Goal: Task Accomplishment & Management: Manage account settings

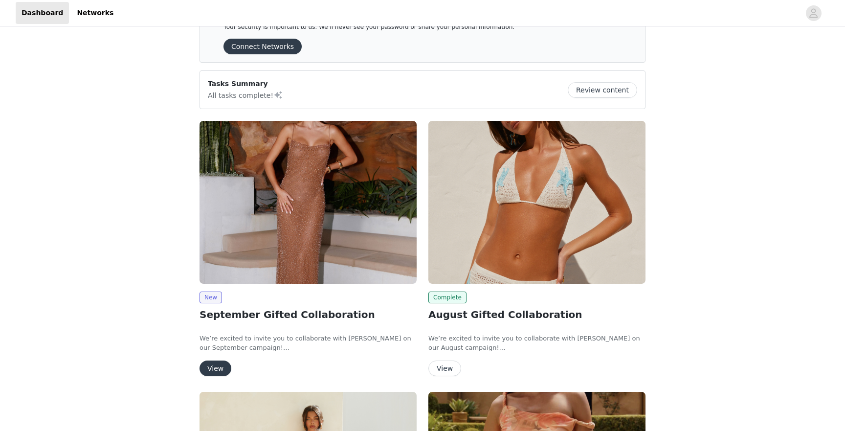
scroll to position [37, 0]
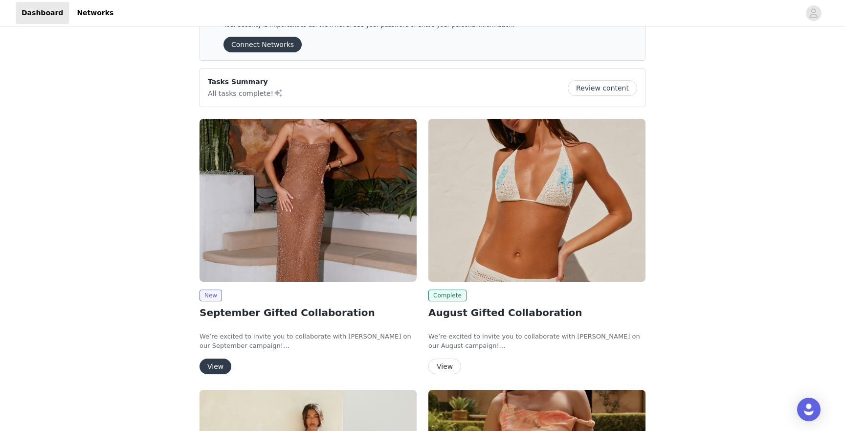
click at [211, 366] on button "View" at bounding box center [215, 366] width 32 height 16
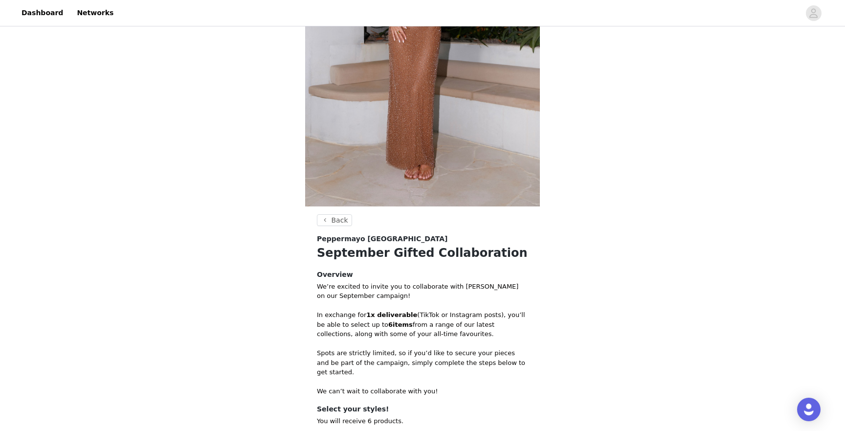
scroll to position [310, 0]
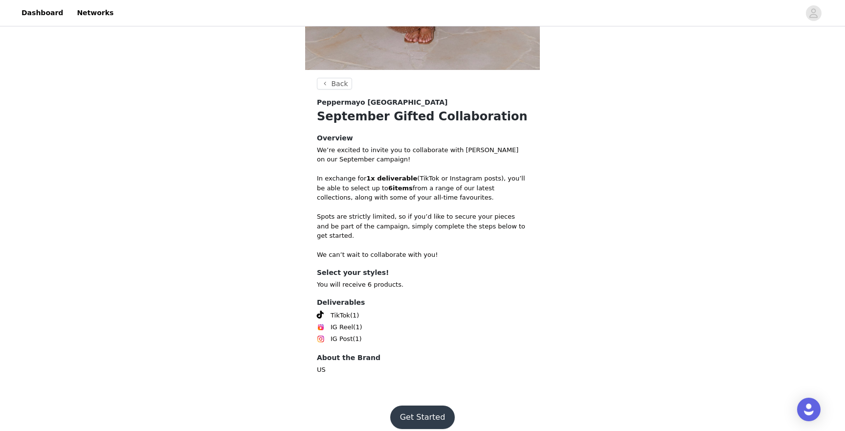
click at [415, 409] on button "Get Started" at bounding box center [422, 416] width 65 height 23
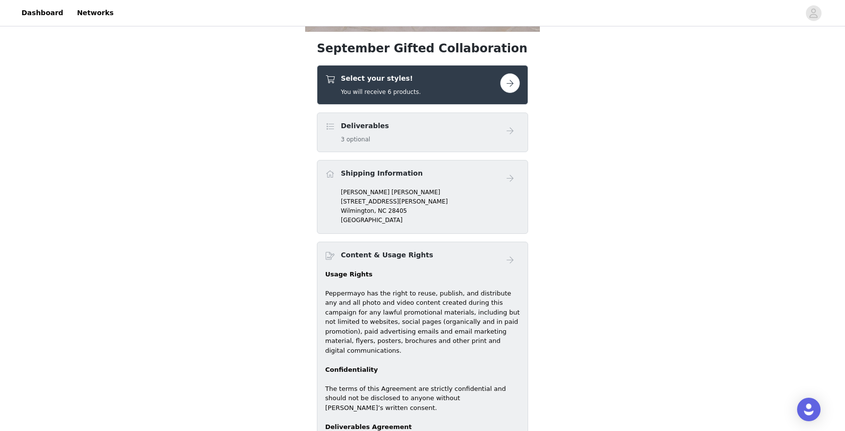
scroll to position [355, 0]
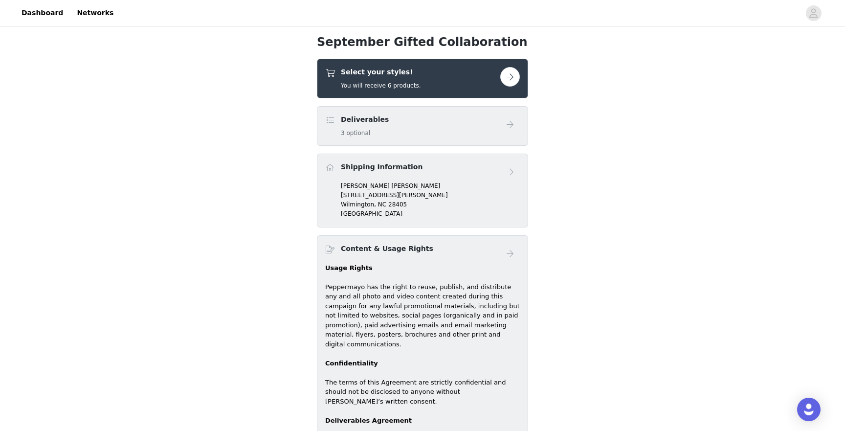
click at [429, 120] on div "Deliverables 3 optional" at bounding box center [412, 125] width 175 height 23
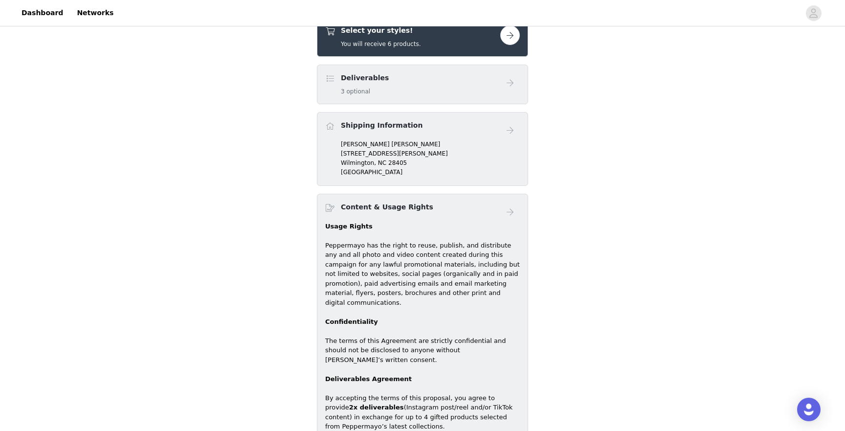
scroll to position [393, 0]
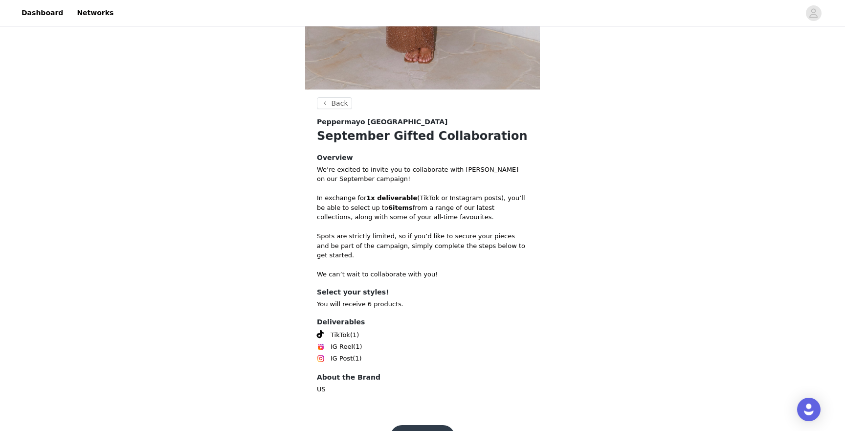
scroll to position [310, 0]
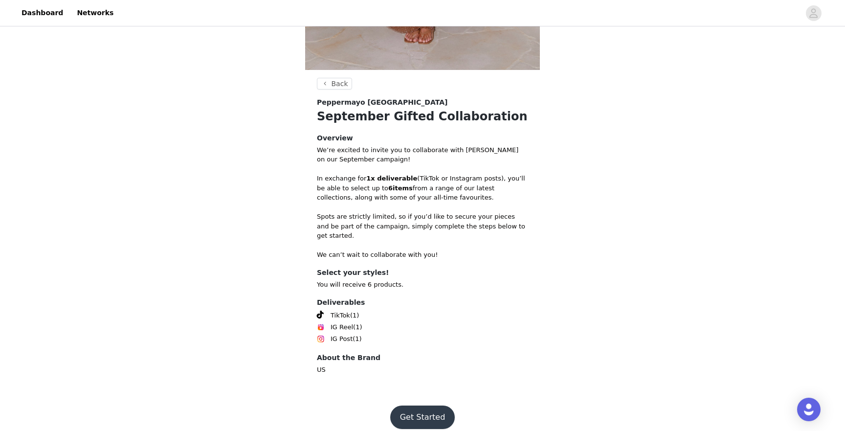
click at [410, 409] on button "Get Started" at bounding box center [422, 416] width 65 height 23
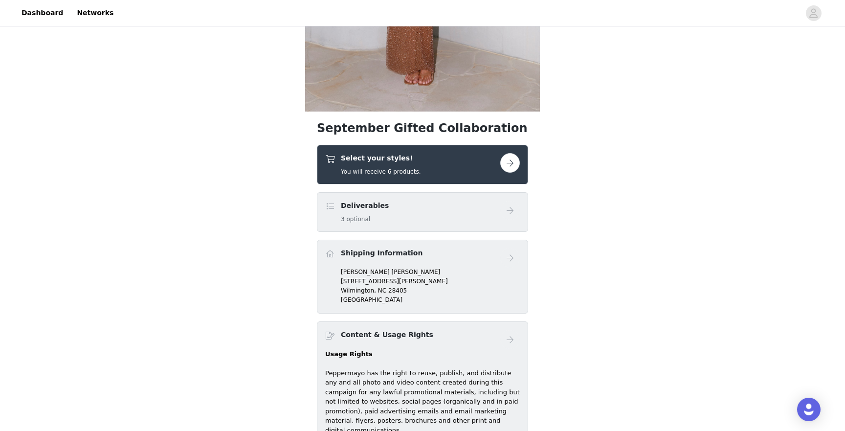
scroll to position [269, 0]
click at [510, 157] on button "button" at bounding box center [510, 163] width 20 height 20
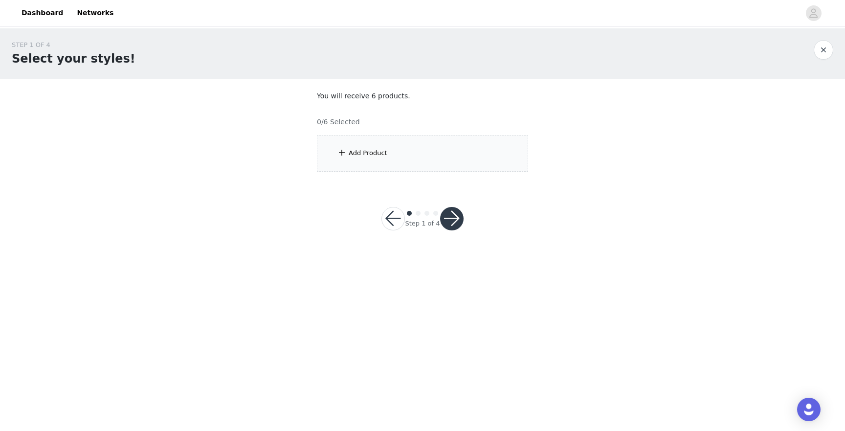
click at [355, 151] on div "Add Product" at bounding box center [368, 153] width 39 height 10
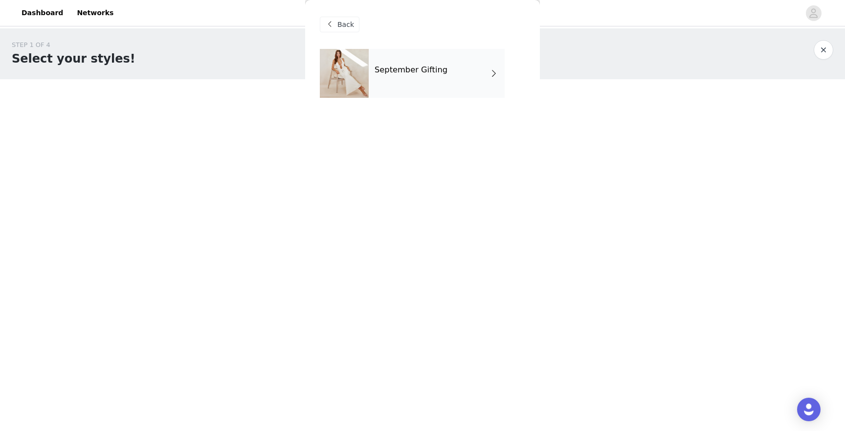
click at [416, 92] on div "September Gifting" at bounding box center [437, 73] width 136 height 49
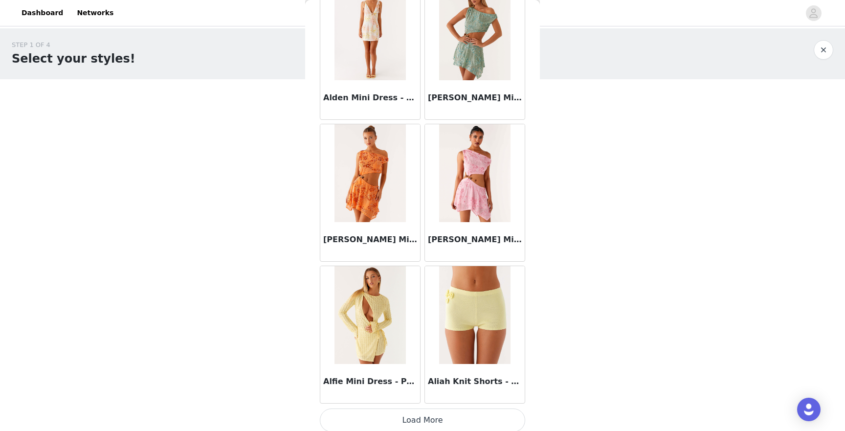
scroll to position [1065, 0]
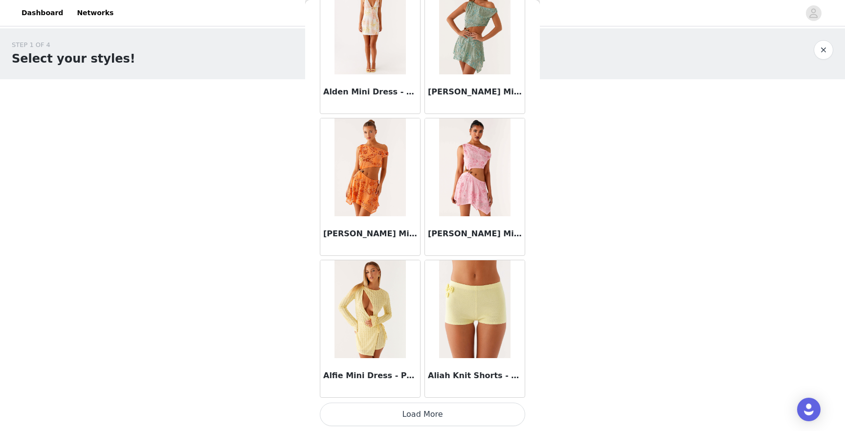
click at [378, 413] on button "Load More" at bounding box center [422, 413] width 205 height 23
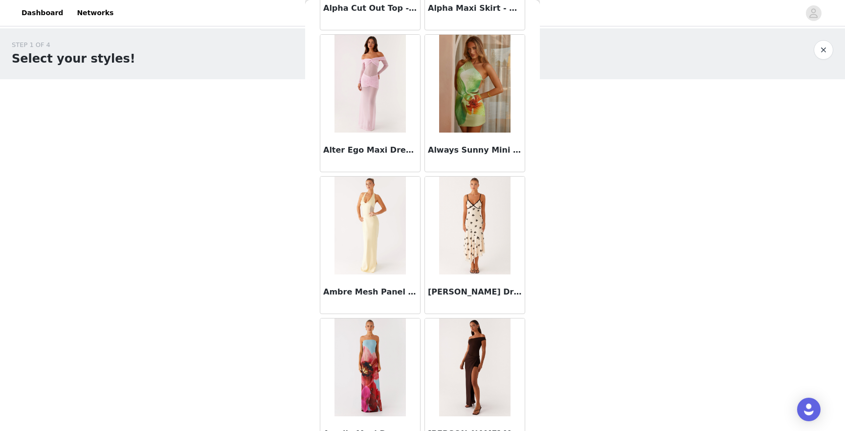
scroll to position [2483, 0]
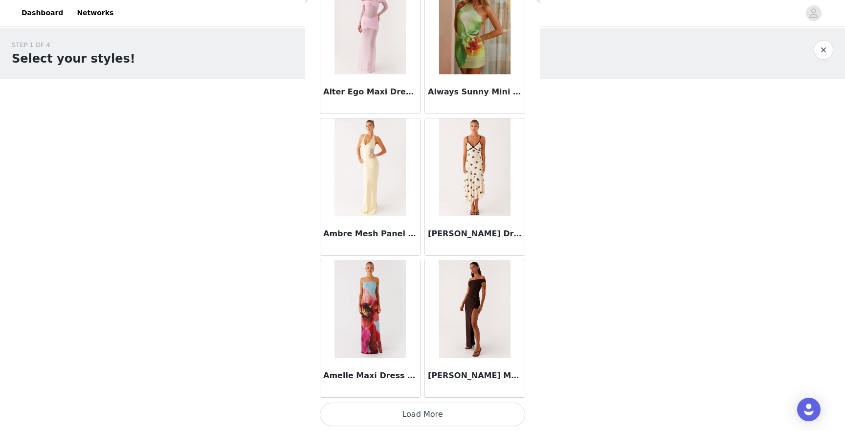
click at [396, 418] on button "Load More" at bounding box center [422, 413] width 205 height 23
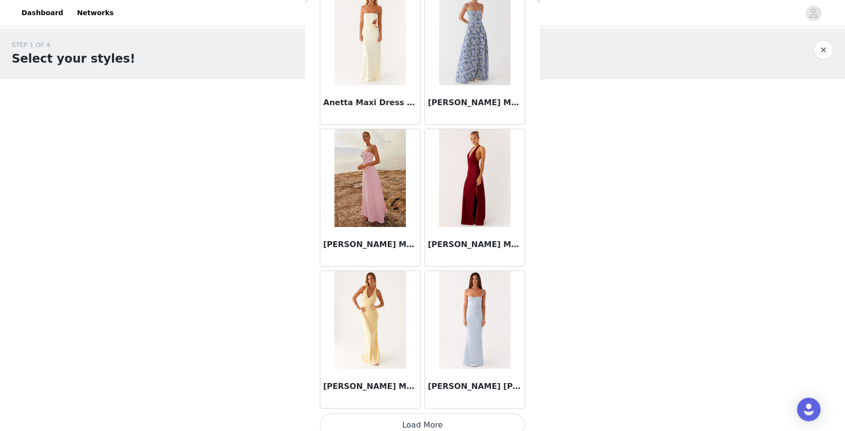
scroll to position [3900, 0]
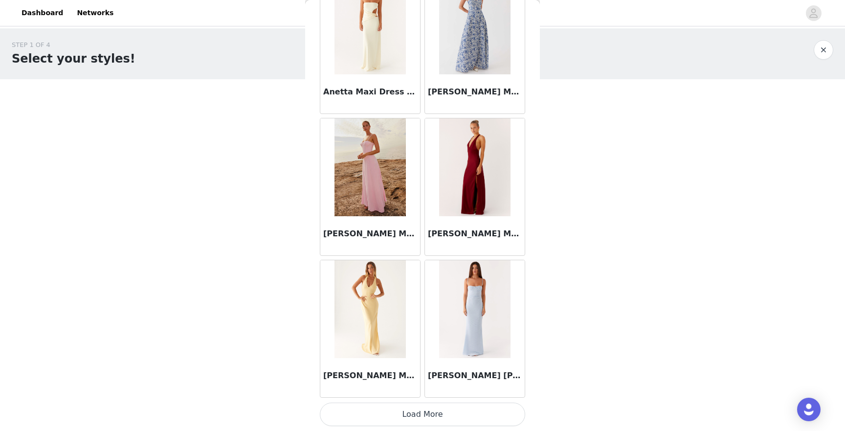
click at [425, 415] on button "Load More" at bounding box center [422, 413] width 205 height 23
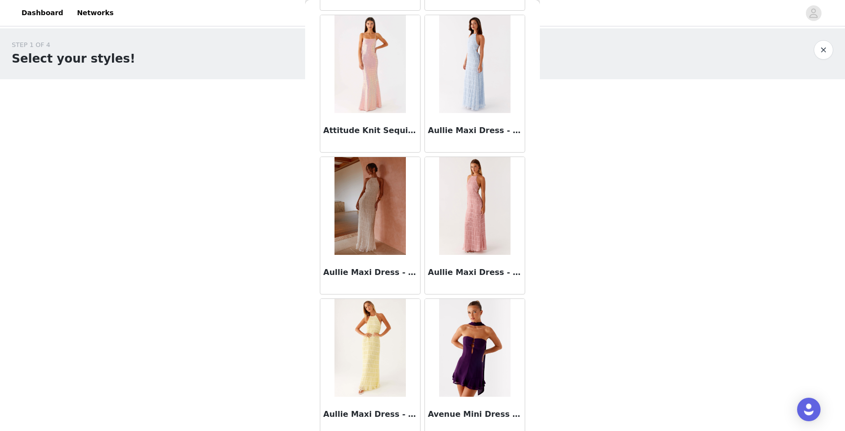
scroll to position [5318, 0]
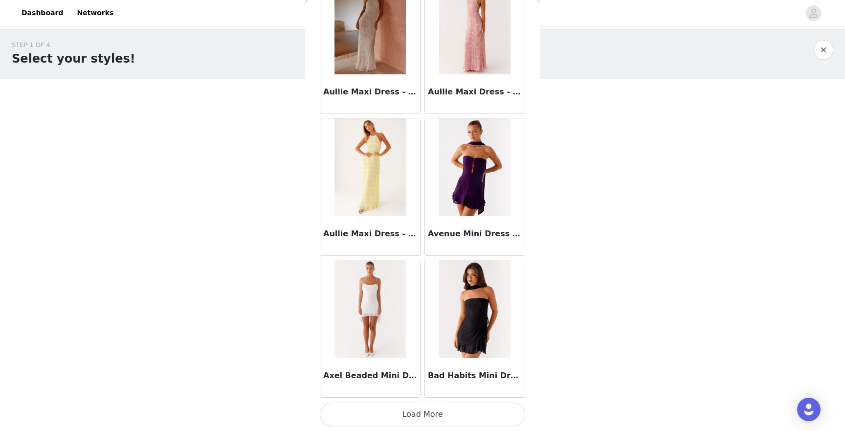
click at [422, 416] on button "Load More" at bounding box center [422, 413] width 205 height 23
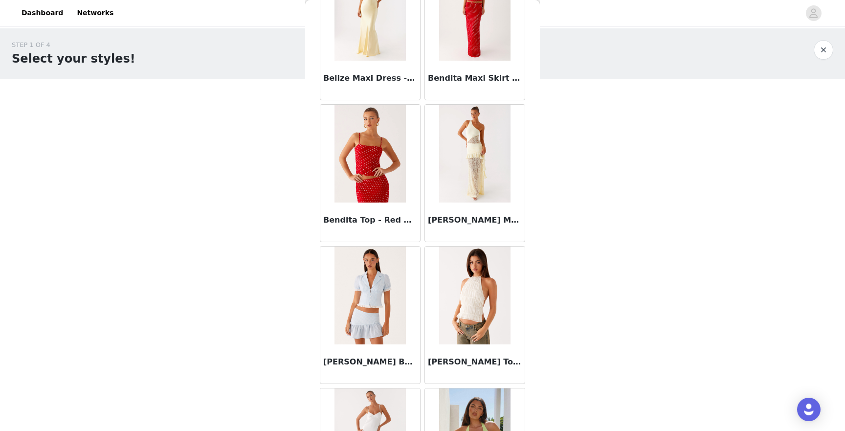
scroll to position [6735, 0]
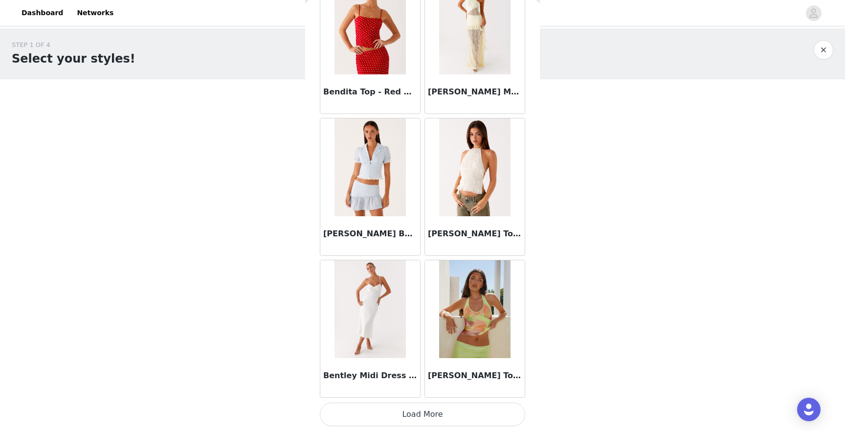
click at [432, 414] on button "Load More" at bounding box center [422, 413] width 205 height 23
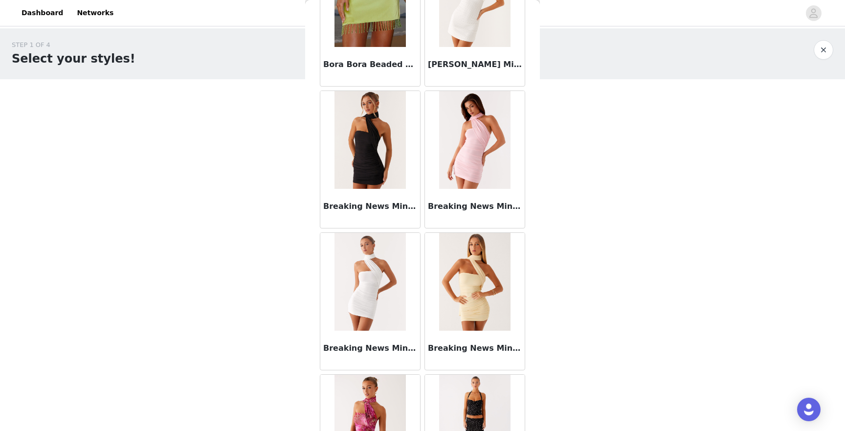
scroll to position [8153, 0]
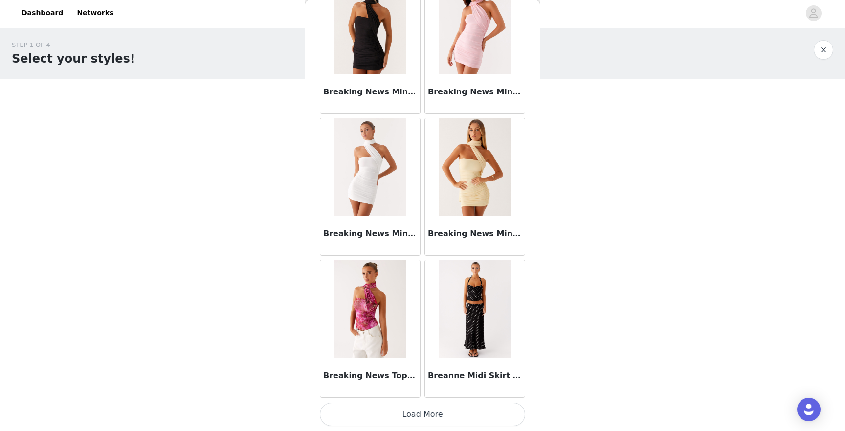
click at [436, 410] on button "Load More" at bounding box center [422, 413] width 205 height 23
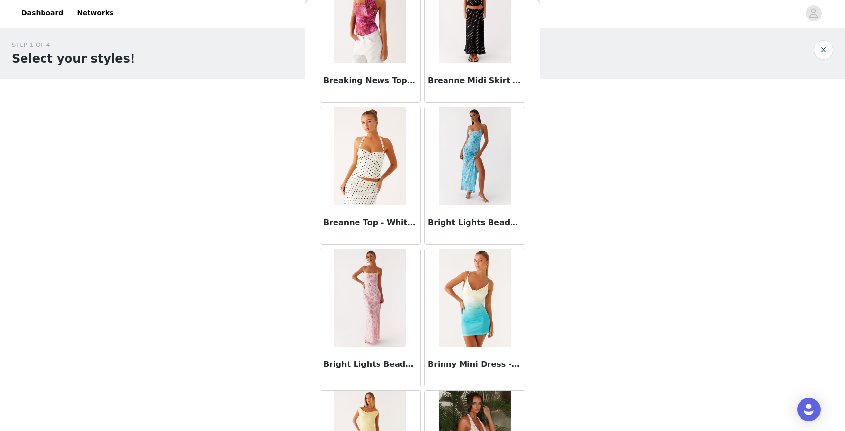
scroll to position [8442, 0]
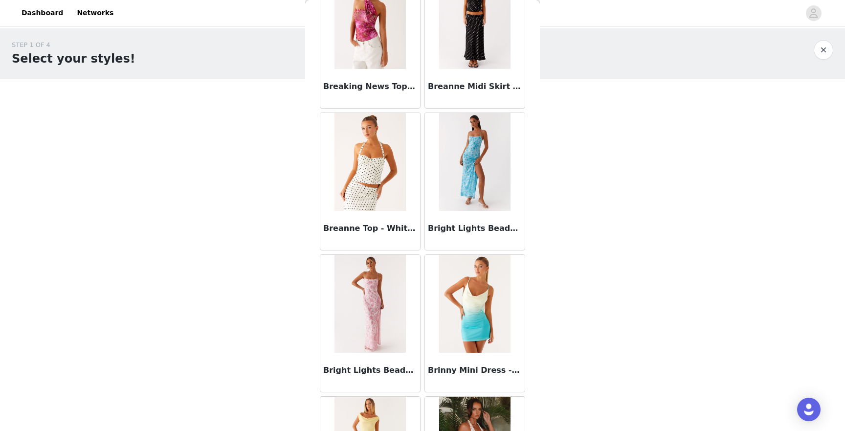
click at [473, 29] on img at bounding box center [474, 20] width 71 height 98
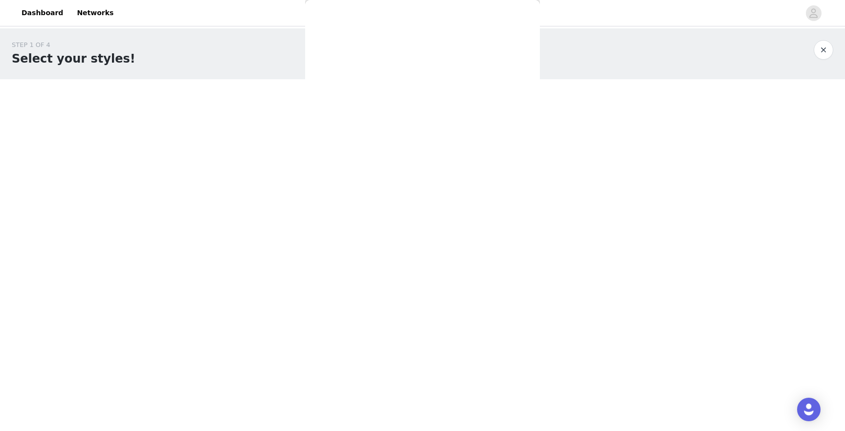
scroll to position [0, 0]
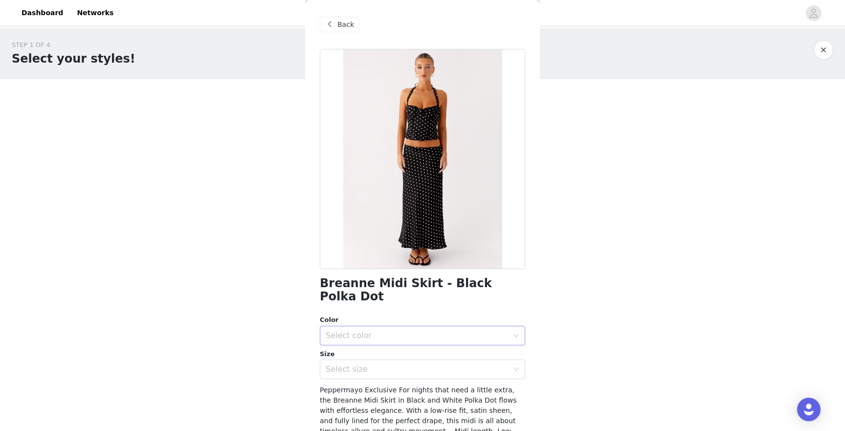
click at [336, 330] on div "Select color" at bounding box center [417, 335] width 183 height 10
click at [343, 340] on li "Black Polka Dot" at bounding box center [422, 344] width 205 height 16
click at [343, 364] on div "Select size" at bounding box center [417, 369] width 183 height 10
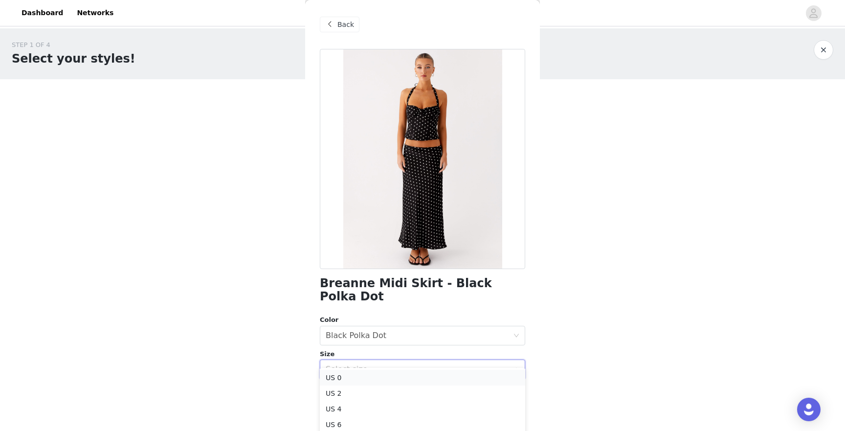
click at [340, 375] on li "US 0" at bounding box center [422, 378] width 205 height 16
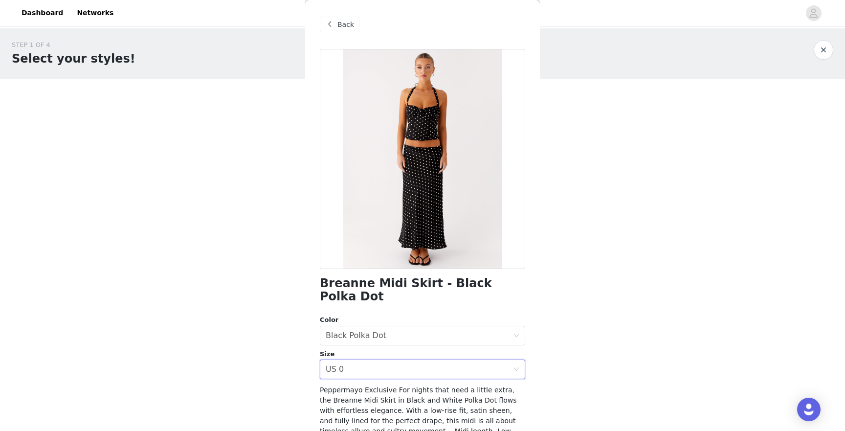
scroll to position [95, 0]
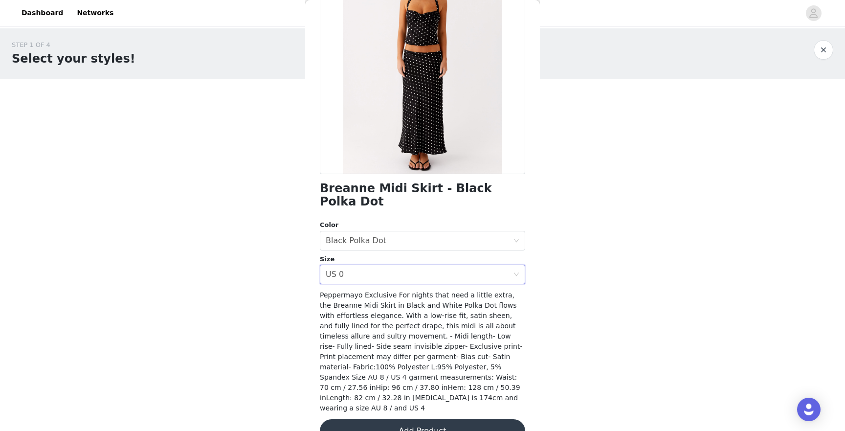
click at [371, 419] on button "Add Product" at bounding box center [422, 430] width 205 height 23
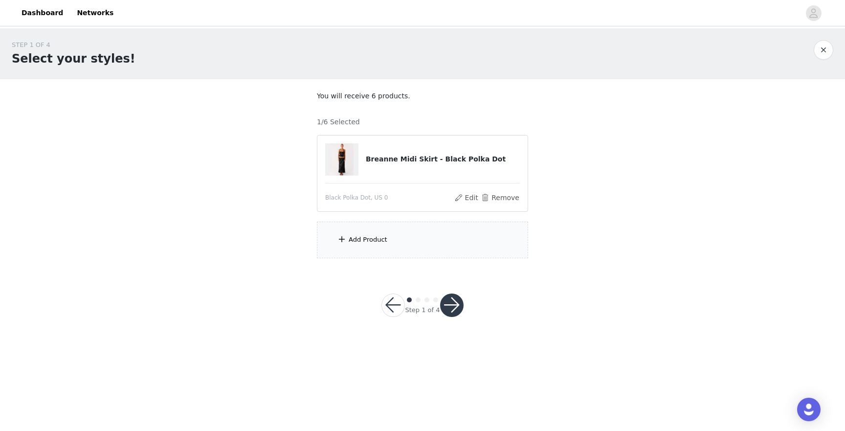
click at [361, 233] on div "Add Product" at bounding box center [422, 239] width 211 height 37
click at [361, 236] on div "Add Product" at bounding box center [368, 240] width 39 height 10
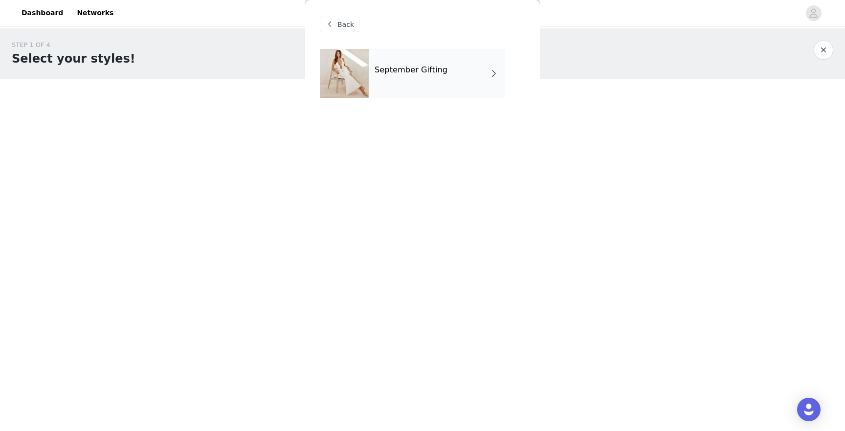
click at [390, 89] on div "September Gifting" at bounding box center [437, 73] width 136 height 49
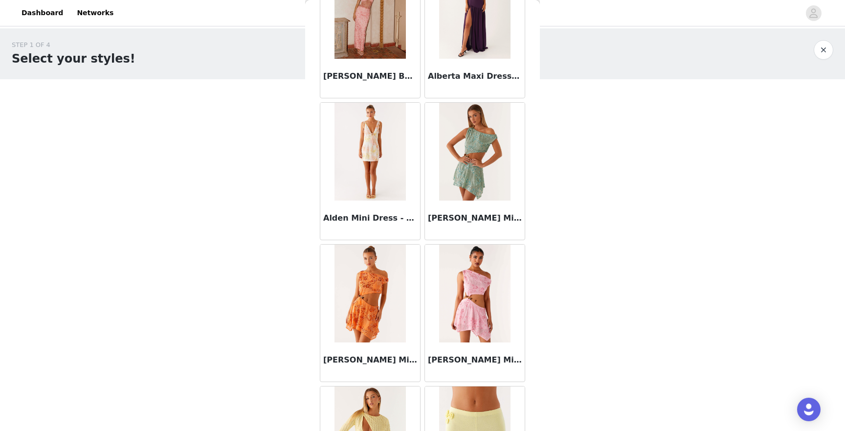
scroll to position [1065, 0]
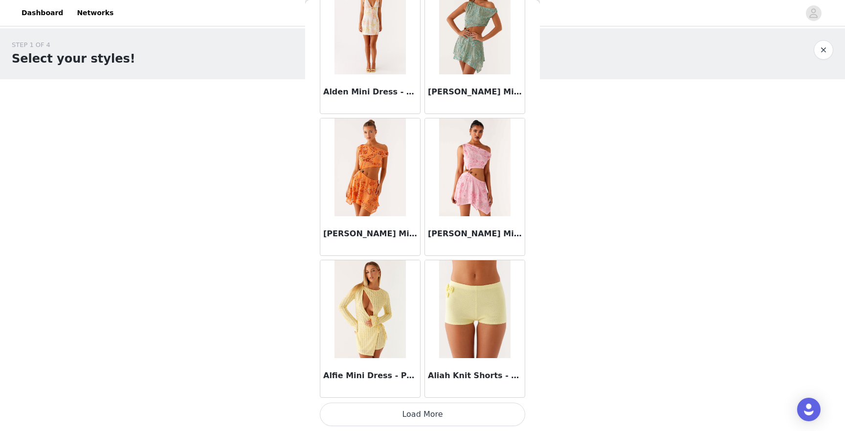
click at [404, 415] on button "Load More" at bounding box center [422, 413] width 205 height 23
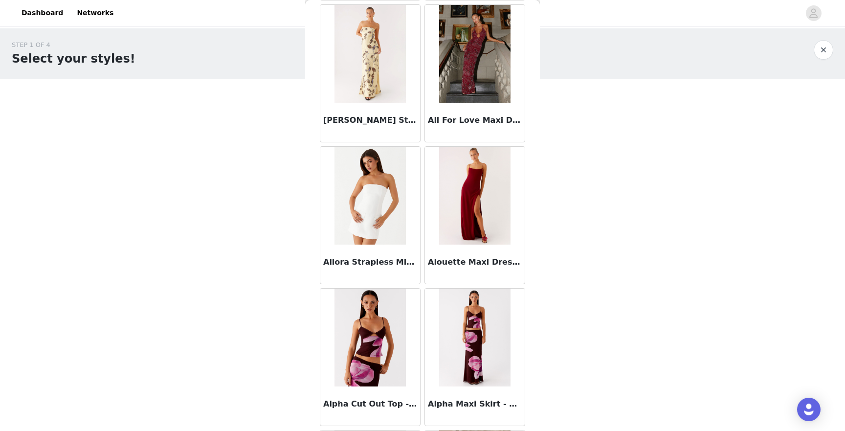
scroll to position [2483, 0]
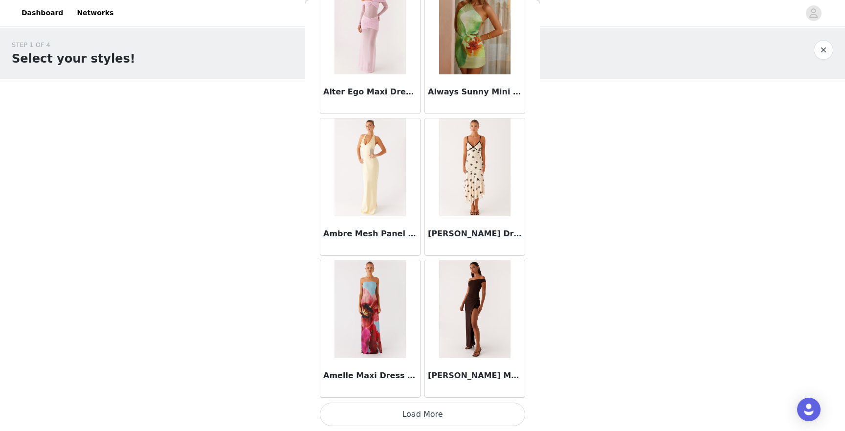
click at [424, 413] on button "Load More" at bounding box center [422, 413] width 205 height 23
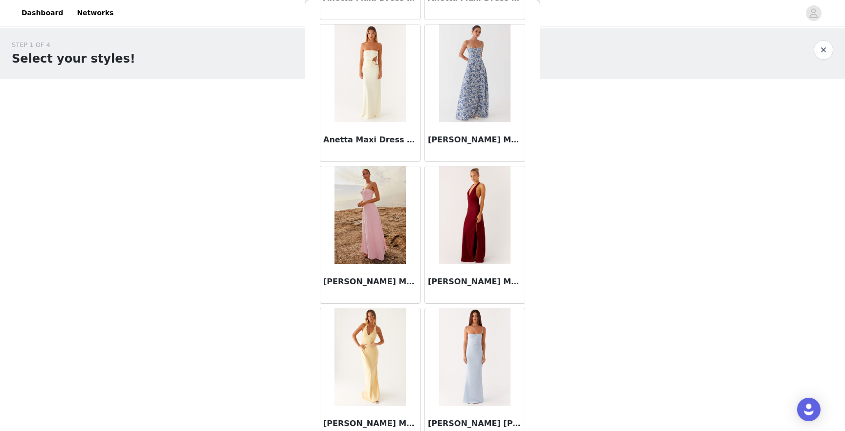
scroll to position [3900, 0]
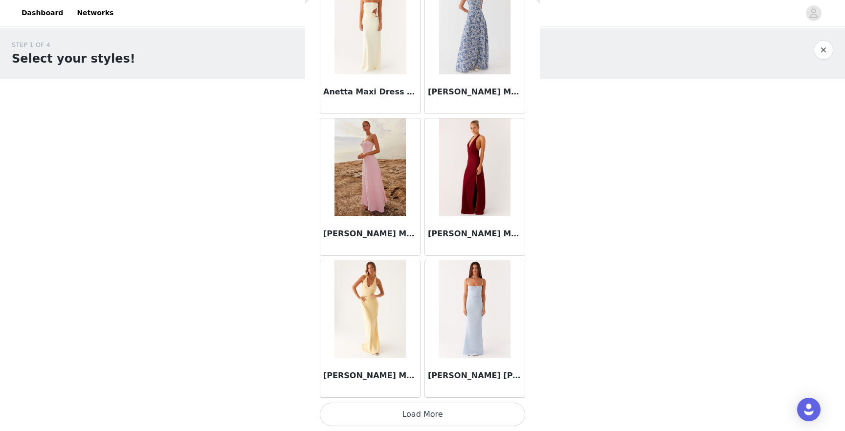
click at [437, 409] on button "Load More" at bounding box center [422, 413] width 205 height 23
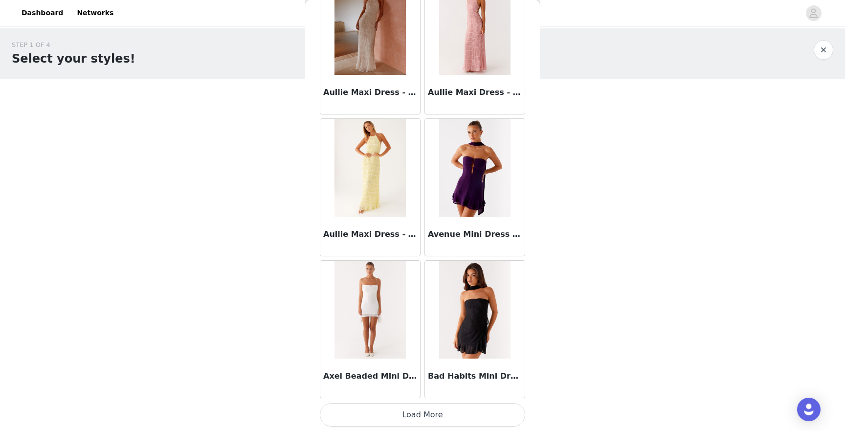
scroll to position [5318, 0]
click at [411, 414] on button "Load More" at bounding box center [422, 413] width 205 height 23
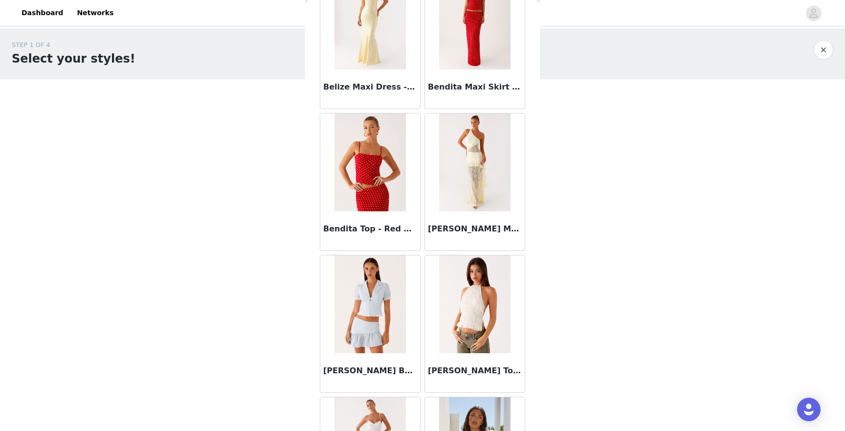
scroll to position [6735, 0]
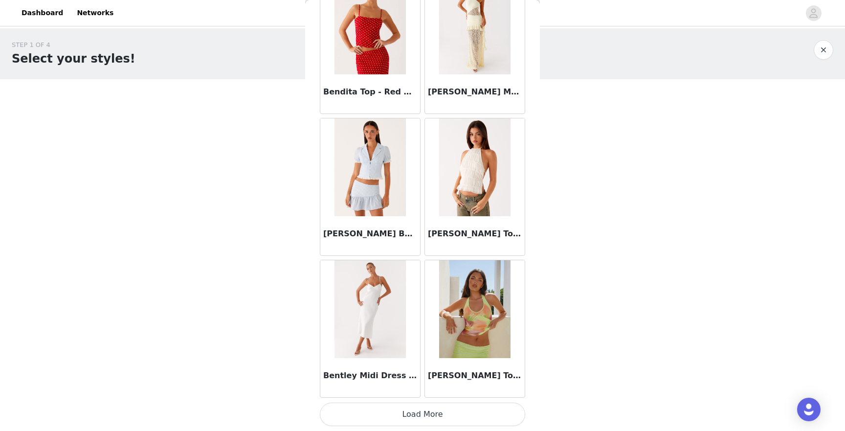
click at [410, 413] on button "Load More" at bounding box center [422, 413] width 205 height 23
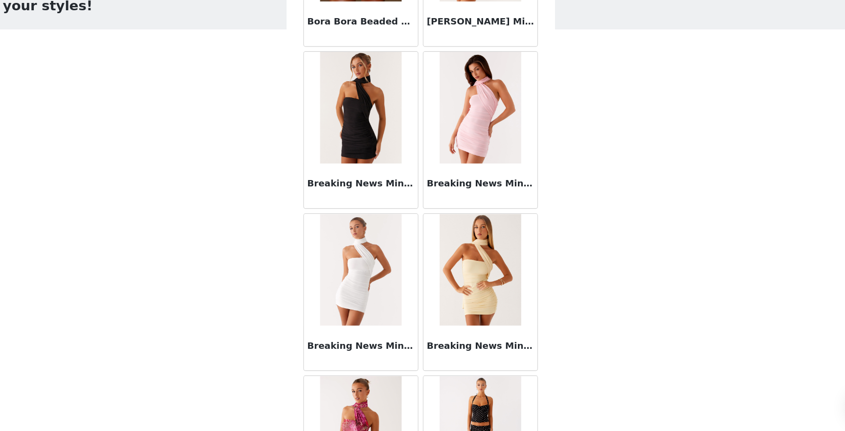
scroll to position [8153, 0]
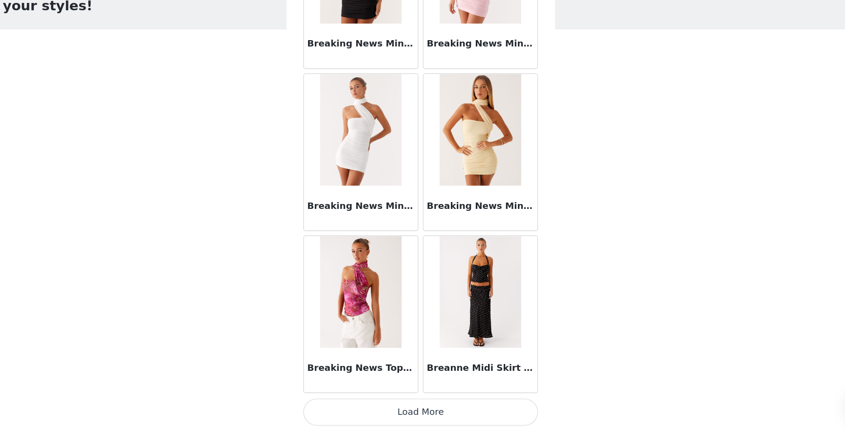
click at [421, 414] on button "Load More" at bounding box center [422, 413] width 205 height 23
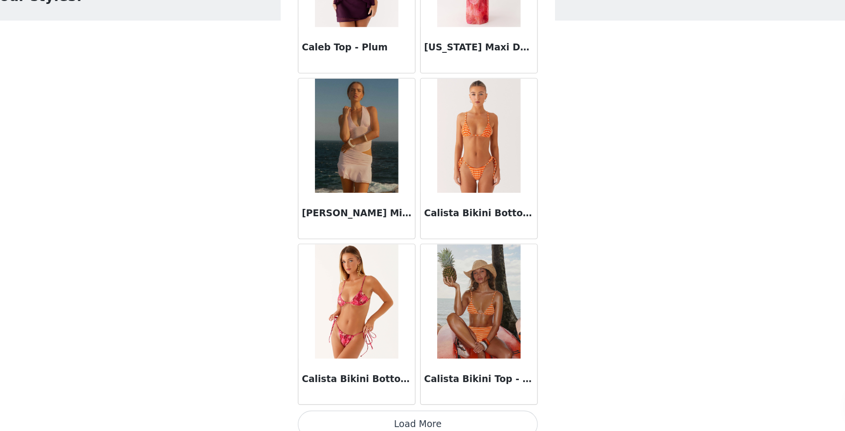
scroll to position [9570, 0]
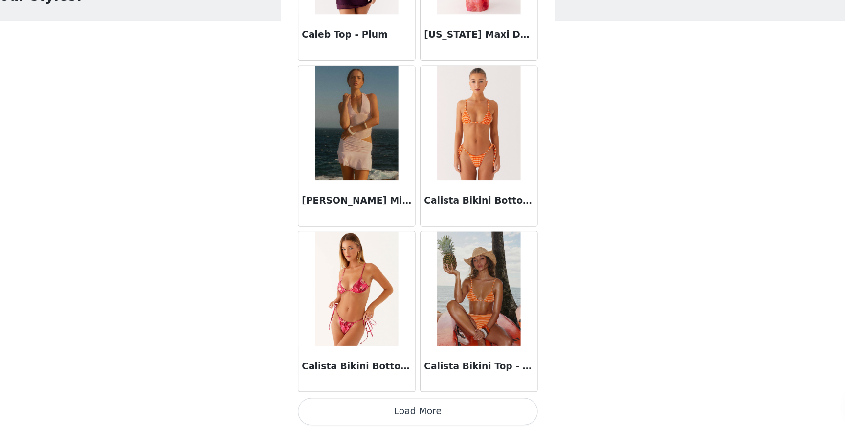
click at [386, 411] on button "Load More" at bounding box center [422, 413] width 205 height 23
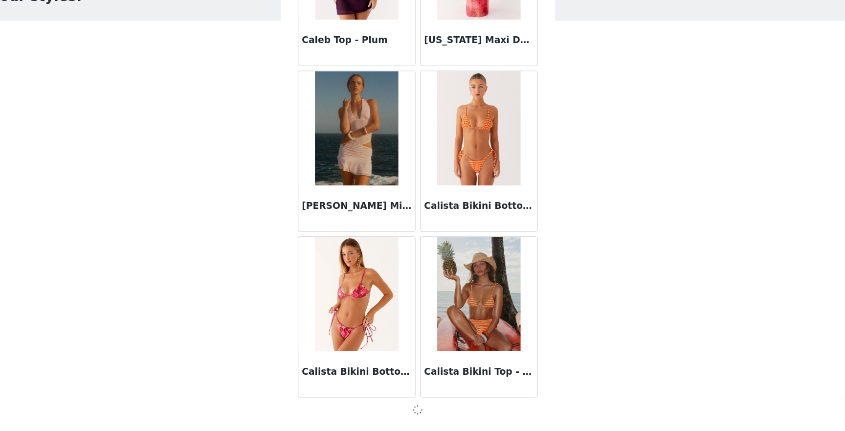
scroll to position [9566, 0]
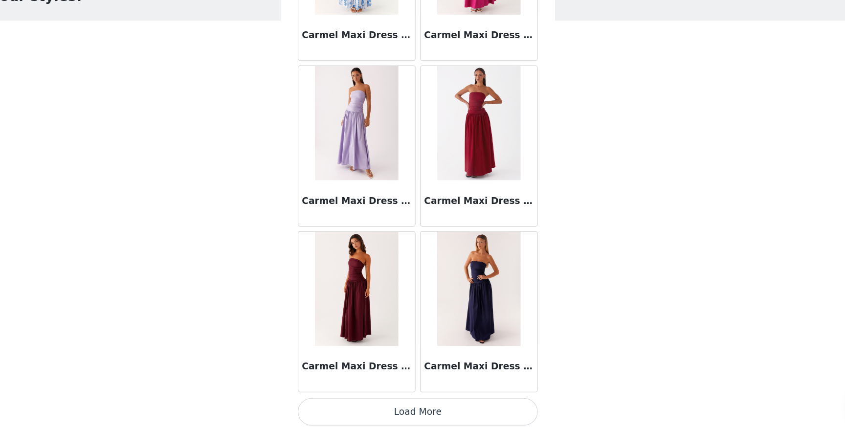
click at [400, 410] on button "Load More" at bounding box center [422, 413] width 205 height 23
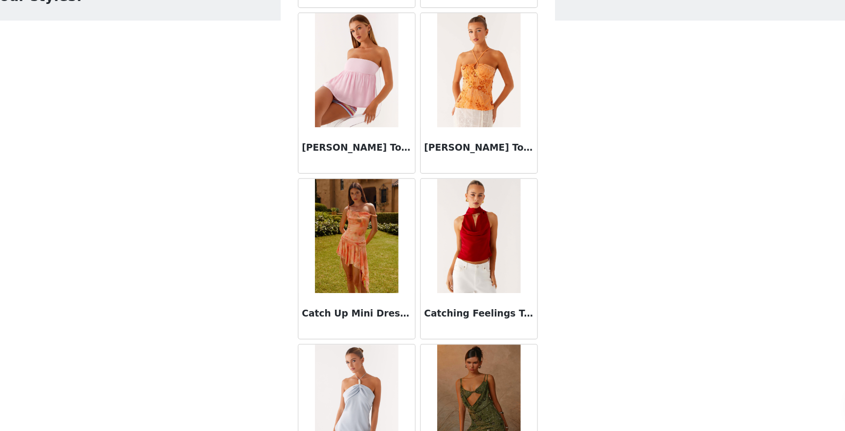
scroll to position [12405, 0]
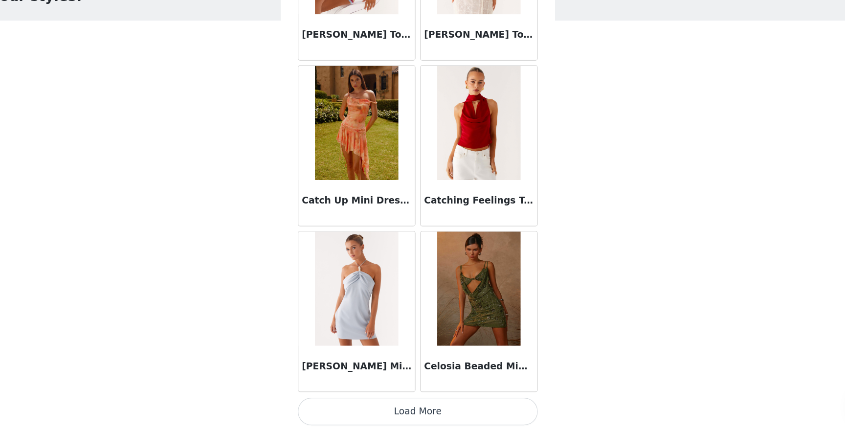
click at [384, 413] on button "Load More" at bounding box center [422, 413] width 205 height 23
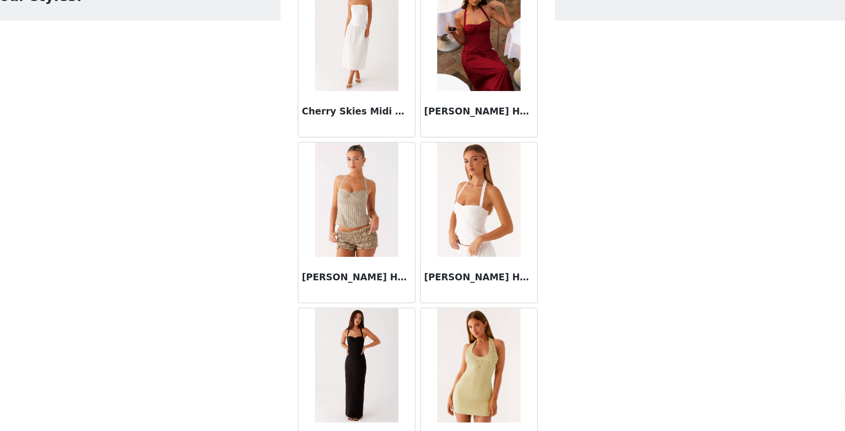
scroll to position [13492, 0]
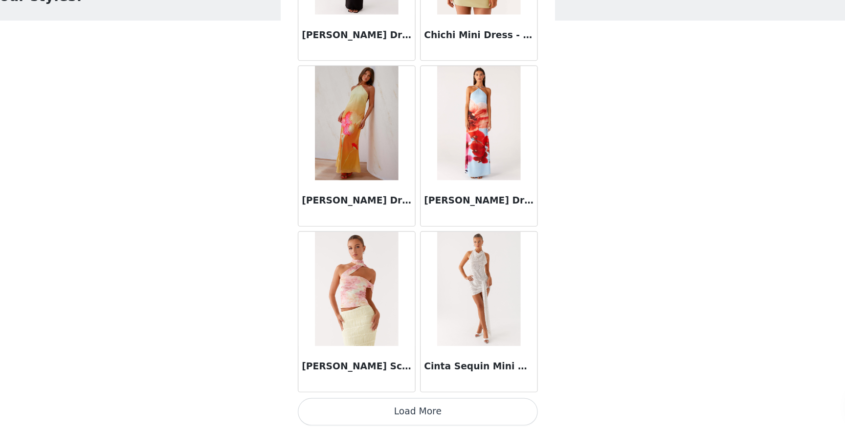
click at [393, 414] on button "Load More" at bounding box center [422, 413] width 205 height 23
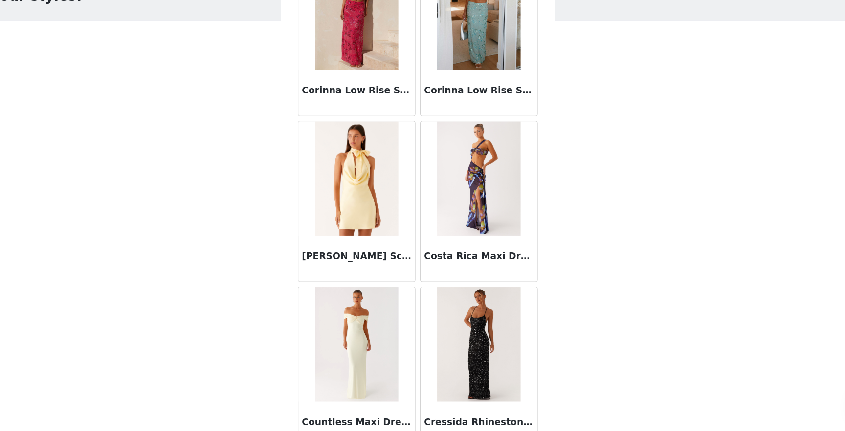
scroll to position [15240, 0]
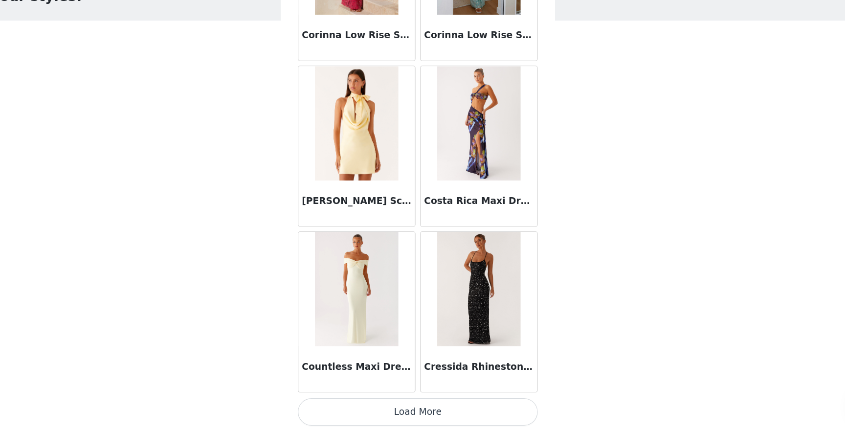
click at [423, 403] on button "Load More" at bounding box center [422, 413] width 205 height 23
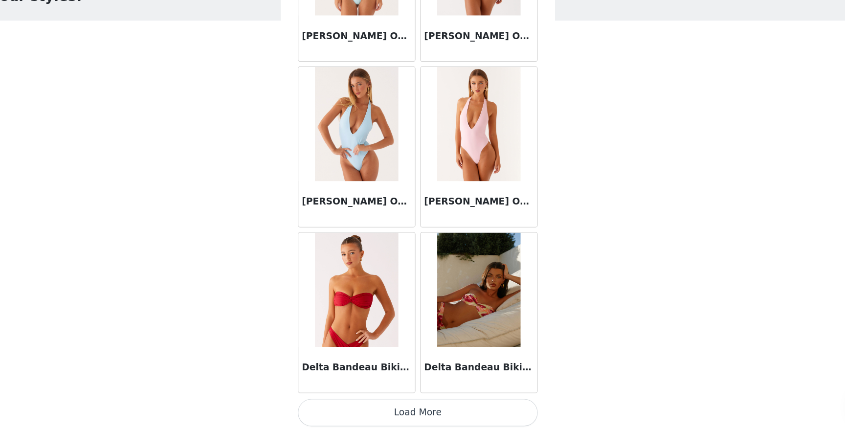
scroll to position [16658, 0]
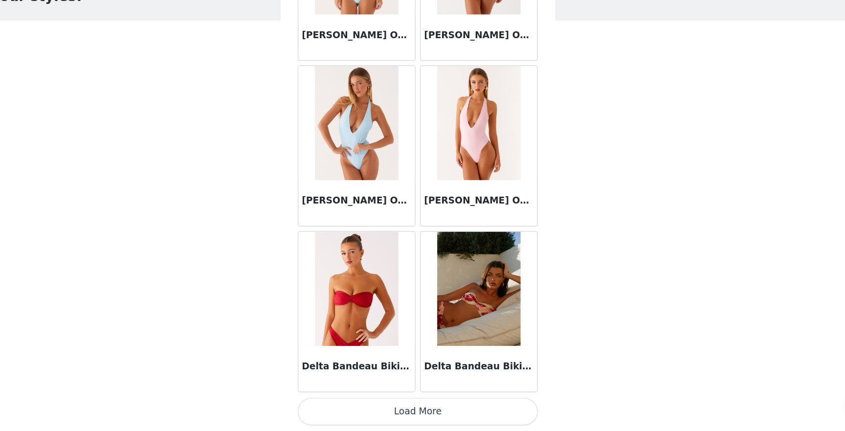
click at [431, 410] on button "Load More" at bounding box center [422, 413] width 205 height 23
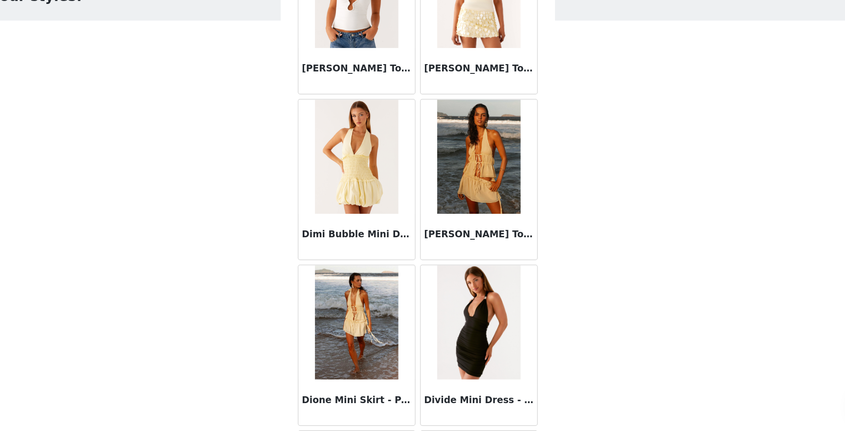
scroll to position [18075, 0]
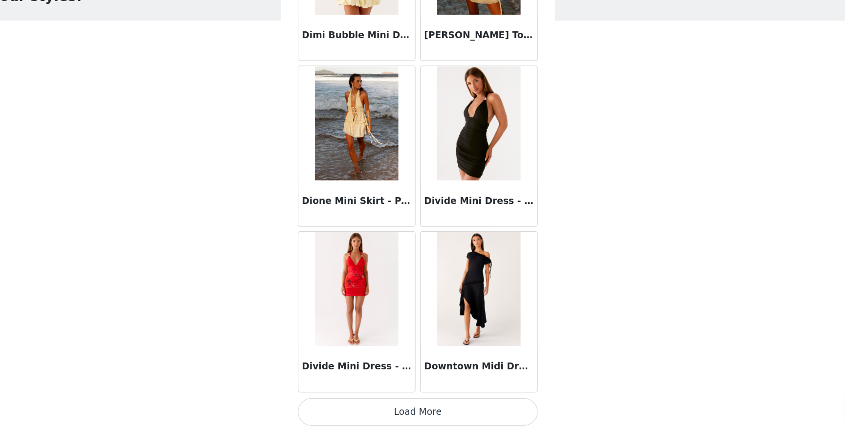
click at [430, 408] on button "Load More" at bounding box center [422, 413] width 205 height 23
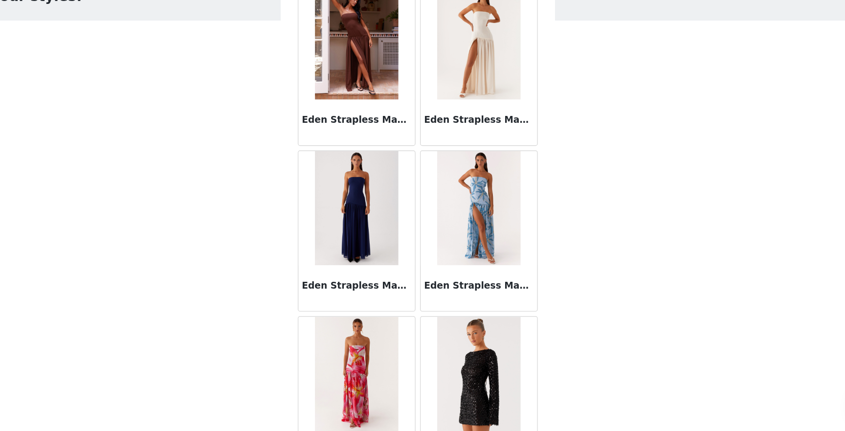
scroll to position [19493, 0]
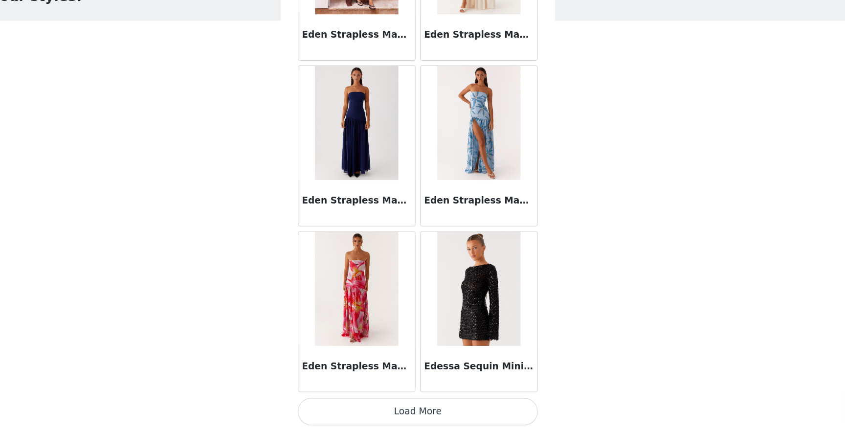
click at [430, 415] on button "Load More" at bounding box center [422, 413] width 205 height 23
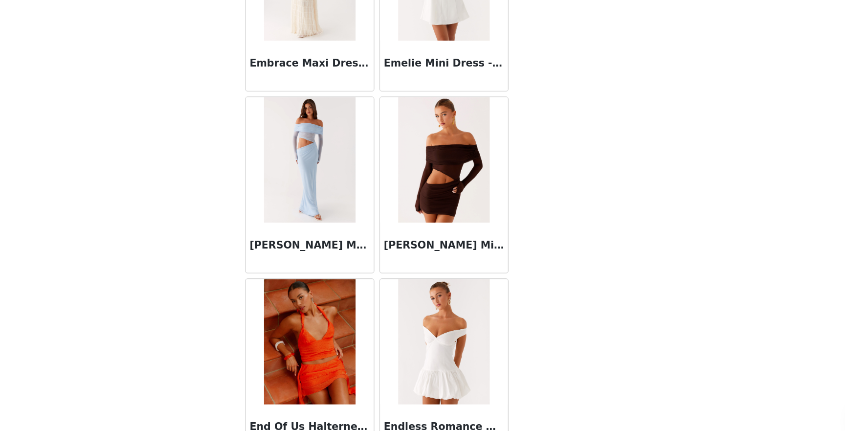
scroll to position [20910, 0]
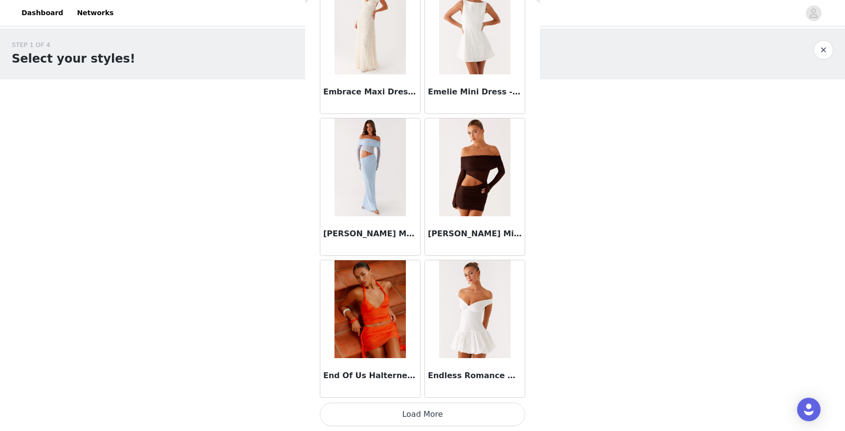
click at [427, 411] on button "Load More" at bounding box center [422, 413] width 205 height 23
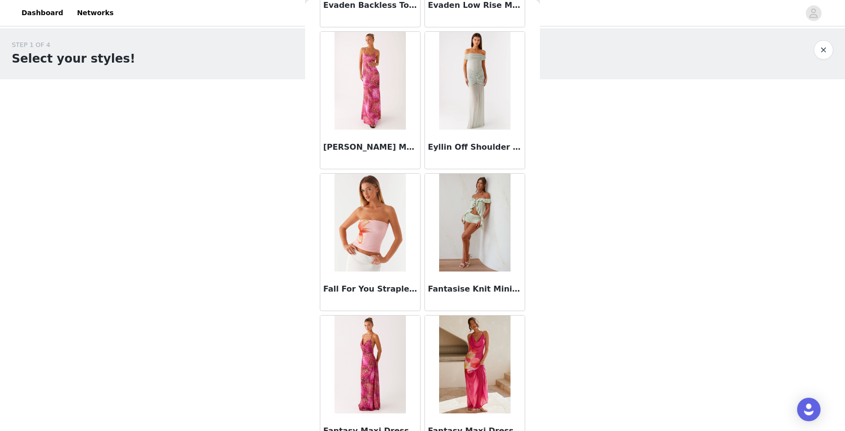
scroll to position [22328, 0]
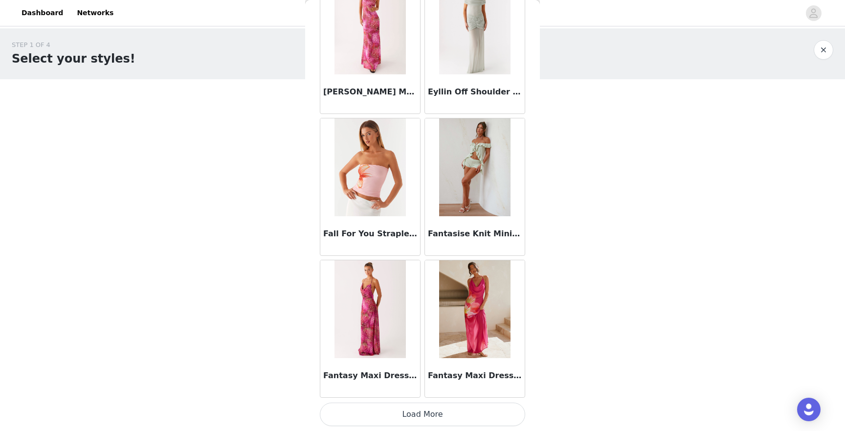
click at [433, 420] on button "Load More" at bounding box center [422, 413] width 205 height 23
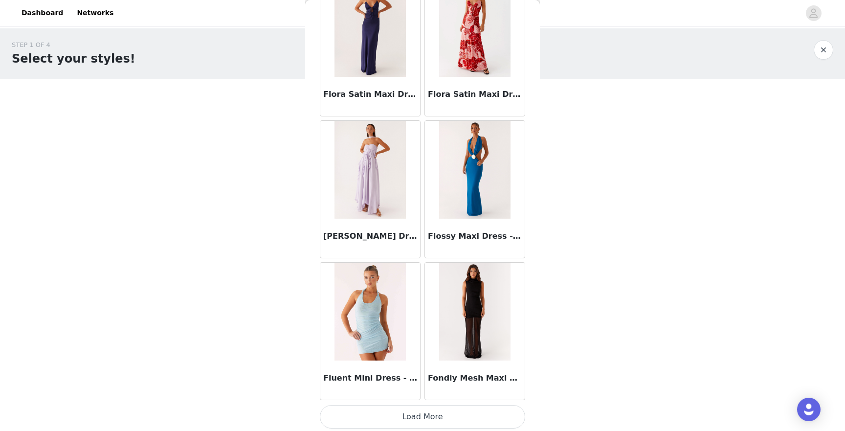
scroll to position [23745, 0]
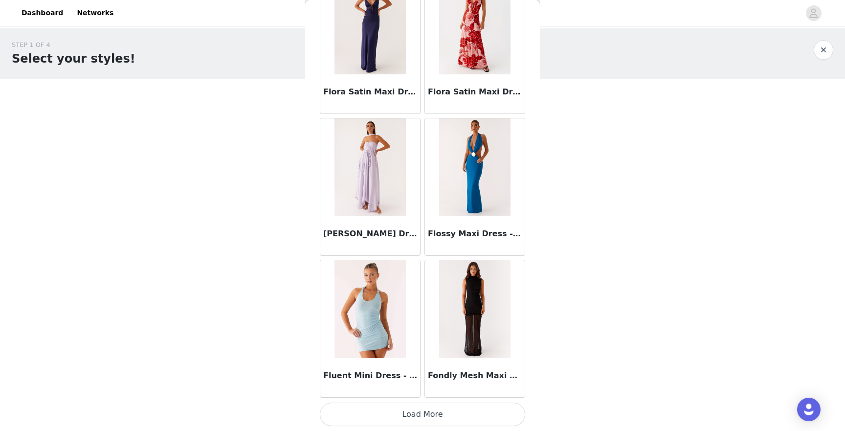
click at [433, 413] on button "Load More" at bounding box center [422, 413] width 205 height 23
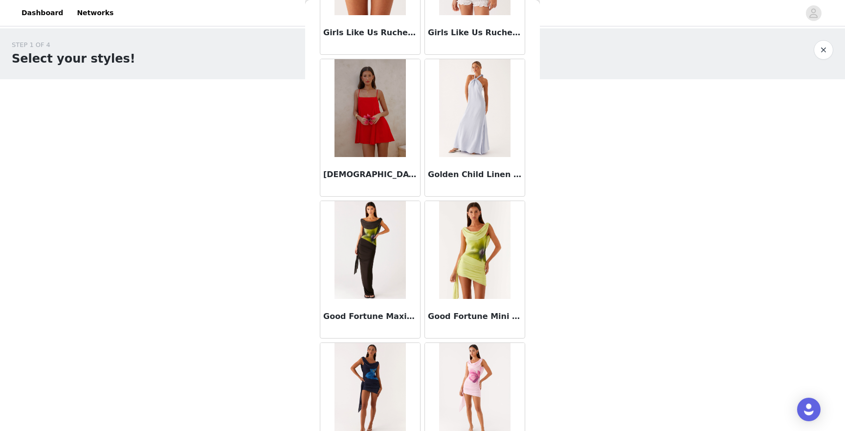
scroll to position [25163, 0]
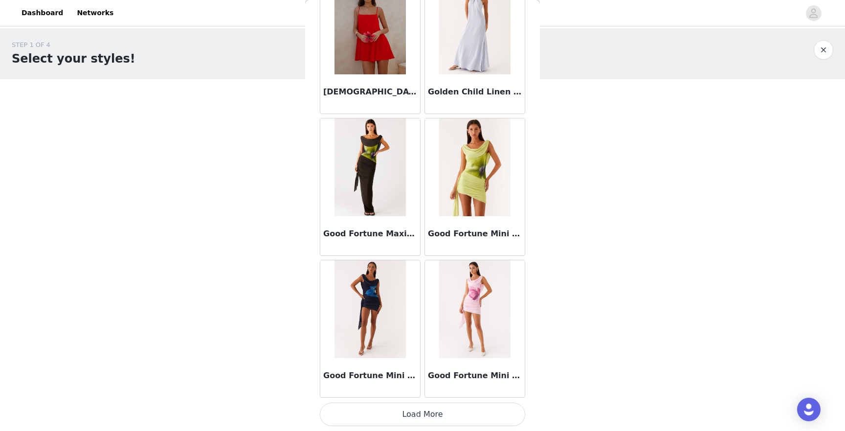
click at [375, 410] on button "Load More" at bounding box center [422, 413] width 205 height 23
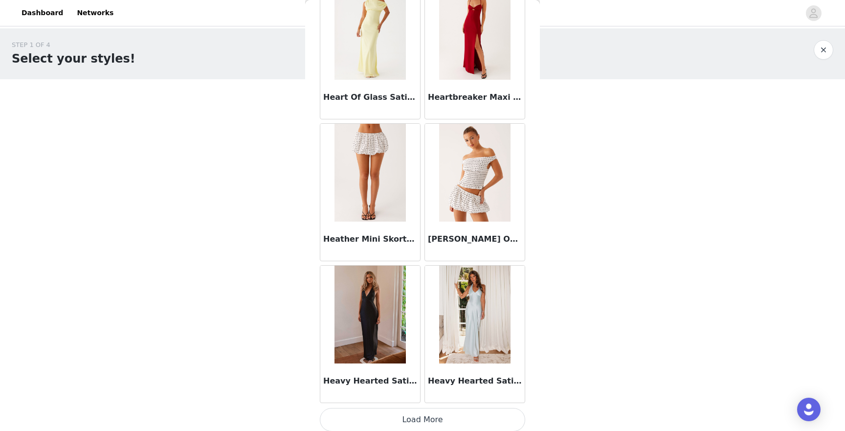
scroll to position [26580, 0]
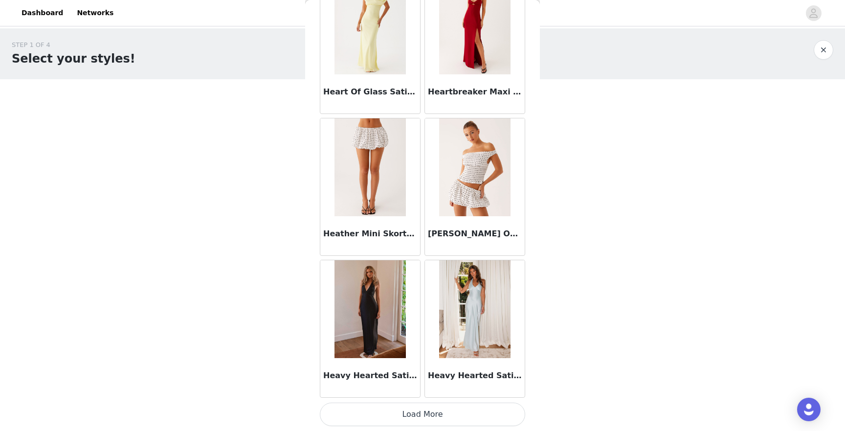
click at [400, 412] on button "Load More" at bounding box center [422, 413] width 205 height 23
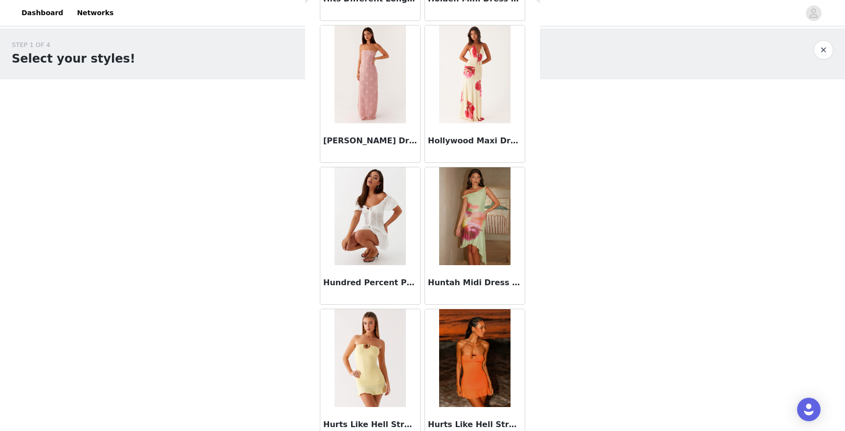
scroll to position [27655, 0]
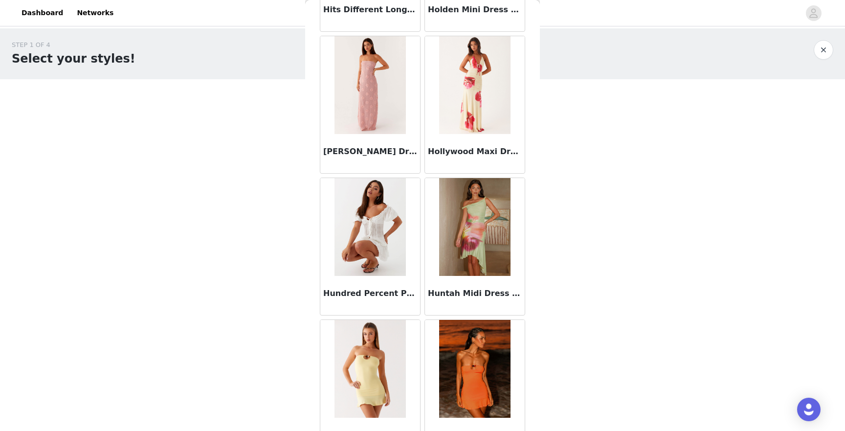
click at [372, 223] on img at bounding box center [369, 227] width 71 height 98
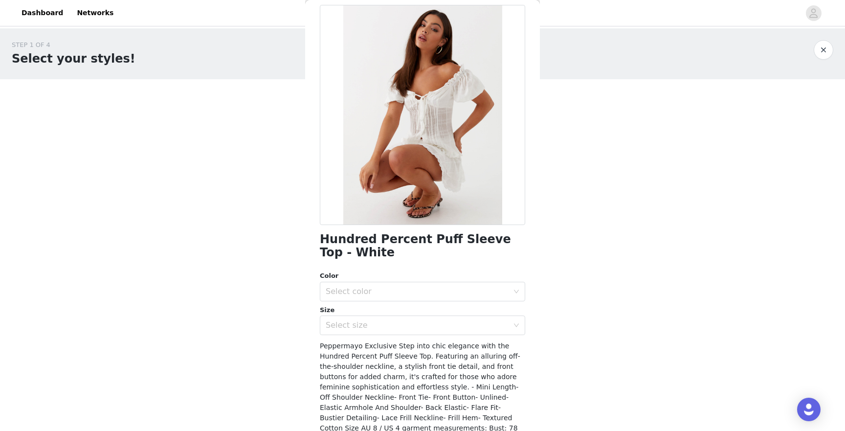
scroll to position [0, 0]
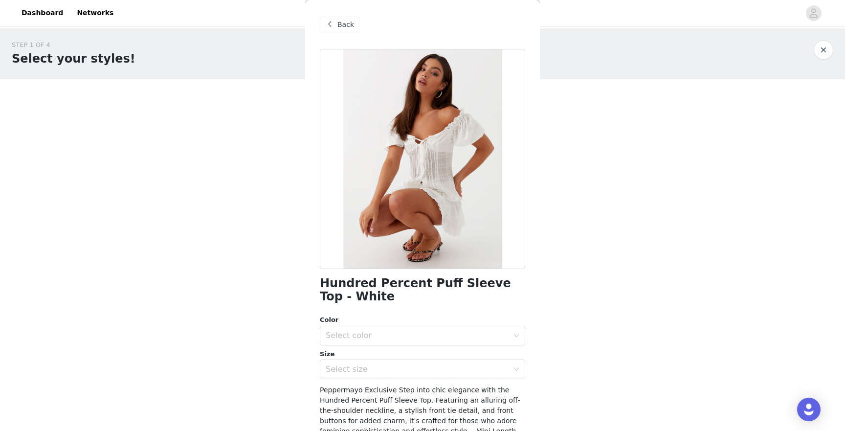
click at [342, 37] on div "Back" at bounding box center [422, 24] width 205 height 49
click at [337, 26] on span "Back" at bounding box center [345, 25] width 17 height 10
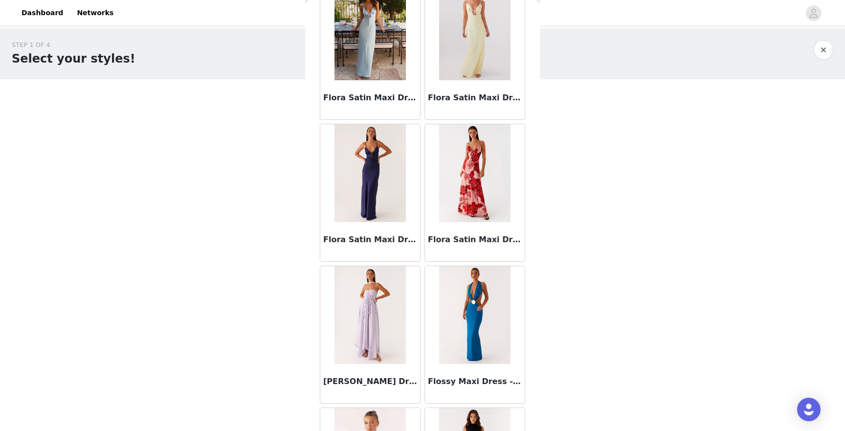
scroll to position [27998, 0]
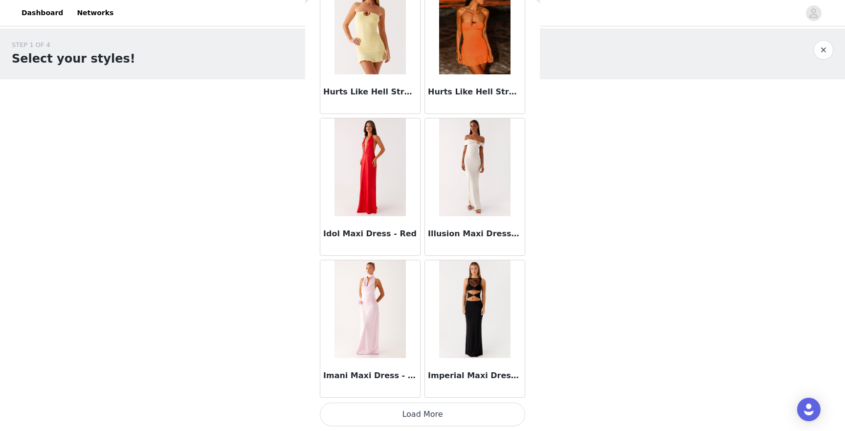
click at [431, 414] on button "Load More" at bounding box center [422, 413] width 205 height 23
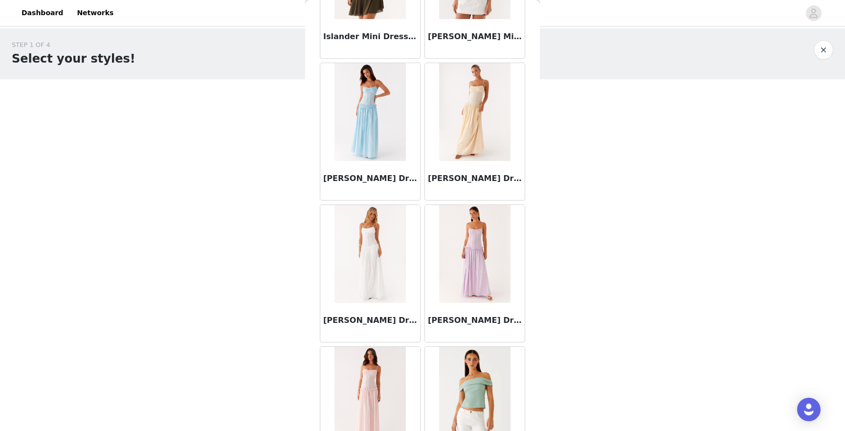
scroll to position [29415, 0]
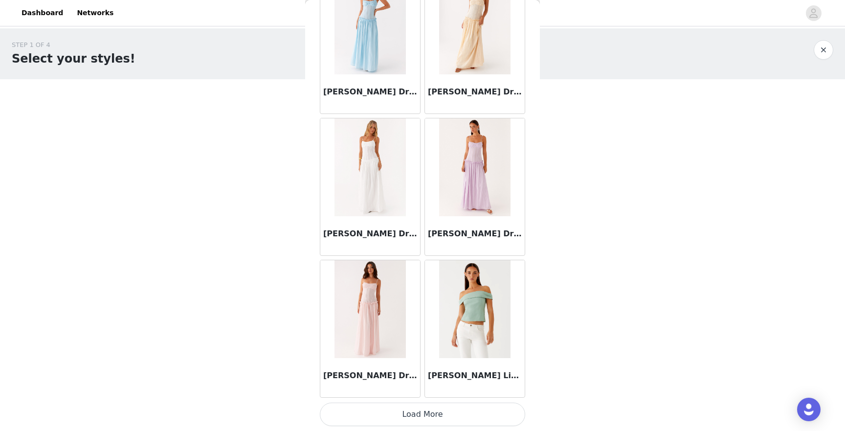
click at [418, 414] on button "Load More" at bounding box center [422, 413] width 205 height 23
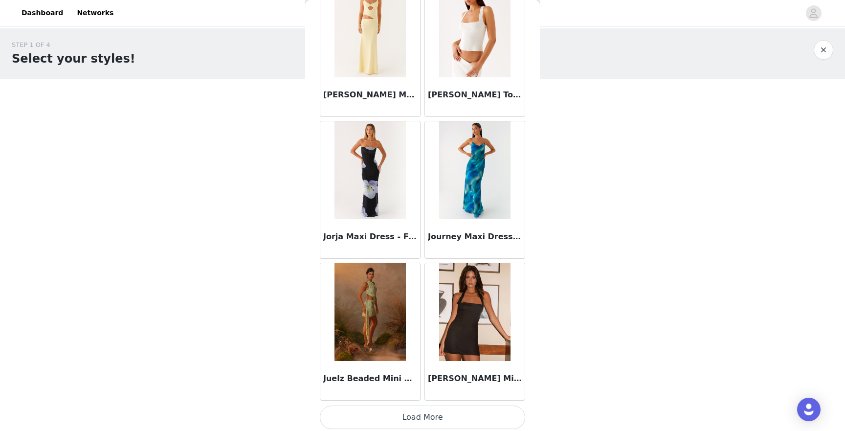
scroll to position [30833, 0]
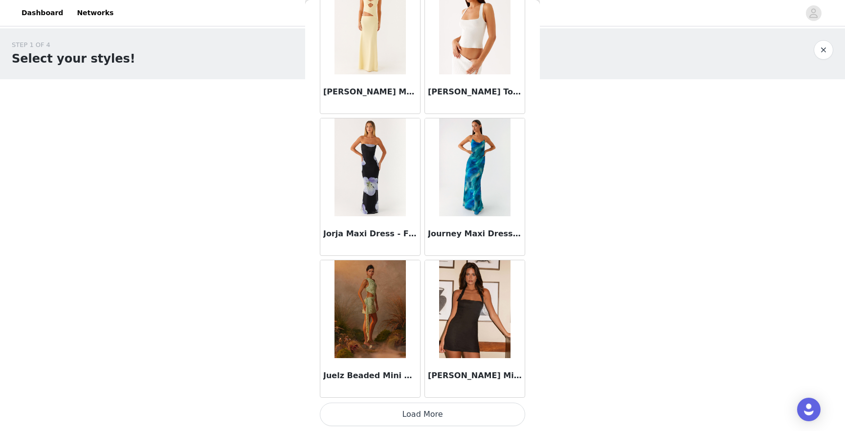
click at [414, 411] on button "Load More" at bounding box center [422, 413] width 205 height 23
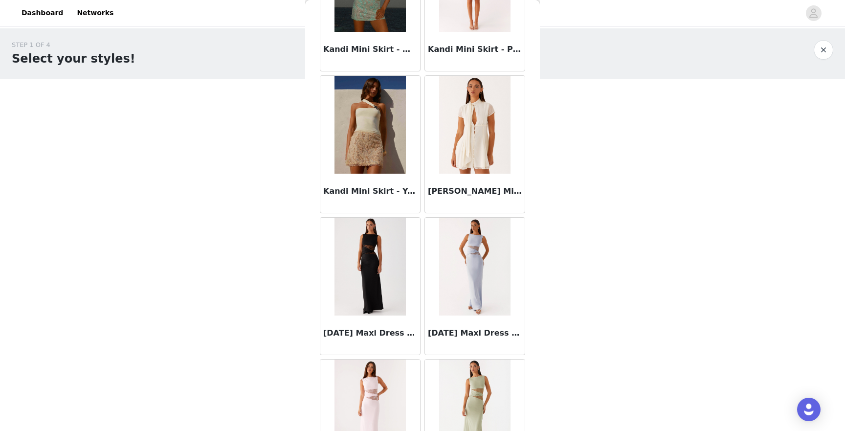
scroll to position [32250, 0]
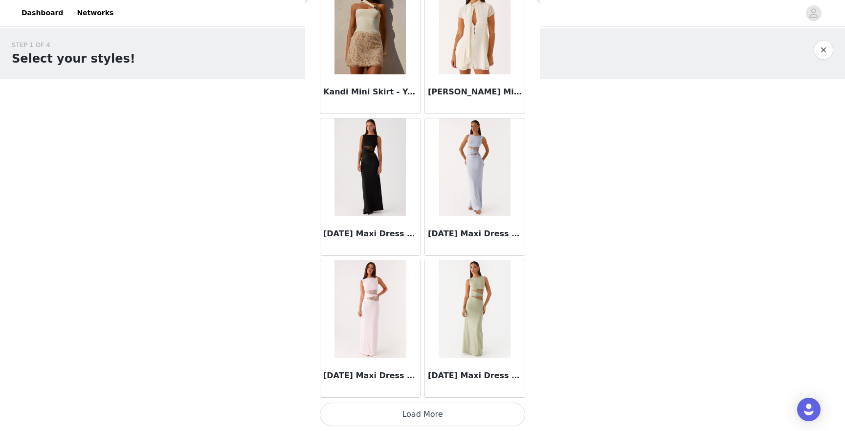
click at [409, 414] on button "Load More" at bounding box center [422, 413] width 205 height 23
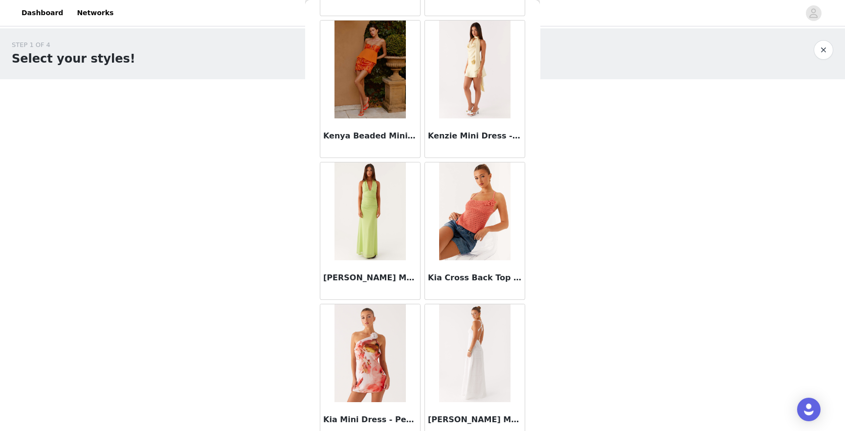
scroll to position [33668, 0]
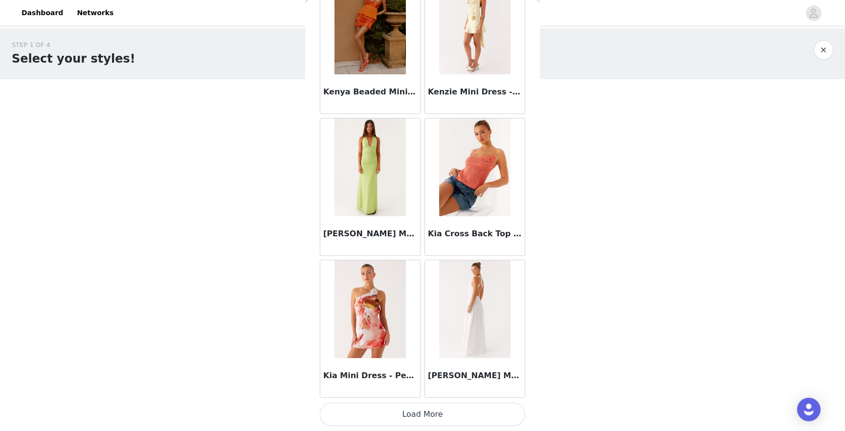
click at [423, 416] on button "Load More" at bounding box center [422, 413] width 205 height 23
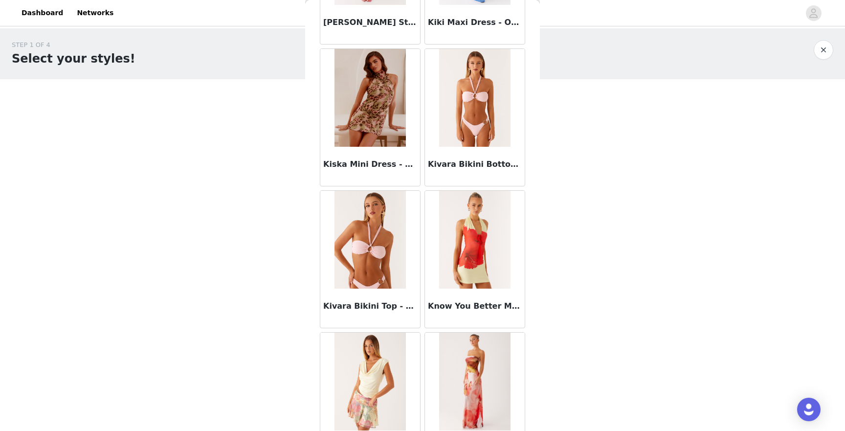
scroll to position [34163, 0]
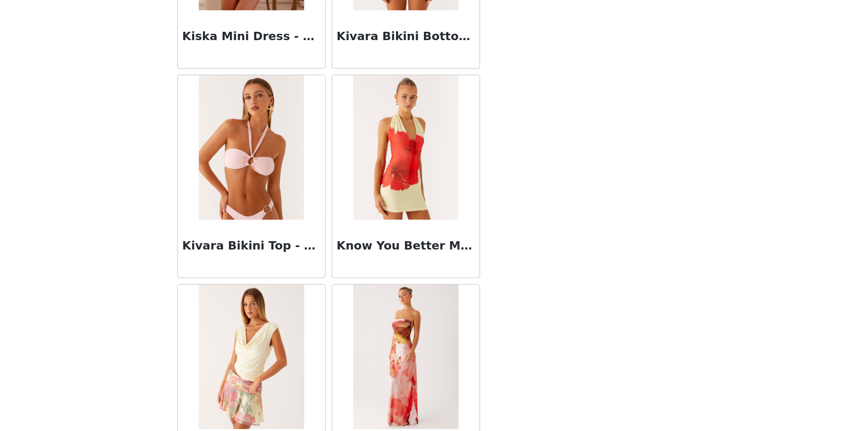
click at [299, 372] on body "Dashboard Networks STEP 1 OF 4 Select your styles! You will receive 6 products.…" at bounding box center [422, 215] width 845 height 431
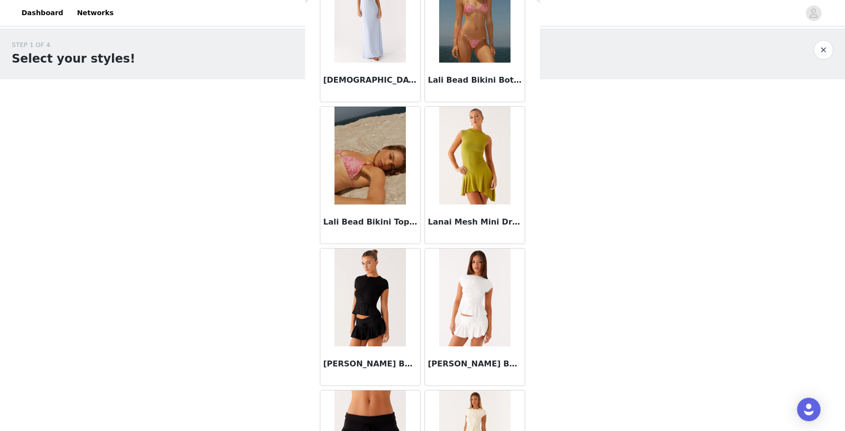
scroll to position [34814, 0]
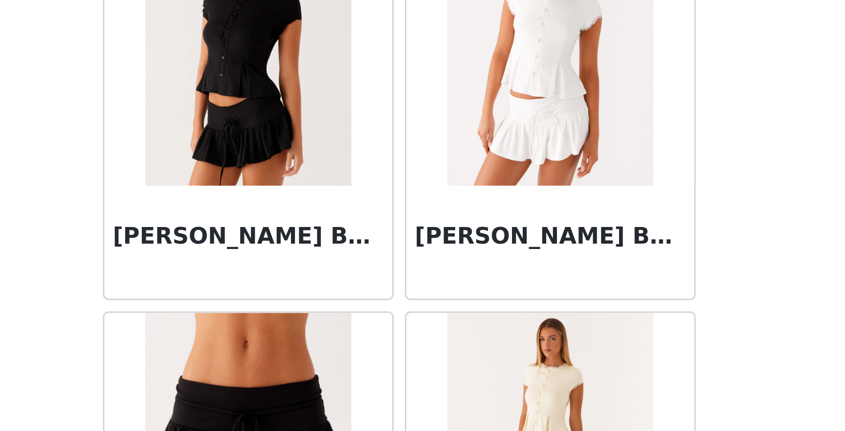
click at [316, 401] on div "Back Aamari Maxi Dress - Red Abby Mini Dress - Floral Print [PERSON_NAME] Mini …" at bounding box center [422, 215] width 235 height 431
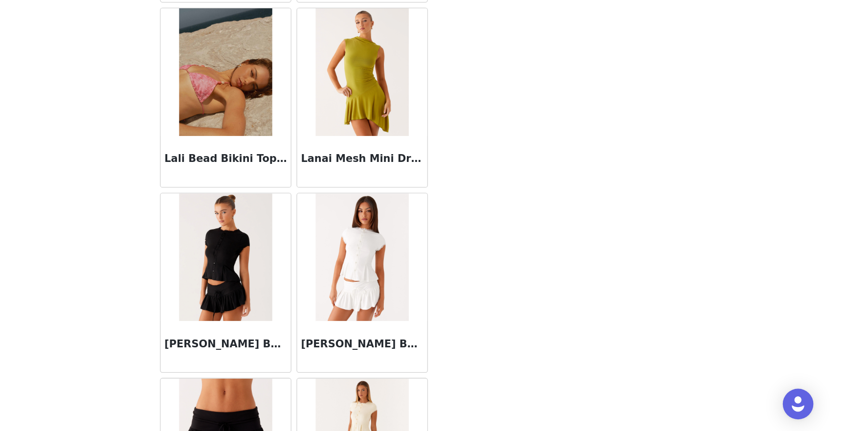
scroll to position [0, 0]
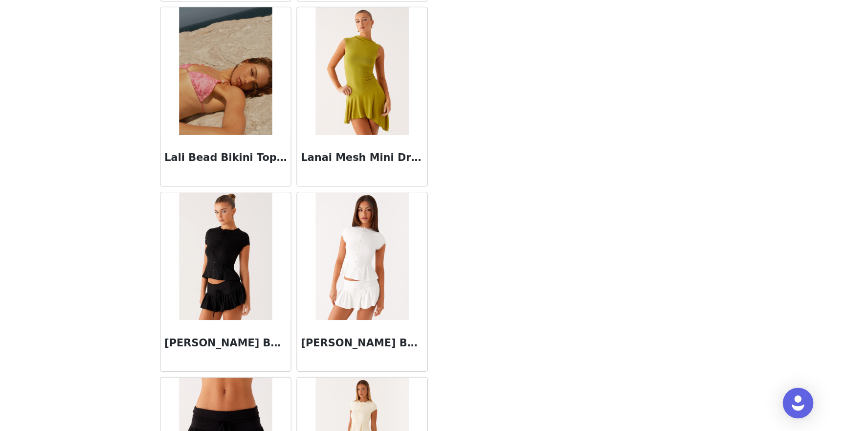
click at [614, 303] on div "STEP 1 OF 4 Select your styles! You will receive 6 products. 1/6 Selected Brean…" at bounding box center [422, 184] width 845 height 312
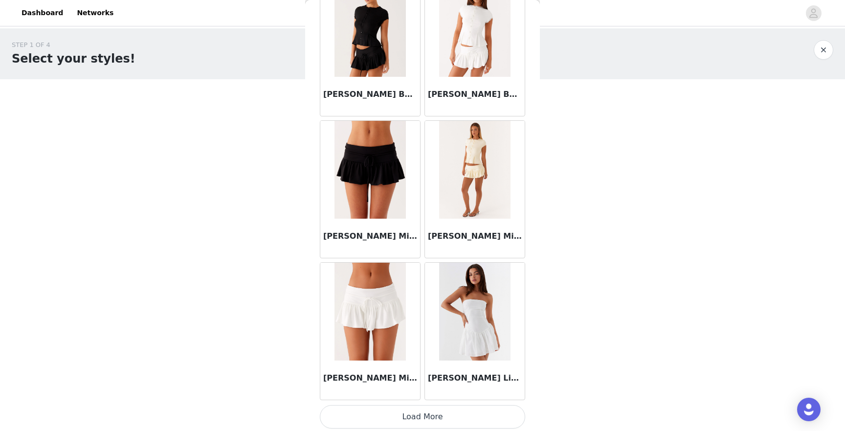
scroll to position [35085, 0]
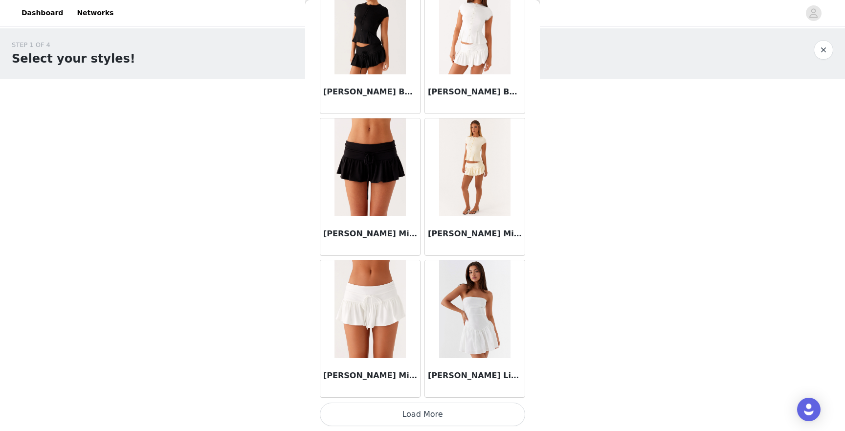
click at [419, 412] on button "Load More" at bounding box center [422, 413] width 205 height 23
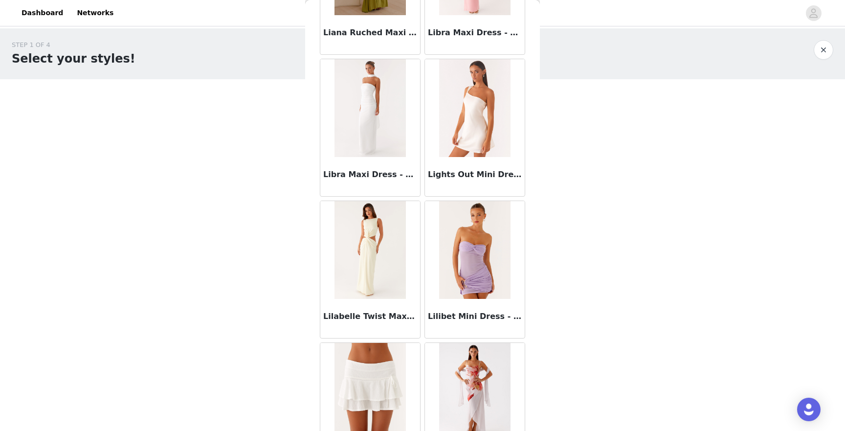
scroll to position [36503, 0]
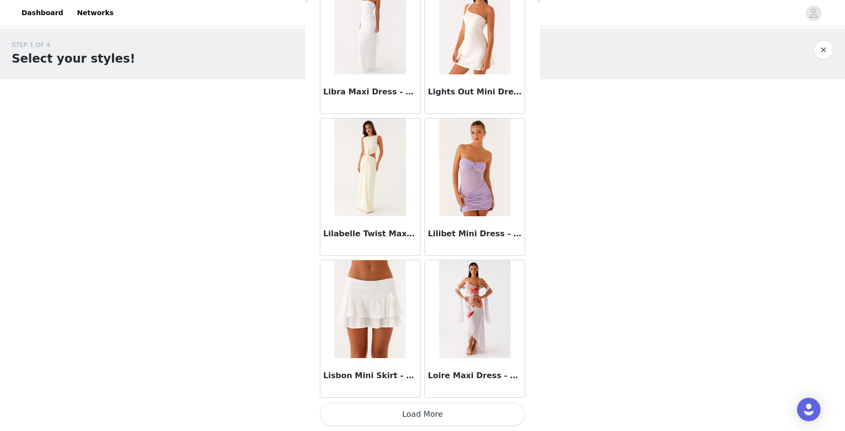
click at [403, 414] on button "Load More" at bounding box center [422, 413] width 205 height 23
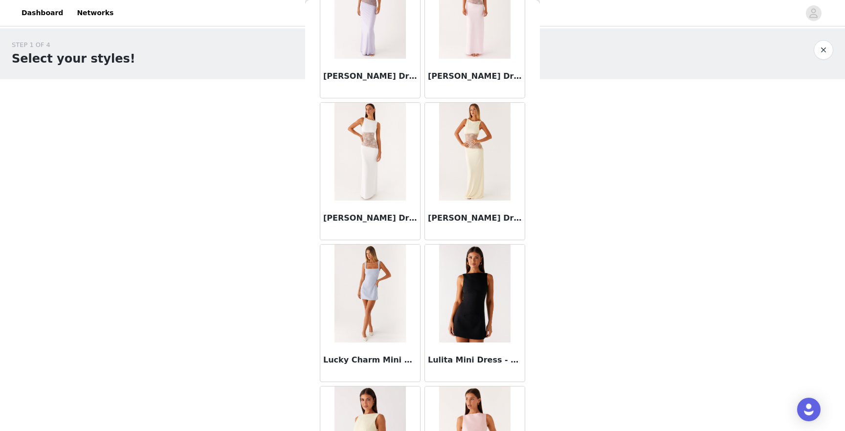
scroll to position [37920, 0]
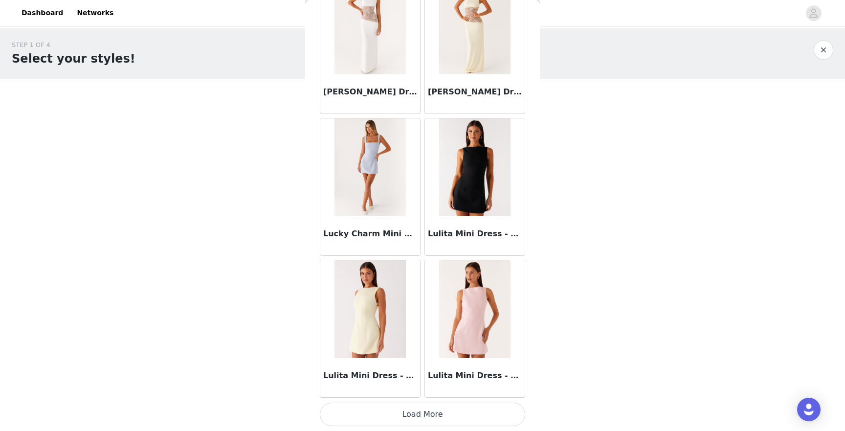
click at [377, 422] on button "Load More" at bounding box center [422, 413] width 205 height 23
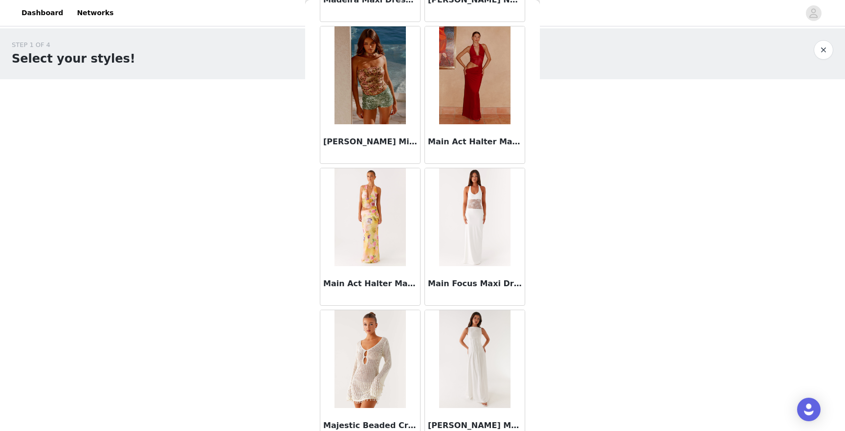
scroll to position [39338, 0]
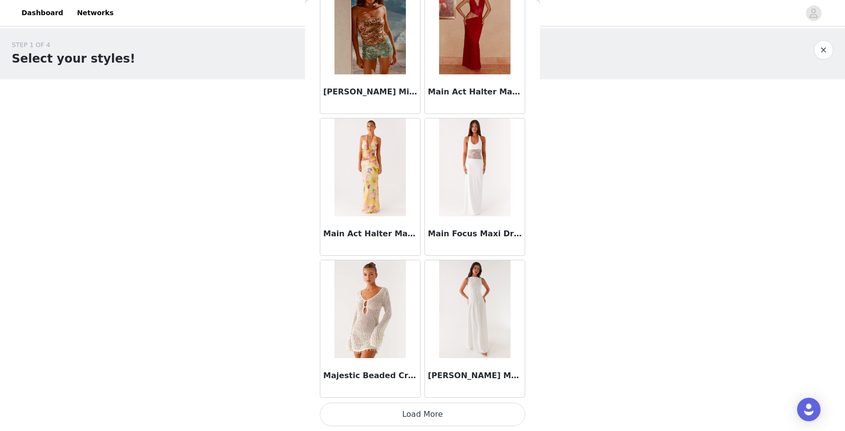
click at [393, 416] on button "Load More" at bounding box center [422, 413] width 205 height 23
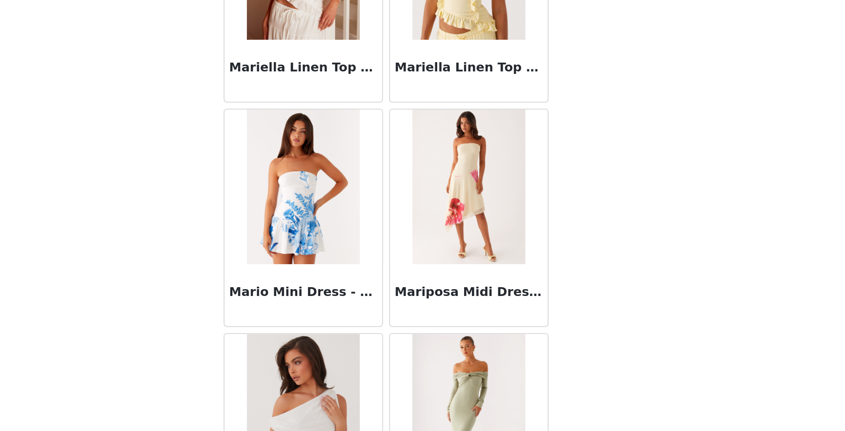
scroll to position [40755, 0]
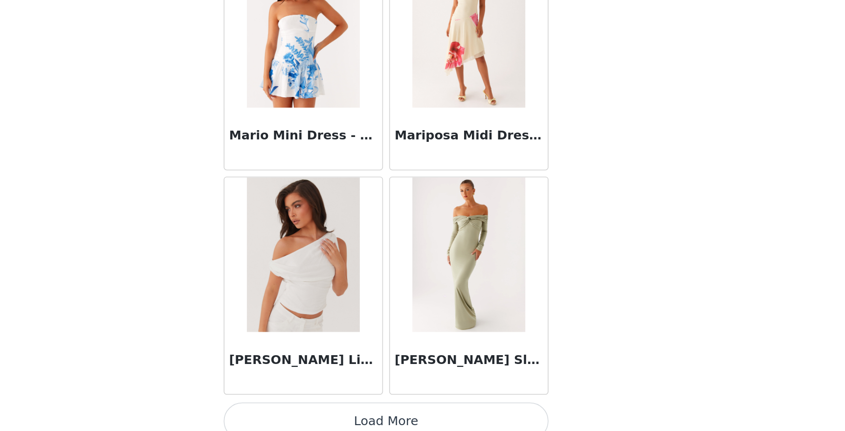
click at [433, 412] on button "Load More" at bounding box center [422, 413] width 205 height 23
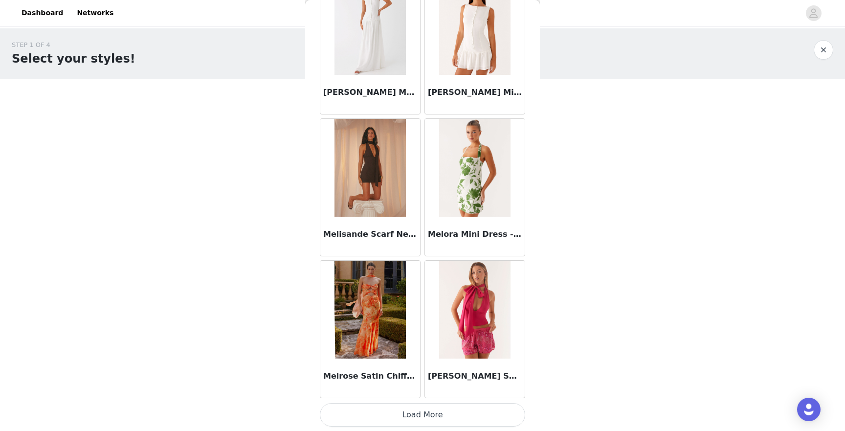
scroll to position [42173, 0]
click at [375, 407] on button "Load More" at bounding box center [422, 413] width 205 height 23
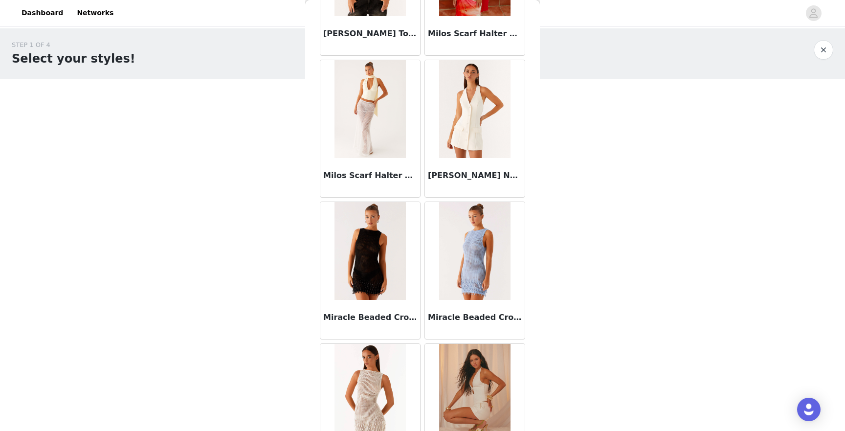
scroll to position [43226, 0]
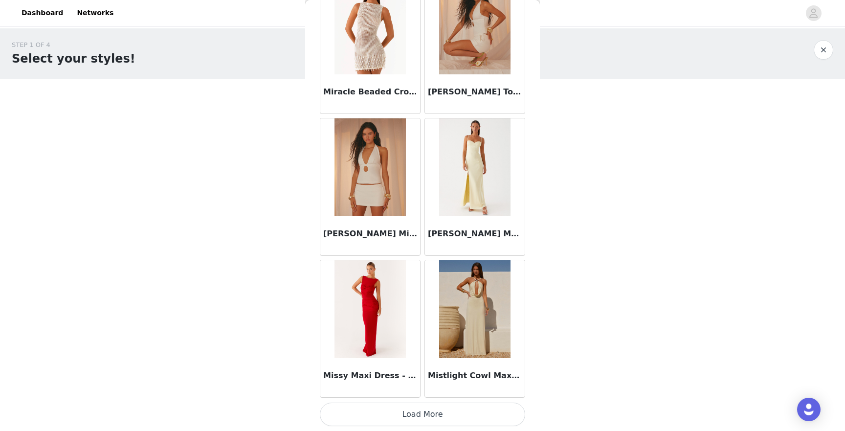
click at [416, 414] on button "Load More" at bounding box center [422, 413] width 205 height 23
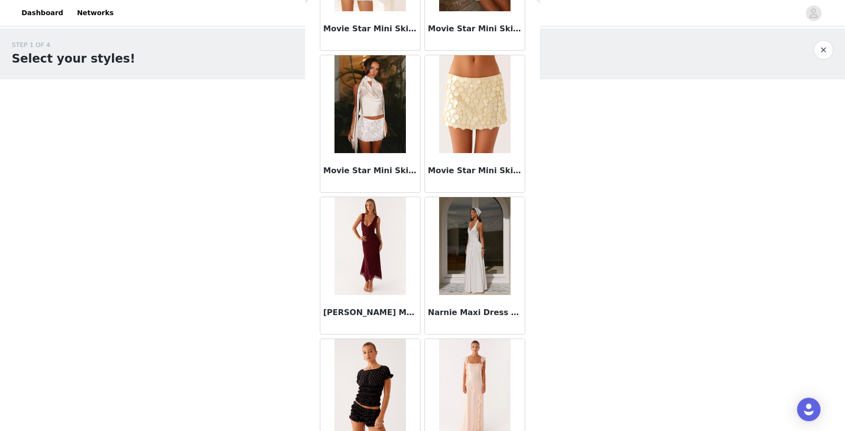
scroll to position [45008, 0]
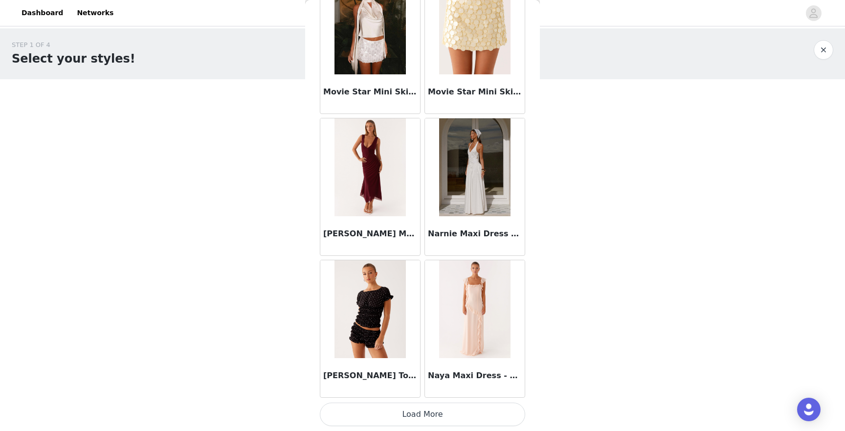
click at [416, 419] on button "Load More" at bounding box center [422, 413] width 205 height 23
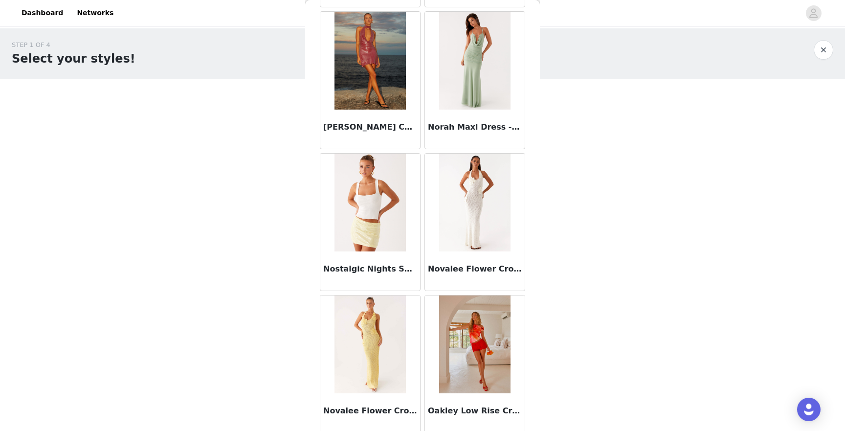
scroll to position [46425, 0]
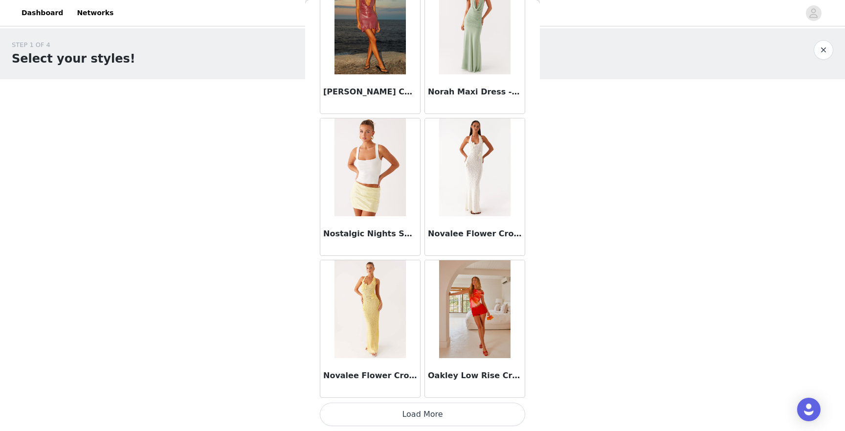
click at [410, 415] on button "Load More" at bounding box center [422, 413] width 205 height 23
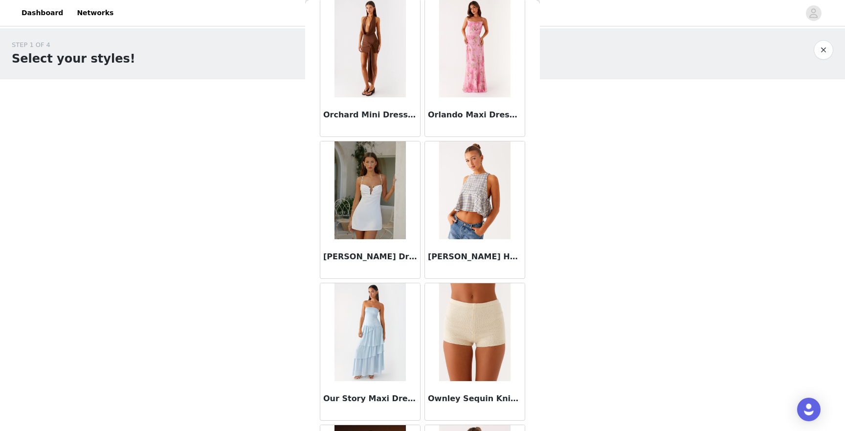
scroll to position [47843, 0]
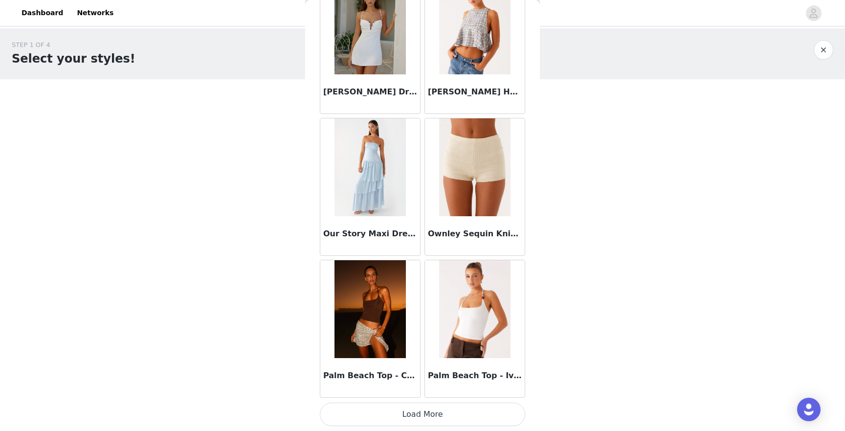
click at [395, 413] on button "Load More" at bounding box center [422, 413] width 205 height 23
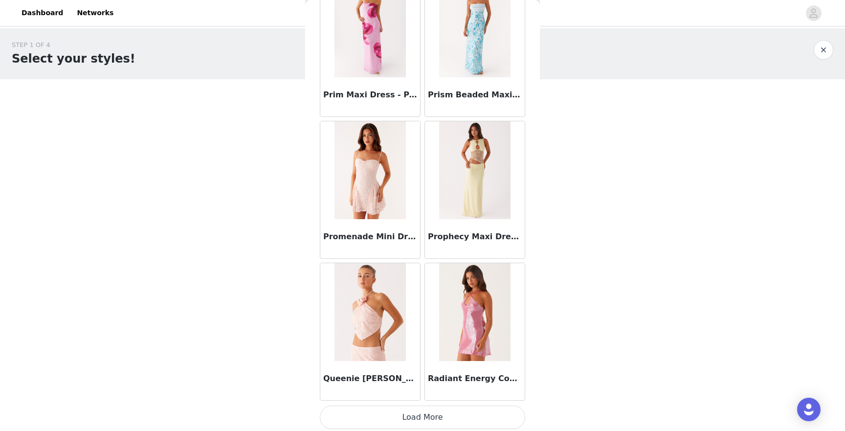
scroll to position [49260, 0]
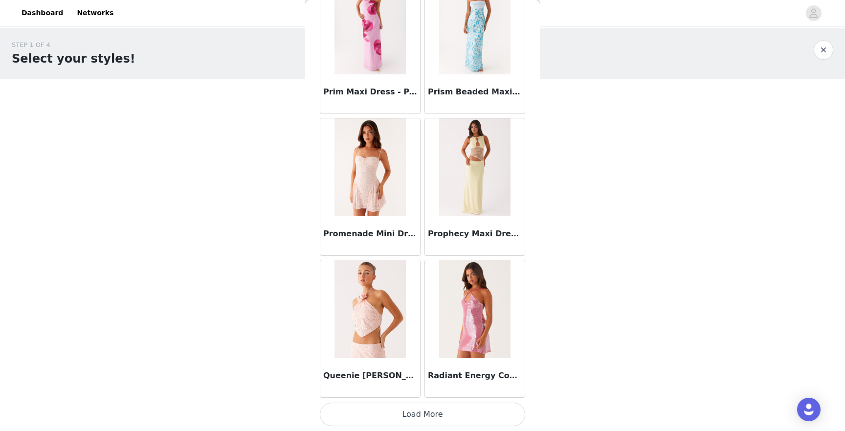
click at [389, 404] on button "Load More" at bounding box center [422, 413] width 205 height 23
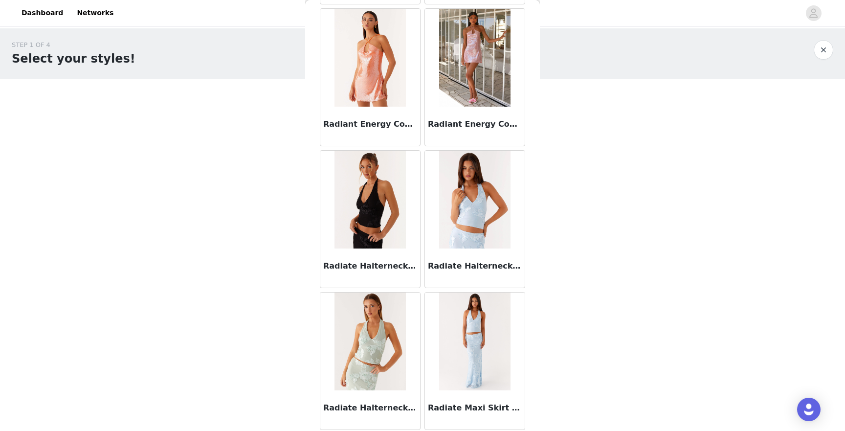
scroll to position [49657, 0]
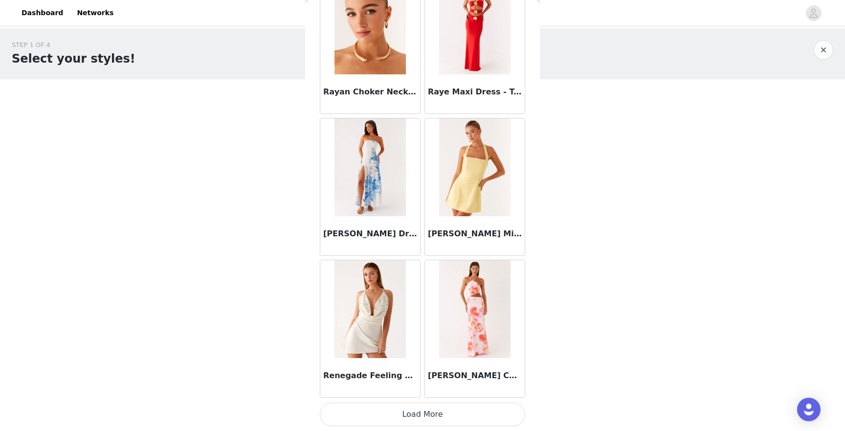
click at [421, 408] on button "Load More" at bounding box center [422, 413] width 205 height 23
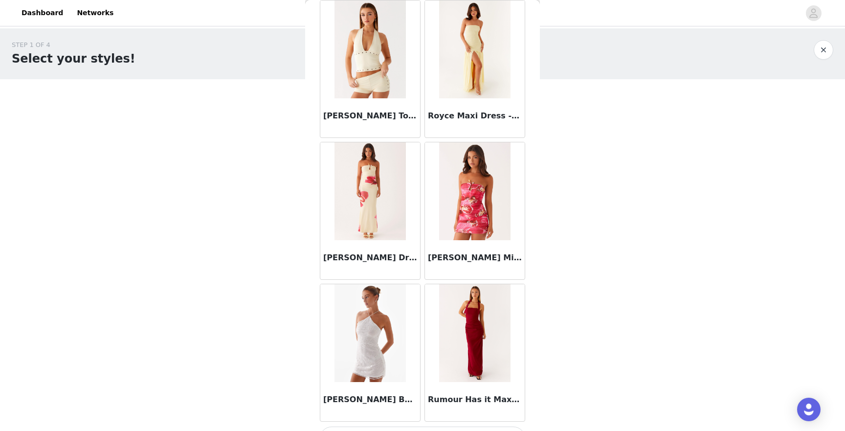
scroll to position [52095, 0]
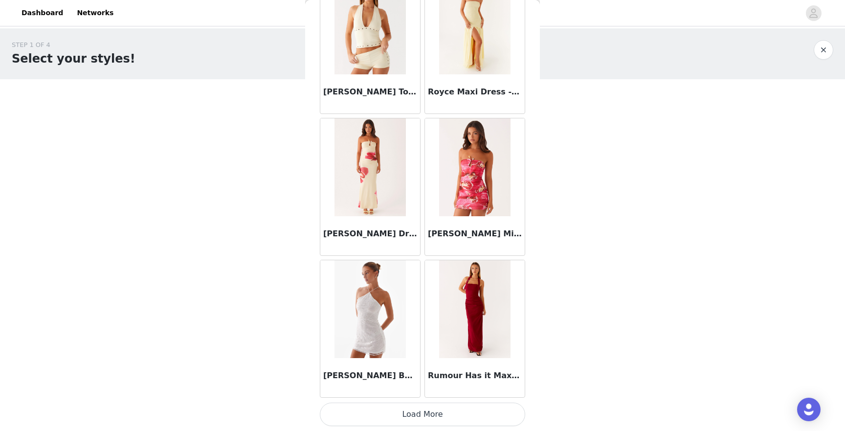
click at [400, 412] on button "Load More" at bounding box center [422, 413] width 205 height 23
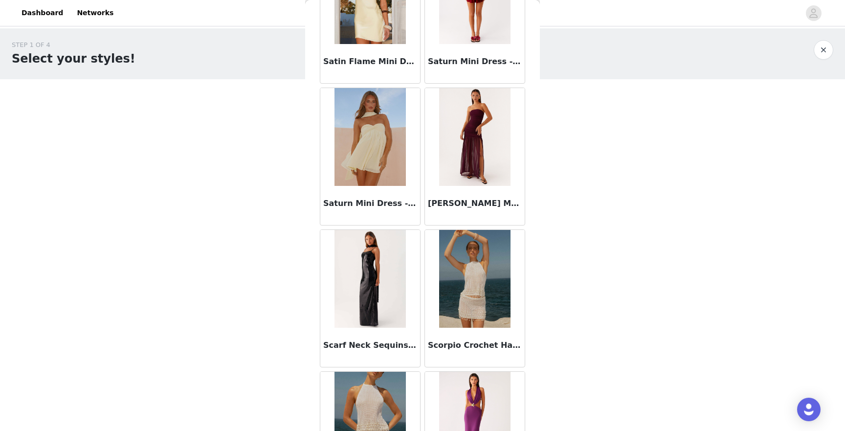
scroll to position [53513, 0]
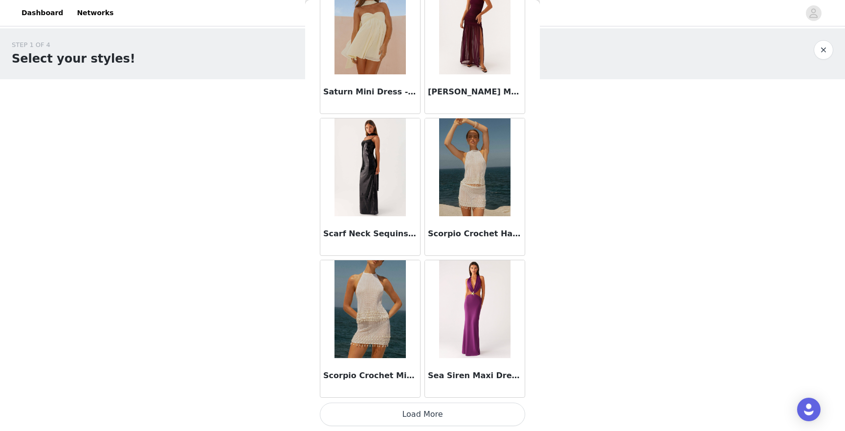
click at [407, 414] on button "Load More" at bounding box center [422, 413] width 205 height 23
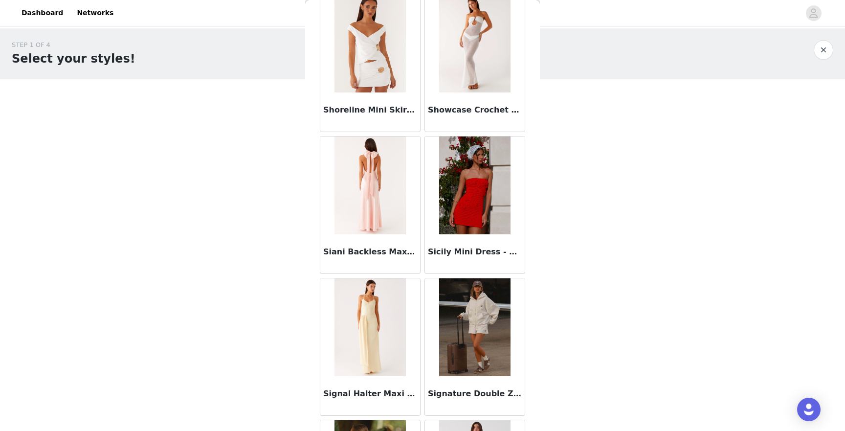
scroll to position [54930, 0]
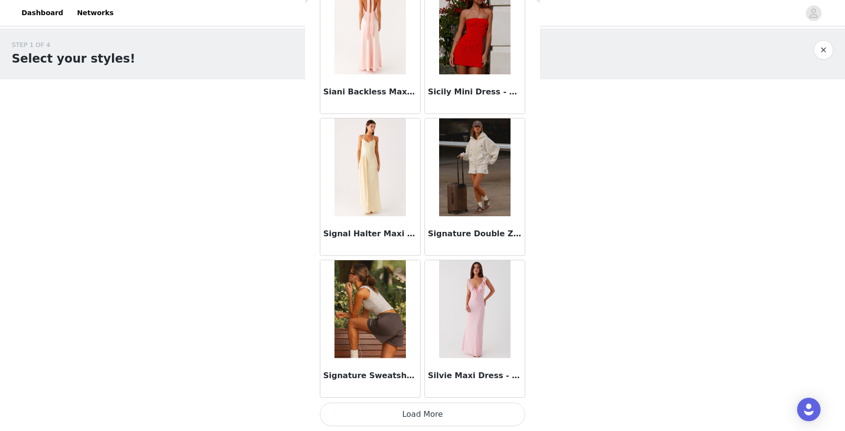
click at [474, 199] on img at bounding box center [474, 167] width 71 height 98
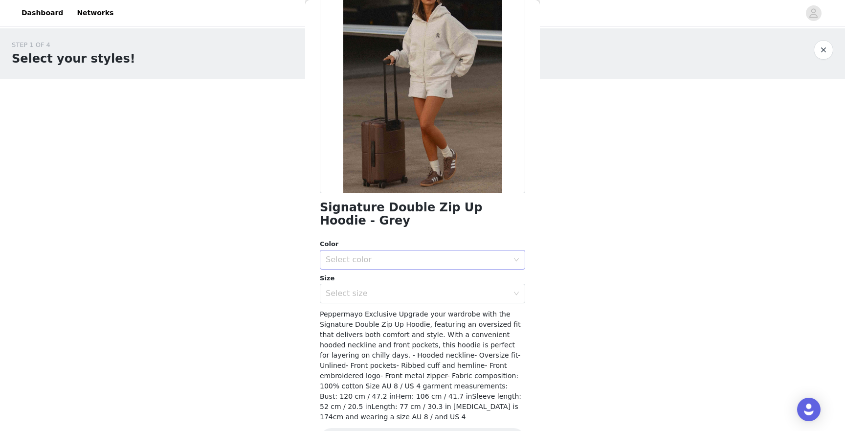
scroll to position [77, 0]
click at [362, 251] on div "Select color" at bounding box center [419, 258] width 187 height 19
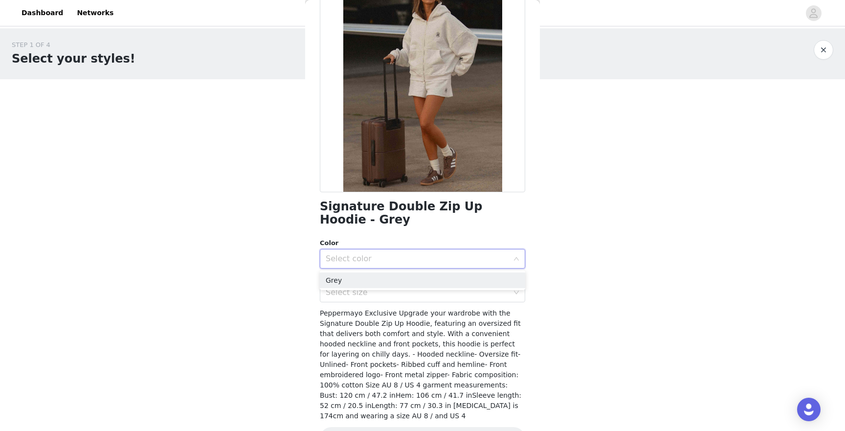
click at [281, 229] on div "STEP 1 OF 4 Select your styles! You will receive 6 products. 1/6 Selected Brean…" at bounding box center [422, 148] width 845 height 241
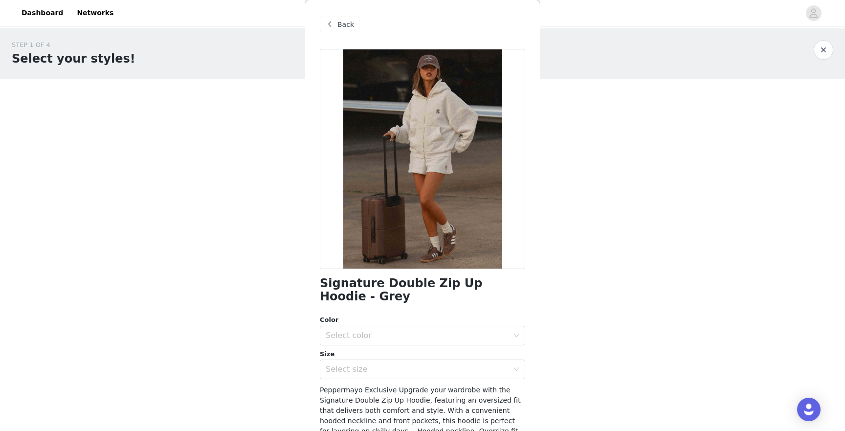
click at [331, 27] on span at bounding box center [330, 25] width 12 height 12
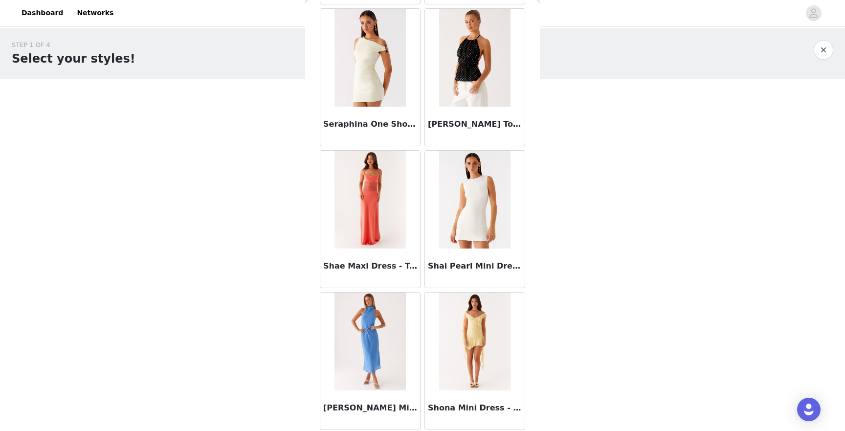
scroll to position [54930, 0]
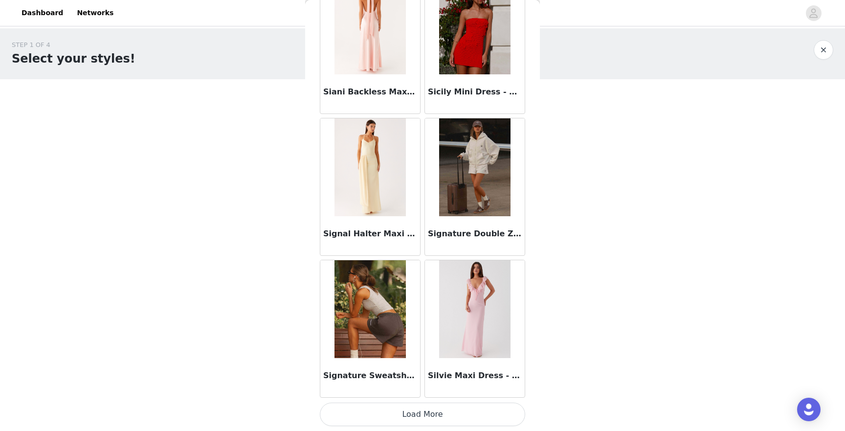
click at [440, 411] on button "Load More" at bounding box center [422, 413] width 205 height 23
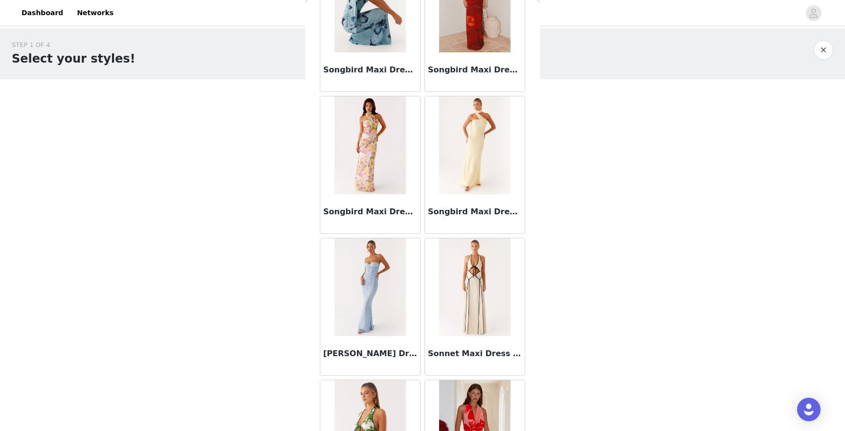
scroll to position [56348, 0]
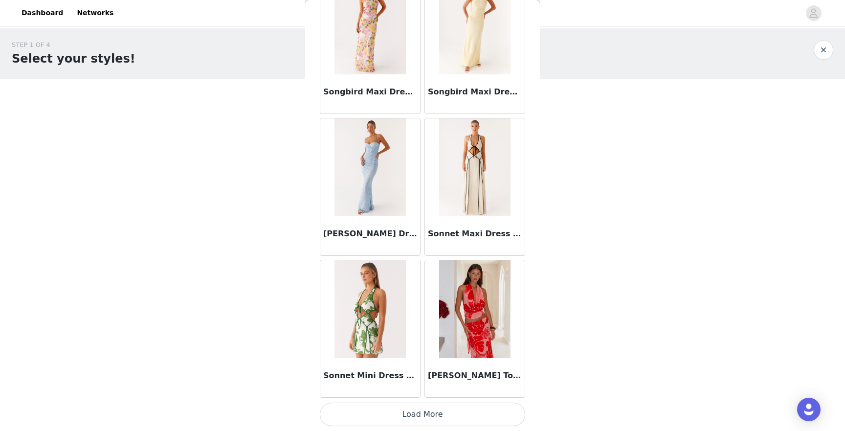
click at [436, 414] on button "Load More" at bounding box center [422, 413] width 205 height 23
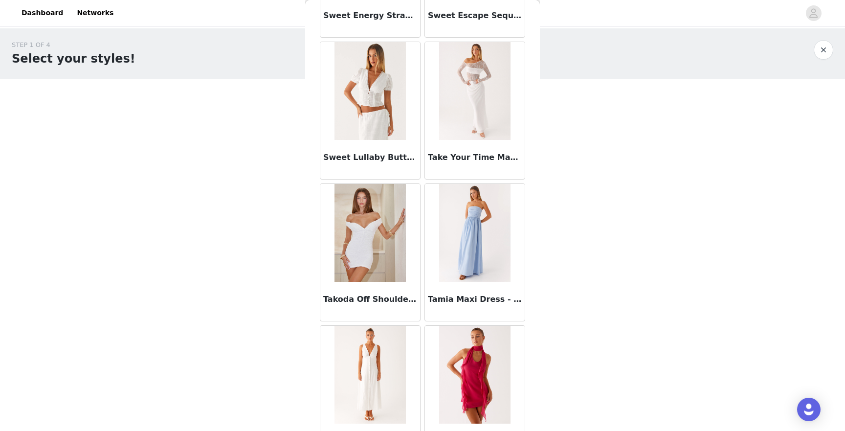
scroll to position [57765, 0]
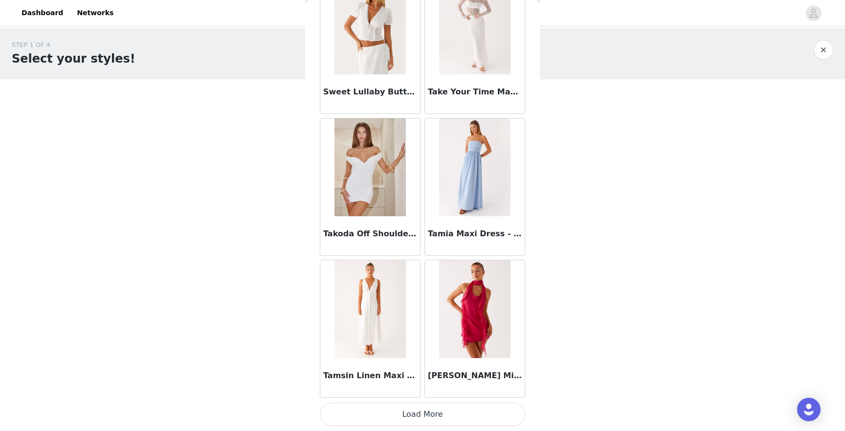
click at [423, 414] on button "Load More" at bounding box center [422, 413] width 205 height 23
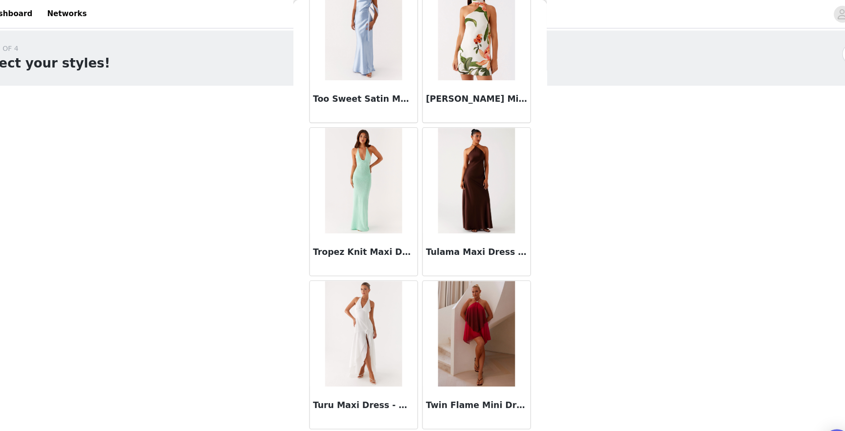
scroll to position [0, 0]
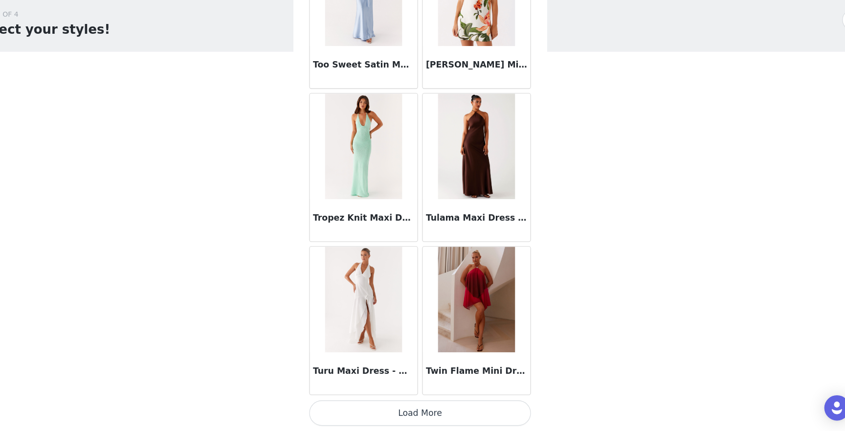
click at [414, 417] on button "Load More" at bounding box center [422, 413] width 205 height 23
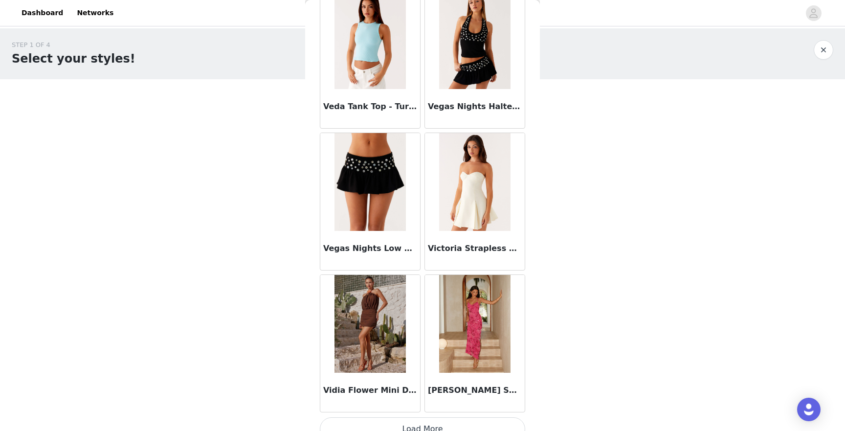
scroll to position [60601, 0]
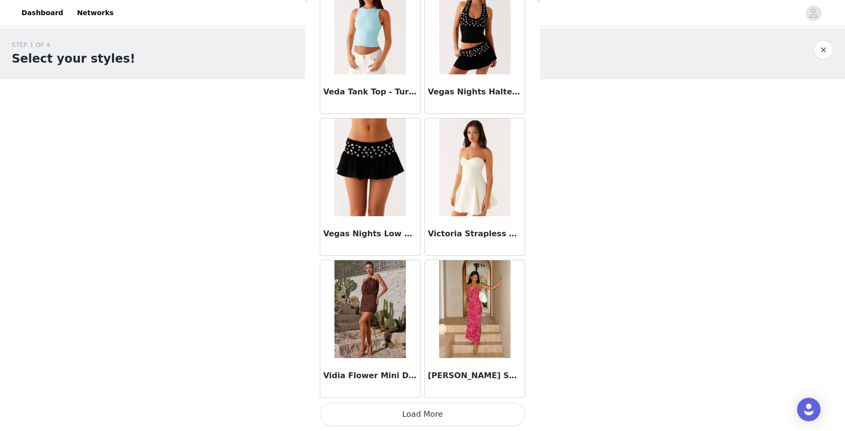
click at [394, 415] on button "Load More" at bounding box center [422, 413] width 205 height 23
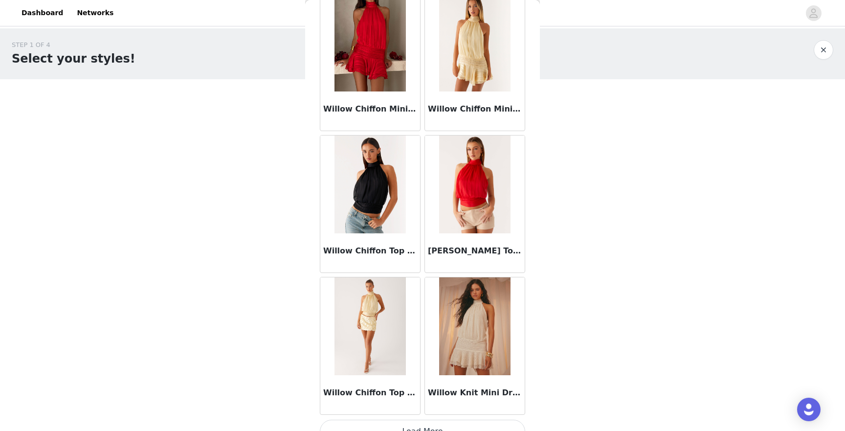
scroll to position [62018, 0]
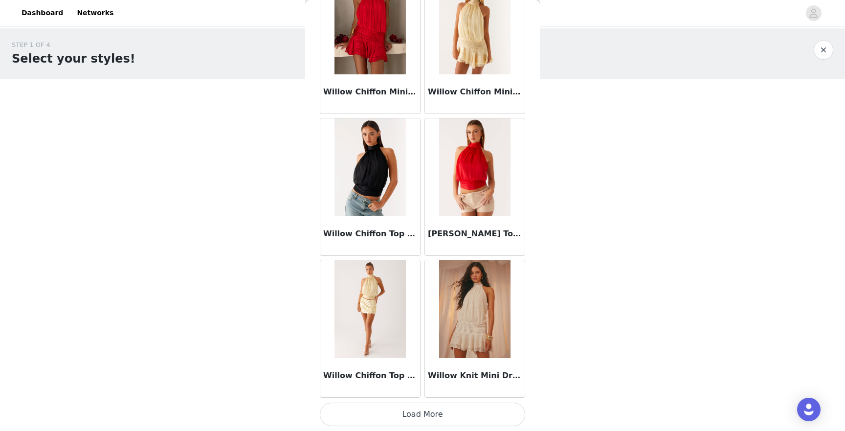
click at [433, 412] on button "Load More" at bounding box center [422, 413] width 205 height 23
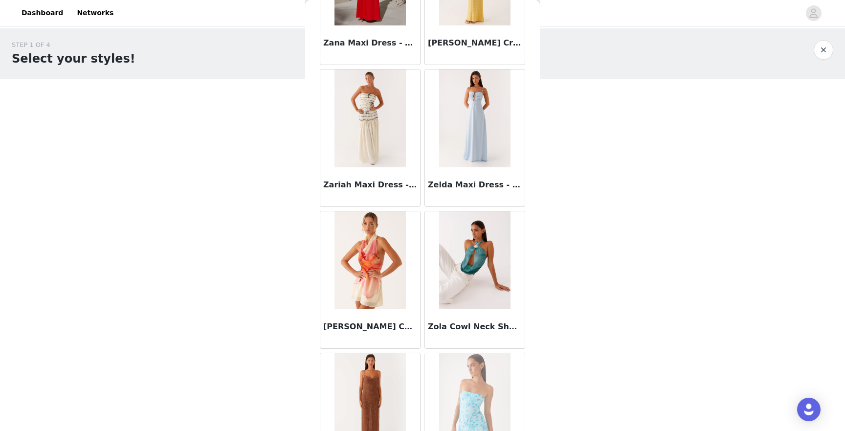
scroll to position [63436, 0]
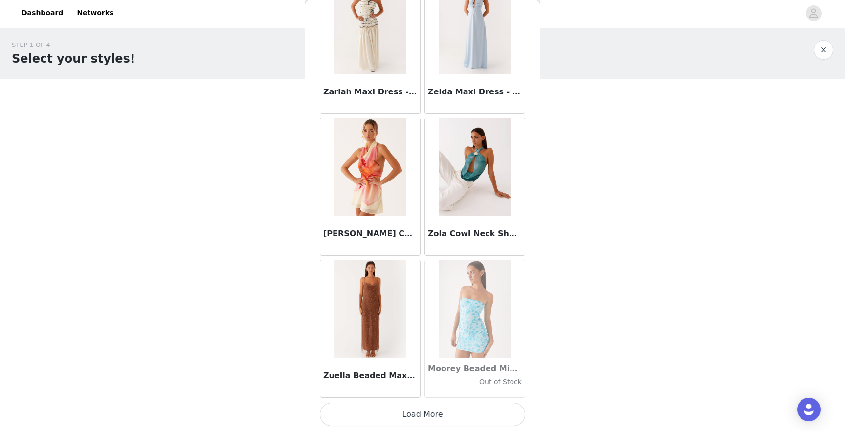
click at [396, 407] on button "Load More" at bounding box center [422, 413] width 205 height 23
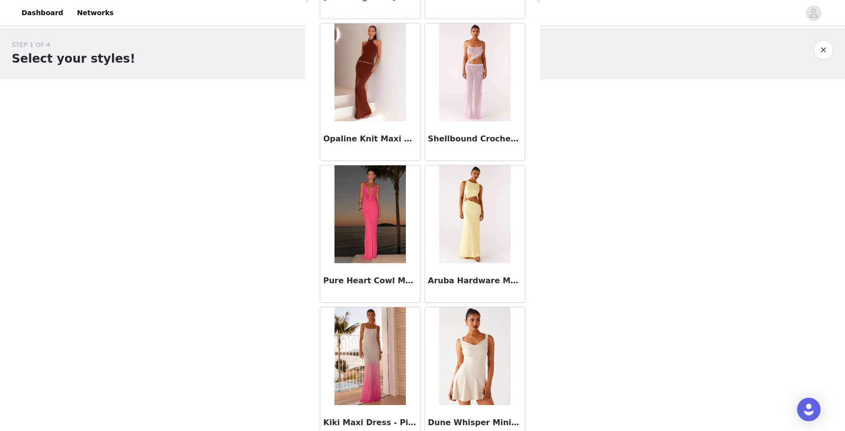
scroll to position [64822, 0]
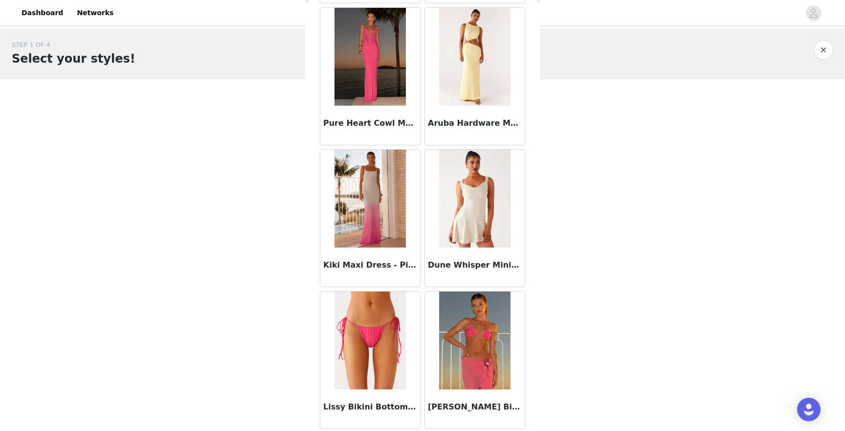
click at [605, 264] on div "STEP 1 OF 4 Select your styles! You will receive 6 products. 1/6 Selected Brean…" at bounding box center [422, 148] width 845 height 241
click at [561, 262] on div "STEP 1 OF 4 Select your styles! You will receive 6 products. 1/6 Selected Brean…" at bounding box center [422, 148] width 845 height 241
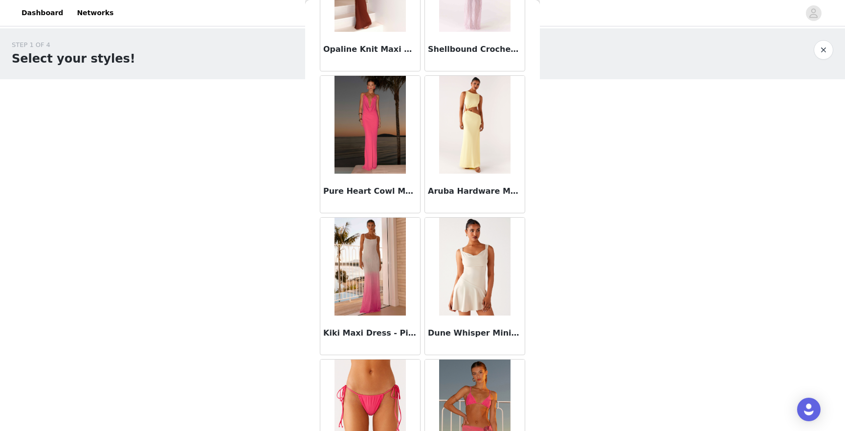
scroll to position [55090, 0]
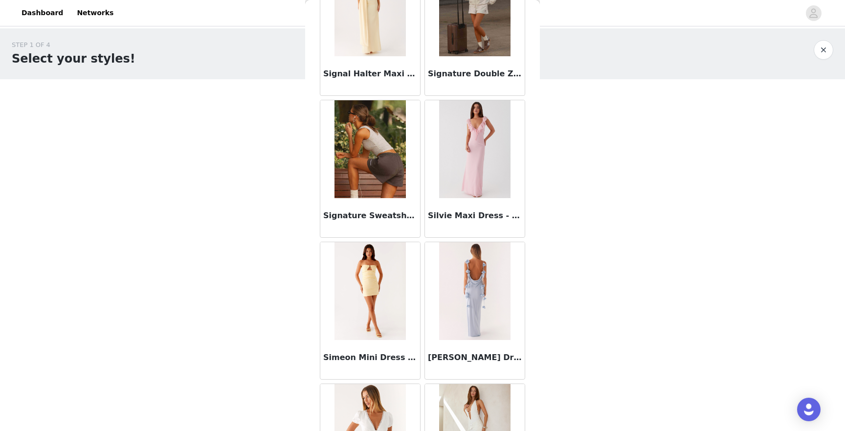
click at [374, 192] on img at bounding box center [369, 149] width 71 height 98
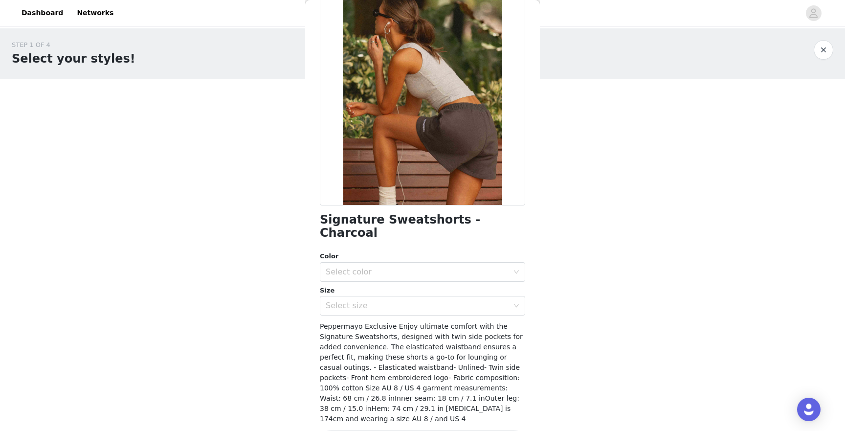
scroll to position [64, 0]
click at [399, 266] on div "Select color" at bounding box center [417, 271] width 183 height 10
click at [386, 277] on li "Charcoal" at bounding box center [422, 280] width 205 height 16
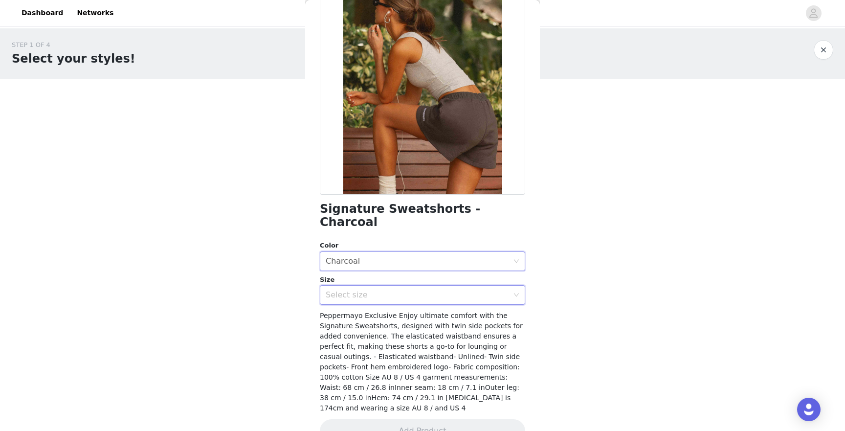
click at [385, 285] on div "Select size" at bounding box center [419, 294] width 187 height 19
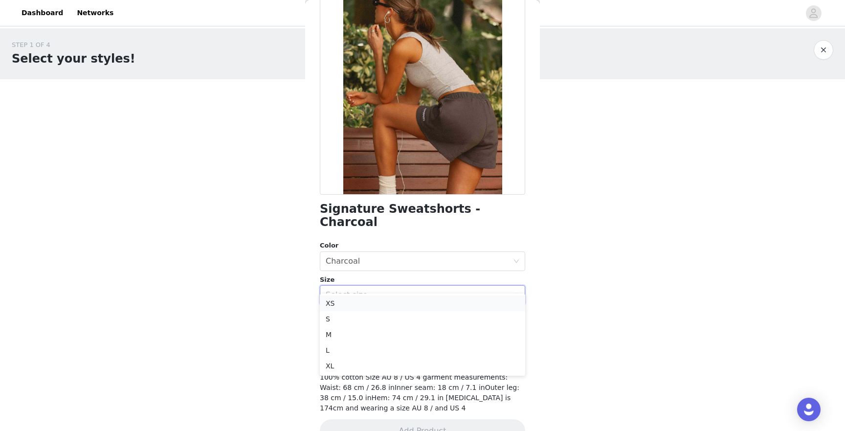
click at [370, 302] on li "XS" at bounding box center [422, 303] width 205 height 16
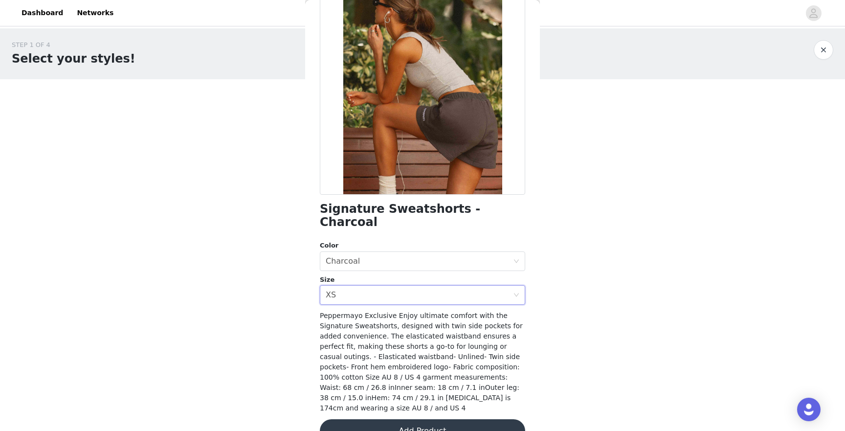
click at [267, 333] on div "STEP 1 OF 4 Select your styles! You will receive 6 products. 1/6 Selected Brean…" at bounding box center [422, 184] width 845 height 312
click at [369, 419] on button "Add Product" at bounding box center [422, 430] width 205 height 23
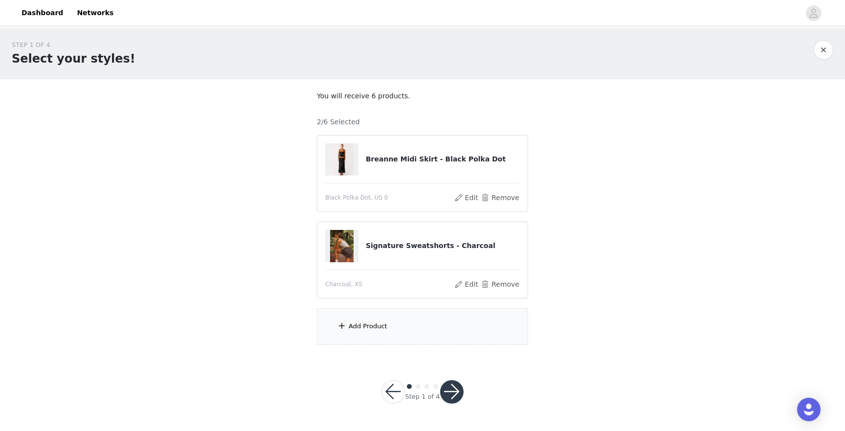
click at [377, 330] on div "Add Product" at bounding box center [368, 326] width 39 height 10
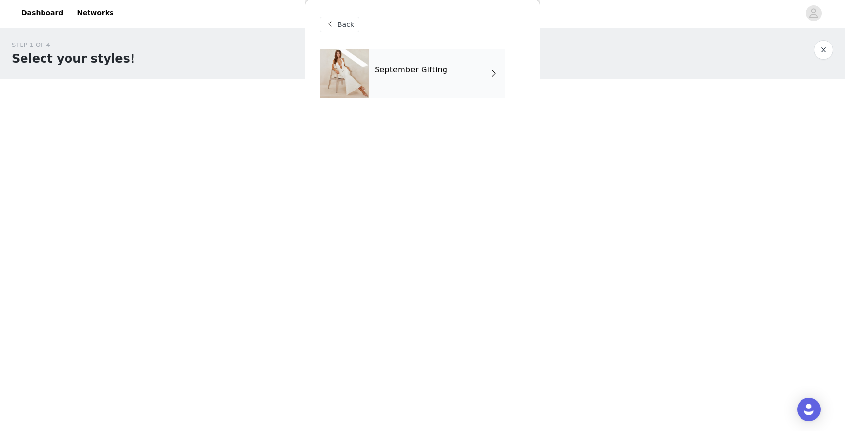
click at [403, 78] on div "September Gifting" at bounding box center [437, 73] width 136 height 49
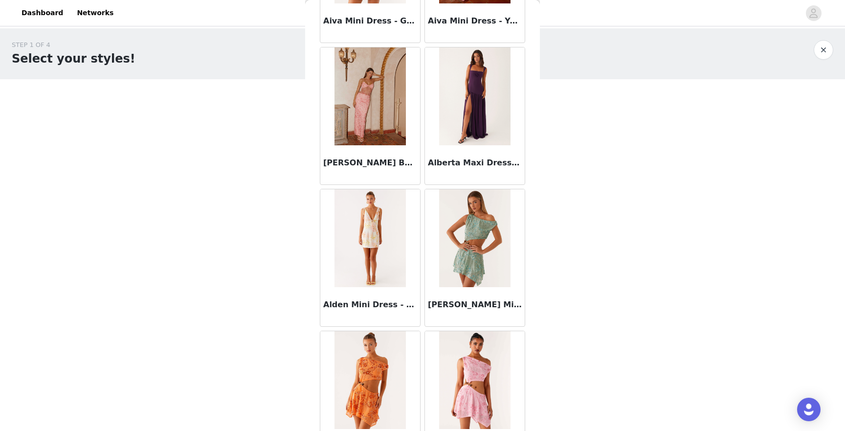
scroll to position [1065, 0]
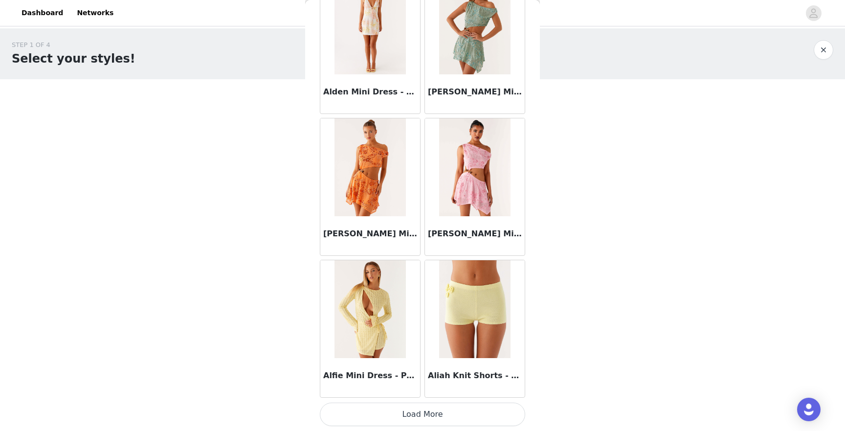
click at [415, 416] on button "Load More" at bounding box center [422, 413] width 205 height 23
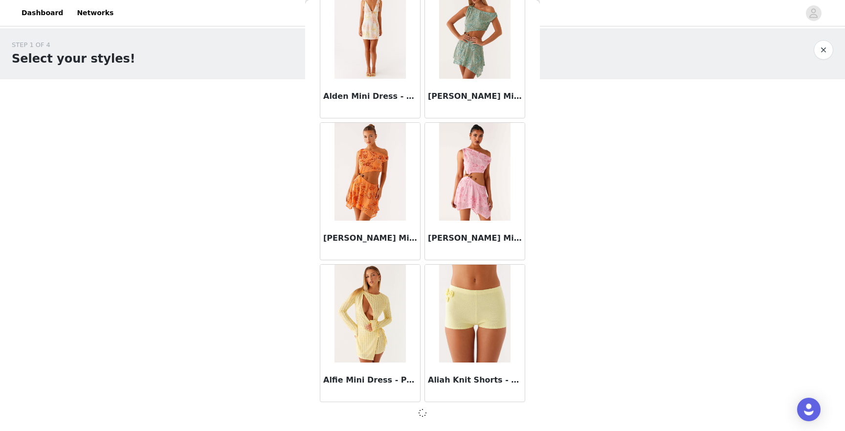
scroll to position [1061, 0]
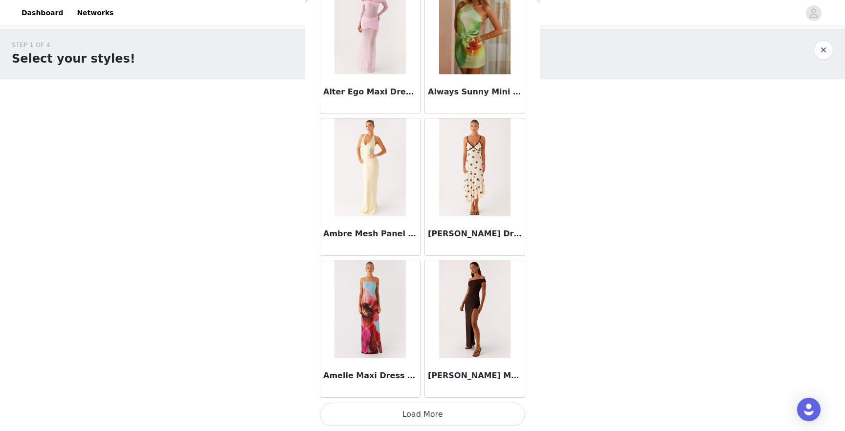
click at [415, 416] on button "Load More" at bounding box center [422, 413] width 205 height 23
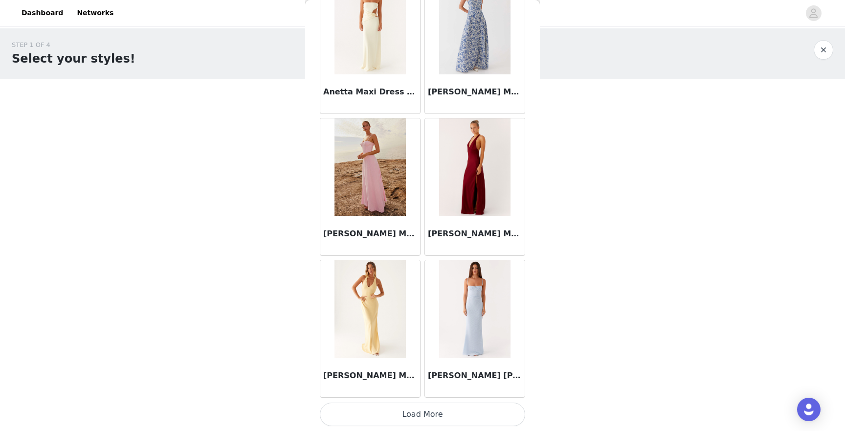
click at [415, 411] on button "Load More" at bounding box center [422, 413] width 205 height 23
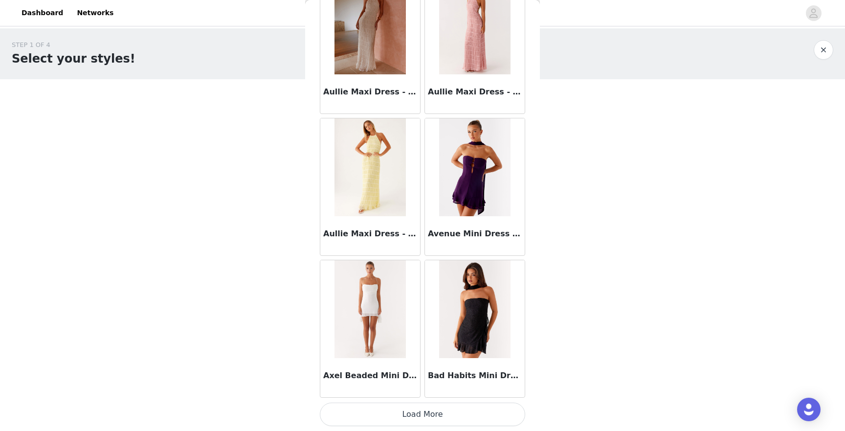
click at [415, 411] on button "Load More" at bounding box center [422, 413] width 205 height 23
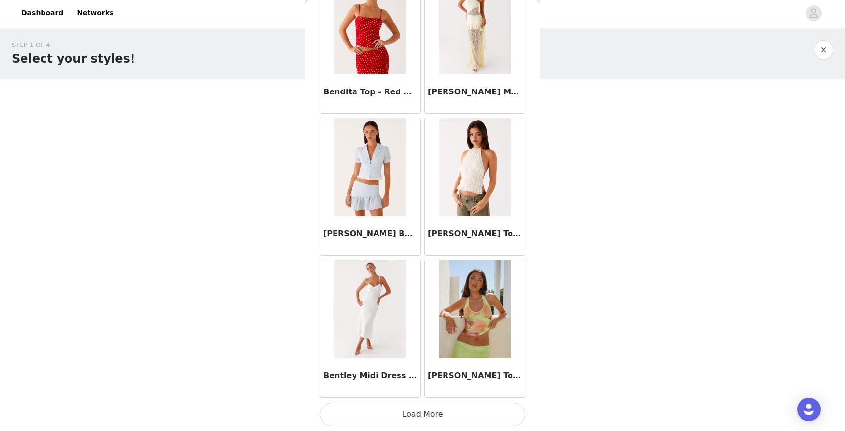
click at [415, 411] on button "Load More" at bounding box center [422, 413] width 205 height 23
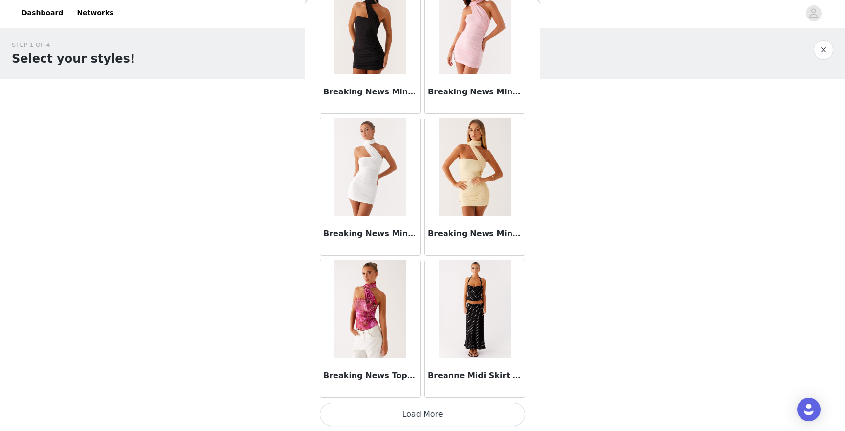
click at [415, 411] on button "Load More" at bounding box center [422, 413] width 205 height 23
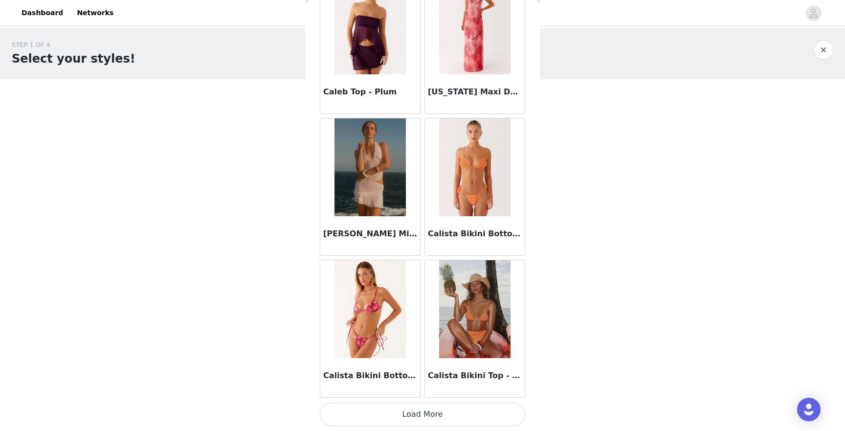
click at [415, 411] on button "Load More" at bounding box center [422, 413] width 205 height 23
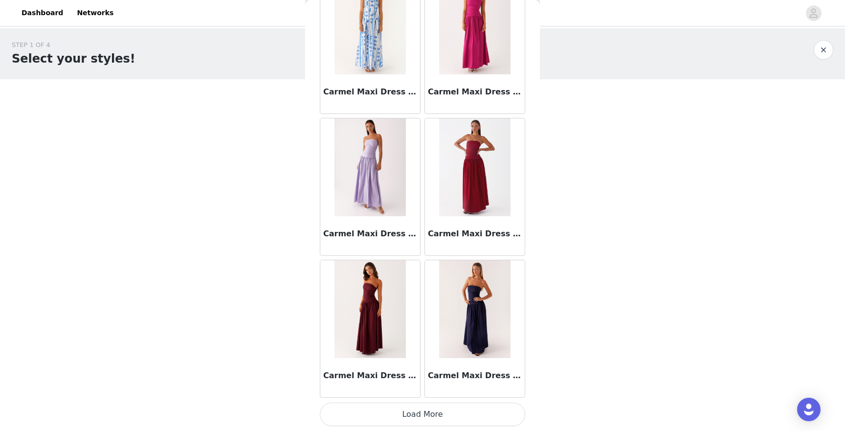
click at [415, 411] on button "Load More" at bounding box center [422, 413] width 205 height 23
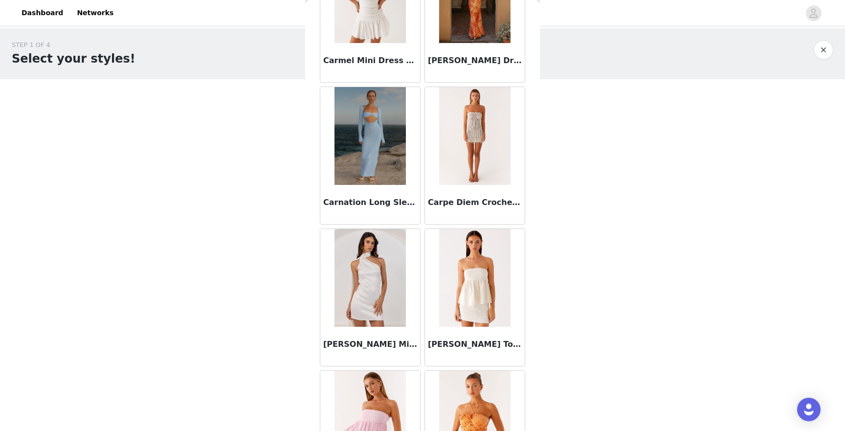
scroll to position [12405, 0]
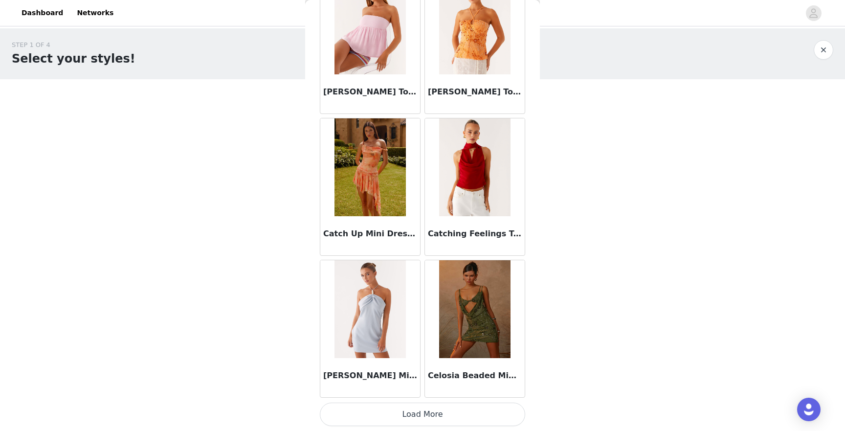
click at [415, 411] on button "Load More" at bounding box center [422, 413] width 205 height 23
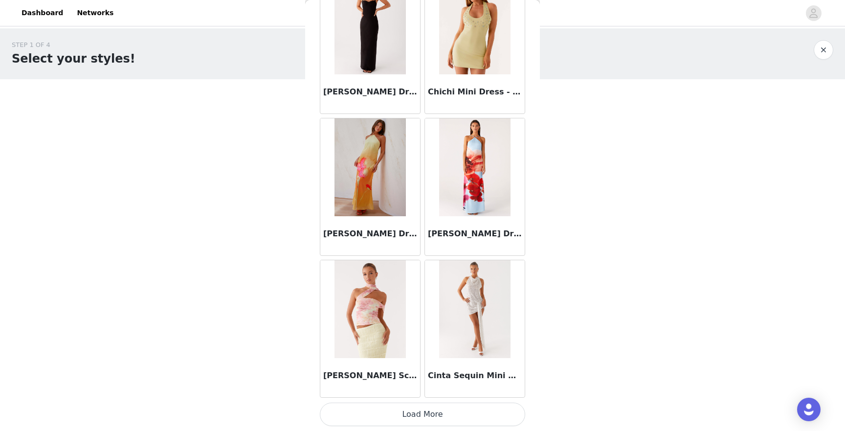
click at [415, 411] on button "Load More" at bounding box center [422, 413] width 205 height 23
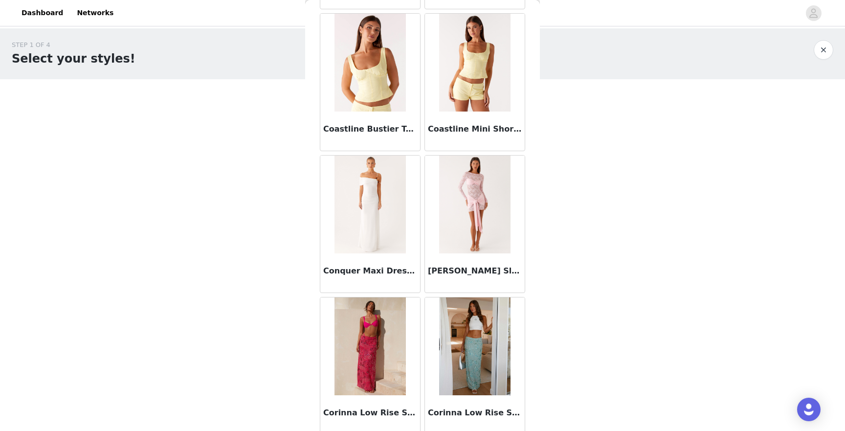
scroll to position [15240, 0]
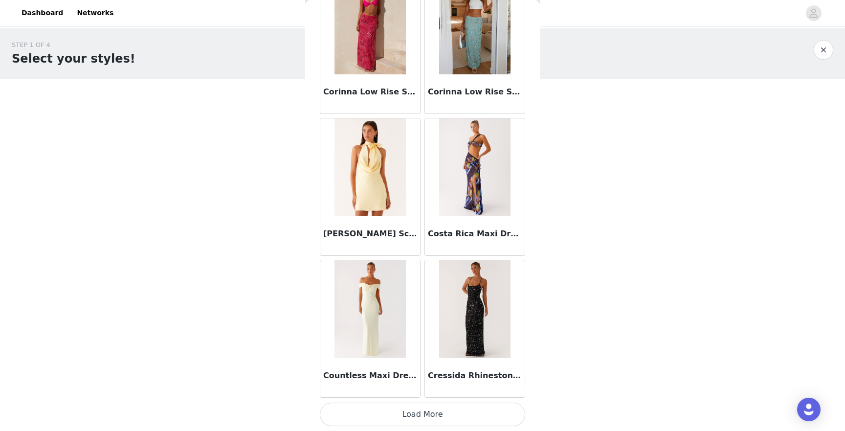
click at [408, 417] on button "Load More" at bounding box center [422, 413] width 205 height 23
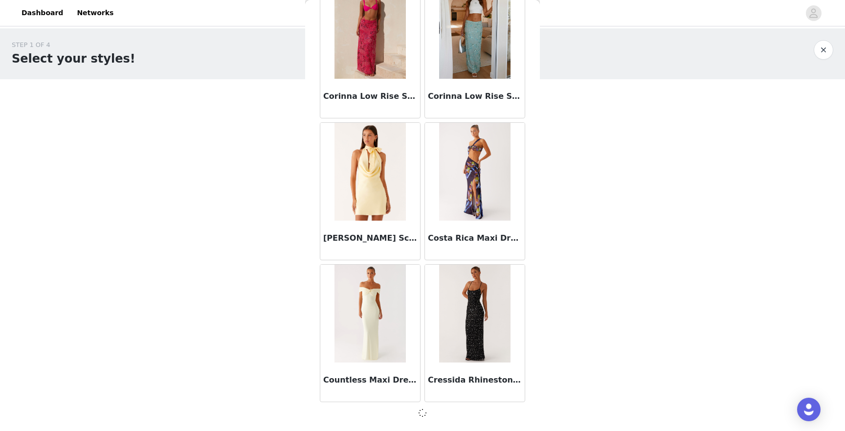
scroll to position [15236, 0]
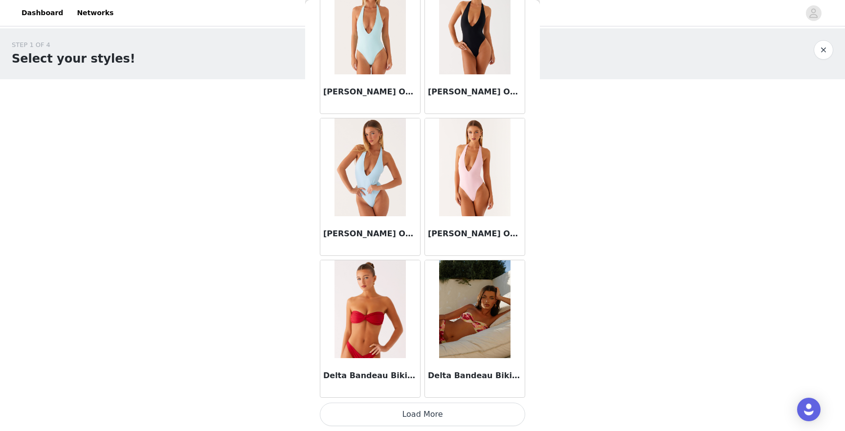
click at [408, 417] on button "Load More" at bounding box center [422, 413] width 205 height 23
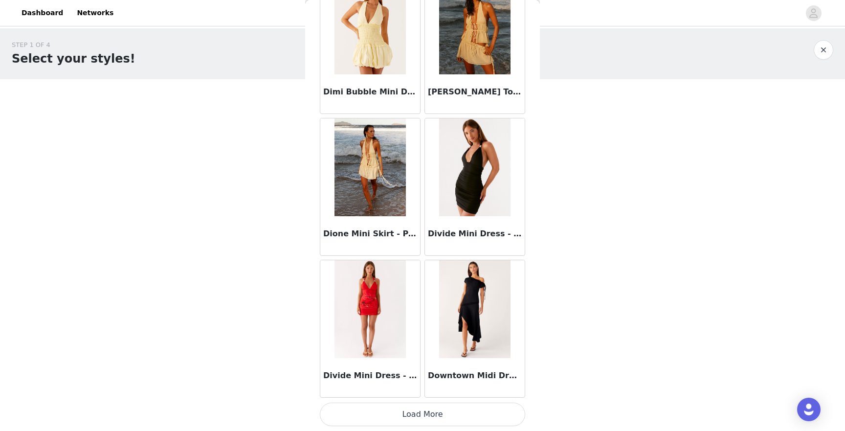
click at [408, 417] on button "Load More" at bounding box center [422, 413] width 205 height 23
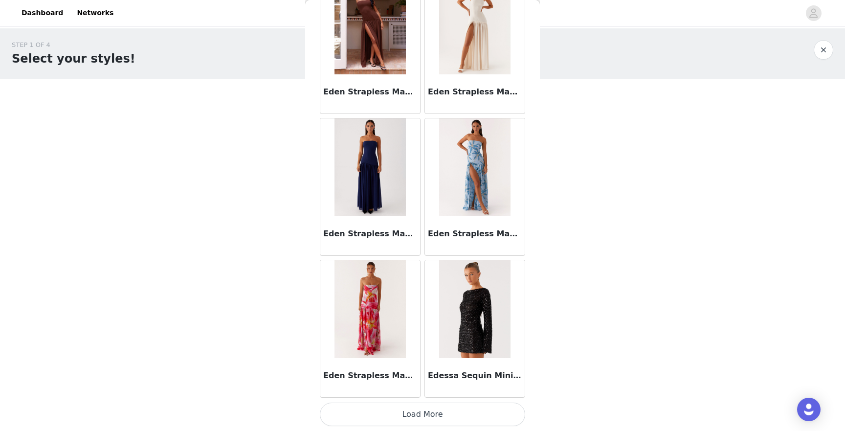
click at [408, 417] on button "Load More" at bounding box center [422, 413] width 205 height 23
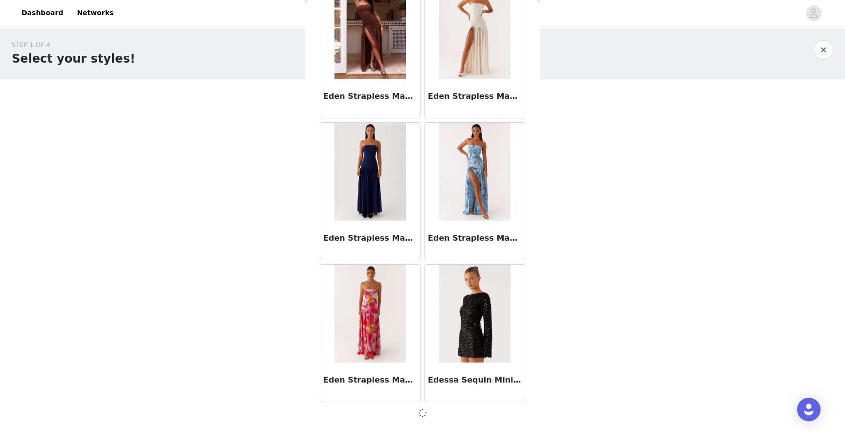
scroll to position [19488, 0]
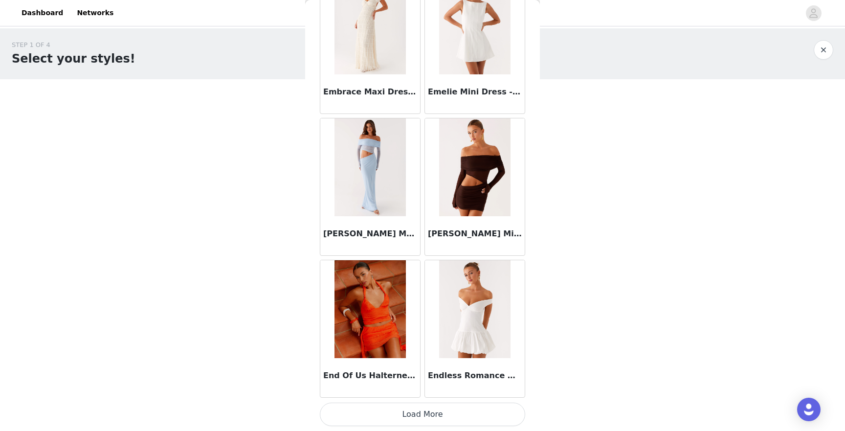
click at [408, 417] on button "Load More" at bounding box center [422, 413] width 205 height 23
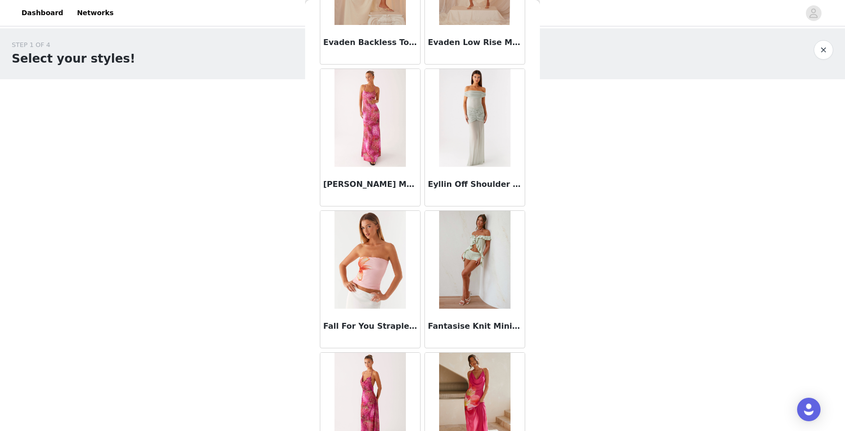
scroll to position [22328, 0]
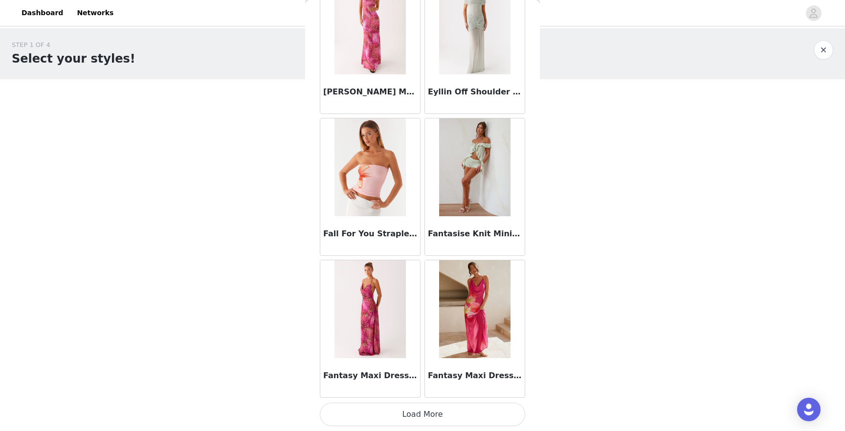
click at [415, 416] on button "Load More" at bounding box center [422, 413] width 205 height 23
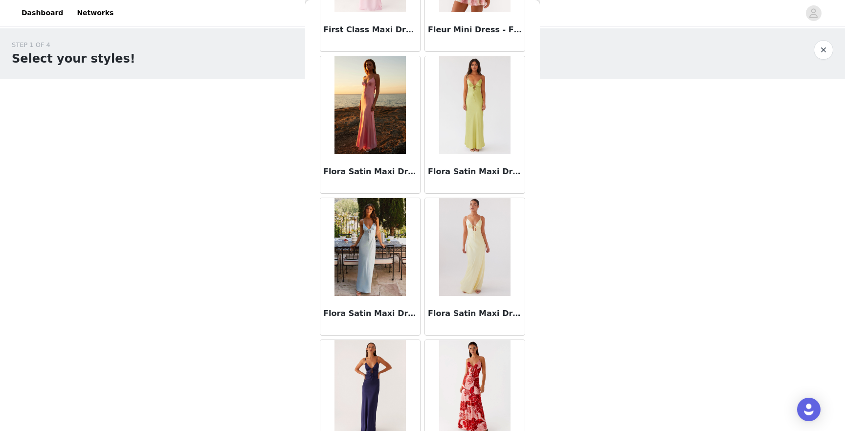
scroll to position [23745, 0]
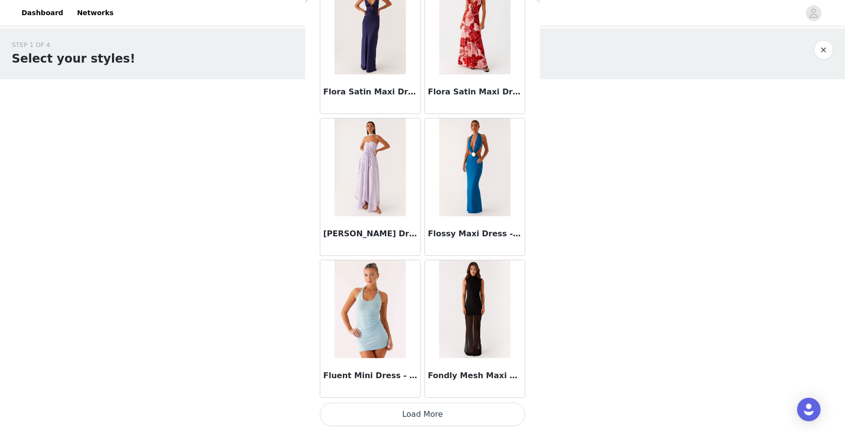
click at [450, 412] on button "Load More" at bounding box center [422, 413] width 205 height 23
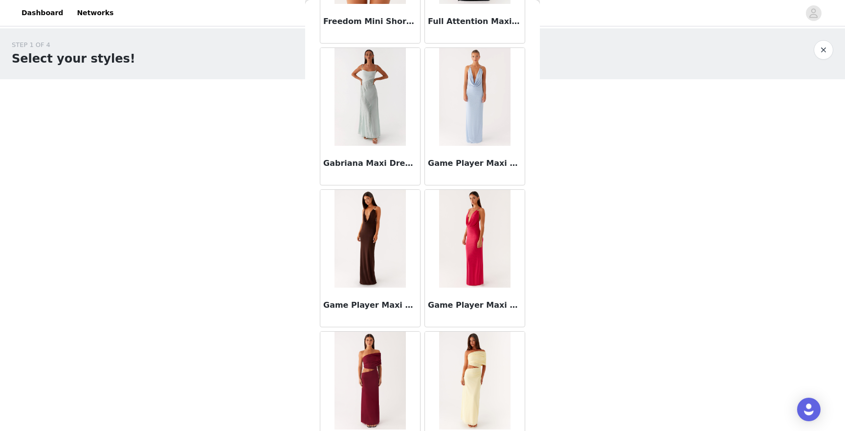
scroll to position [25163, 0]
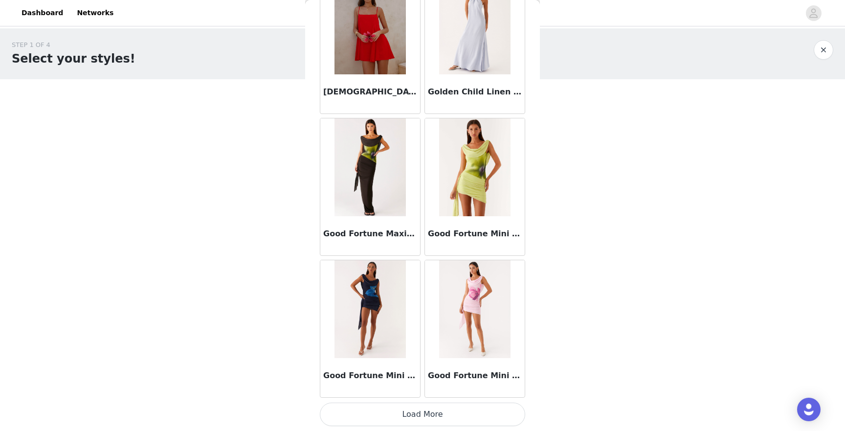
click at [437, 410] on button "Load More" at bounding box center [422, 413] width 205 height 23
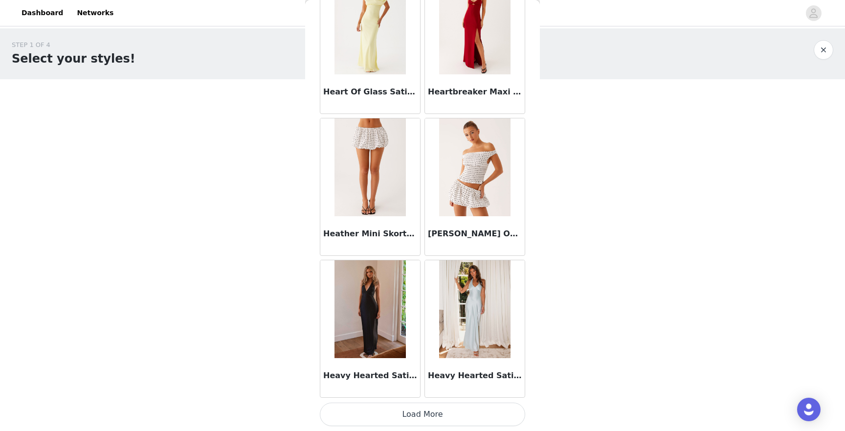
scroll to position [18377, 0]
click at [419, 421] on button "Load More" at bounding box center [422, 413] width 205 height 23
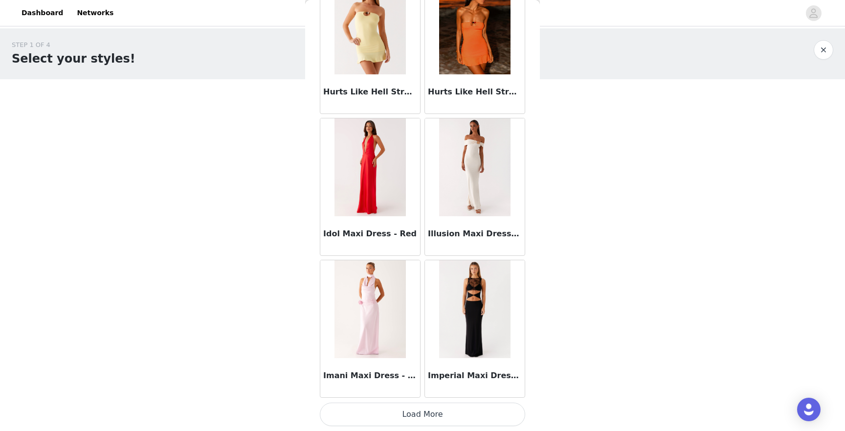
click at [419, 420] on button "Load More" at bounding box center [422, 413] width 205 height 23
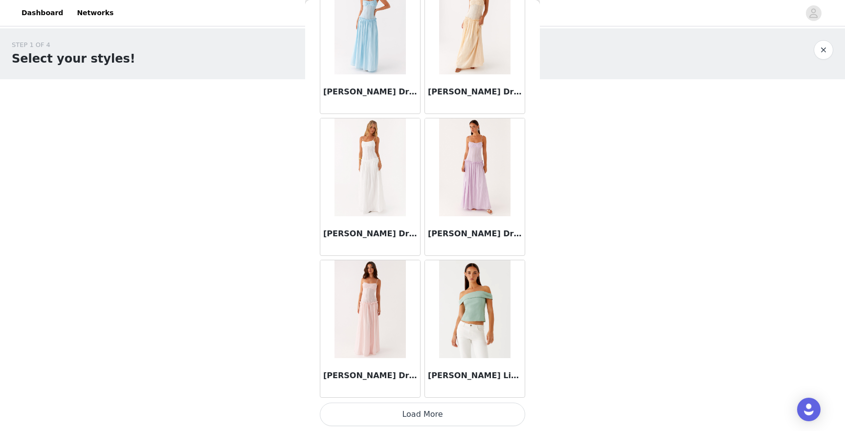
click at [419, 415] on button "Load More" at bounding box center [422, 413] width 205 height 23
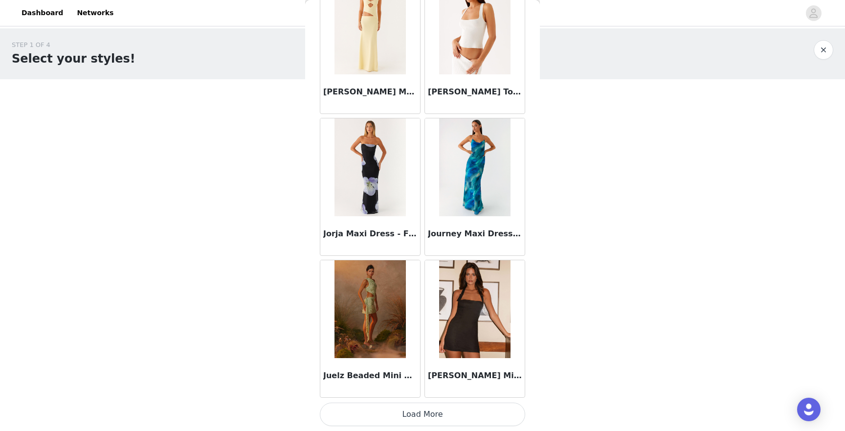
click at [419, 413] on button "Load More" at bounding box center [422, 413] width 205 height 23
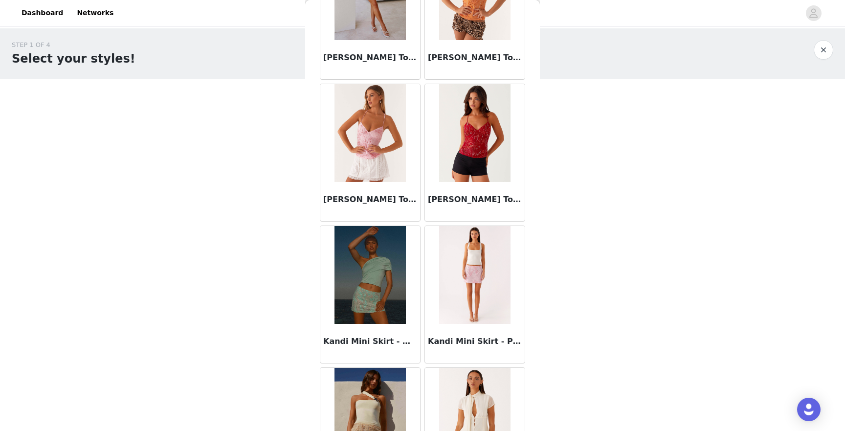
scroll to position [32250, 0]
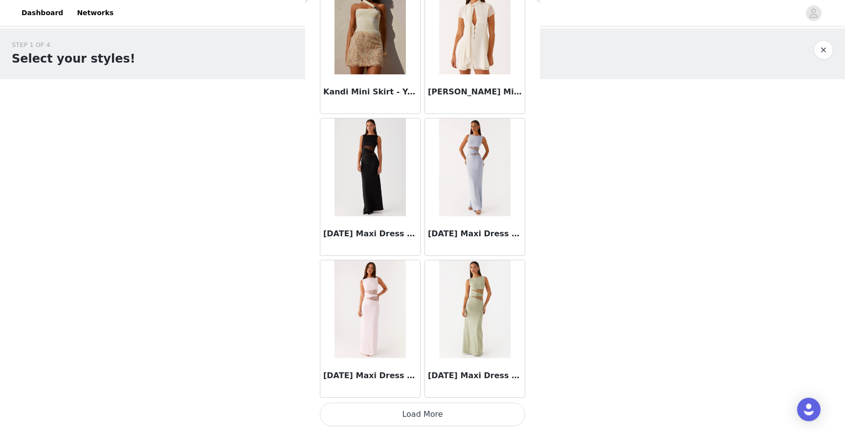
click at [395, 413] on button "Load More" at bounding box center [422, 413] width 205 height 23
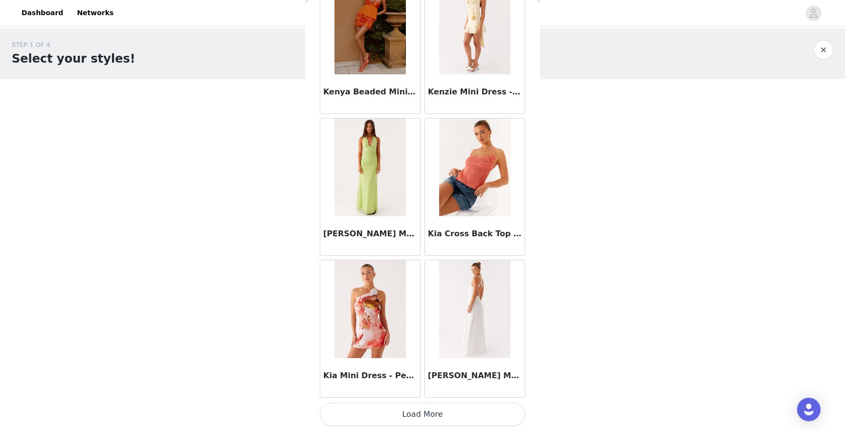
click at [399, 412] on button "Load More" at bounding box center [422, 413] width 205 height 23
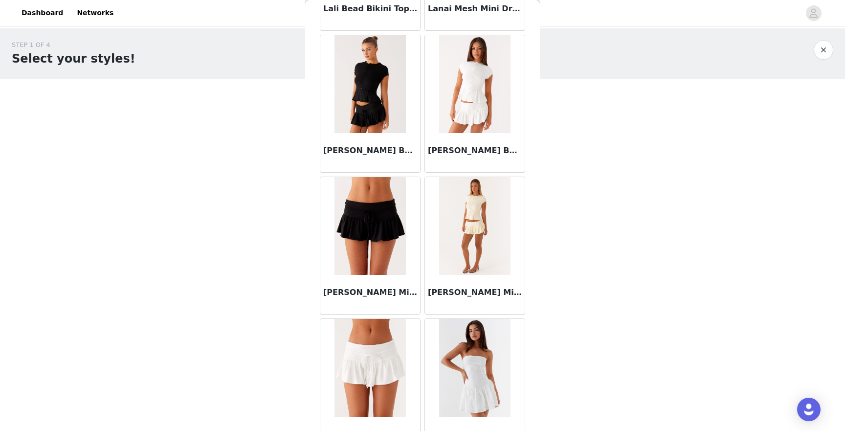
scroll to position [35085, 0]
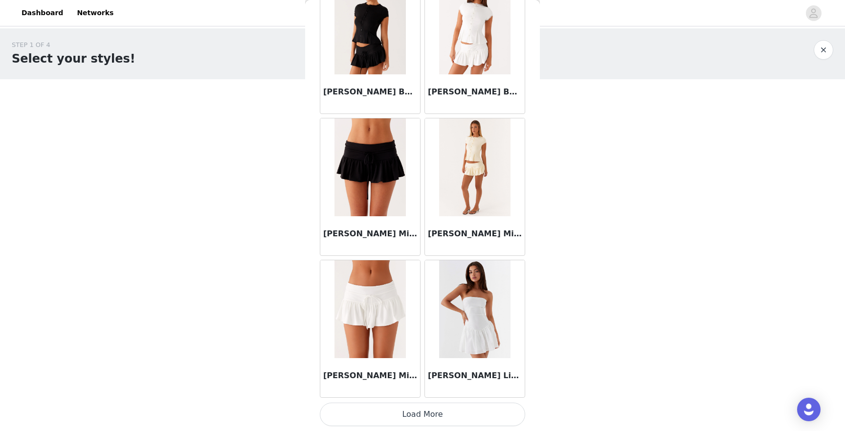
click at [396, 415] on button "Load More" at bounding box center [422, 413] width 205 height 23
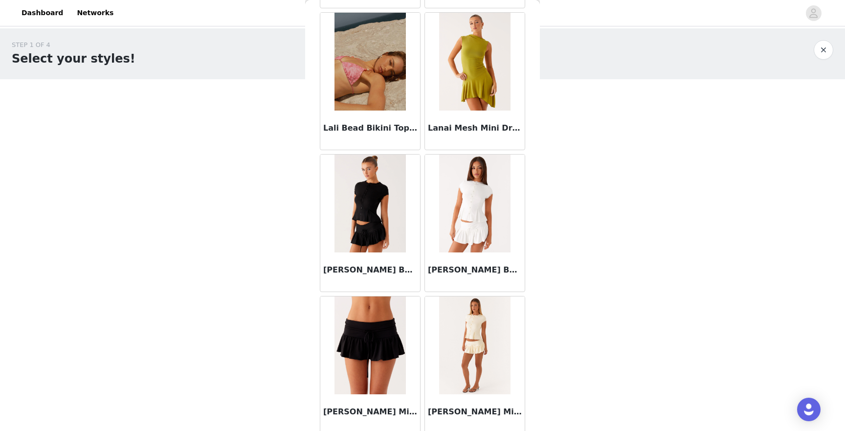
scroll to position [34899, 0]
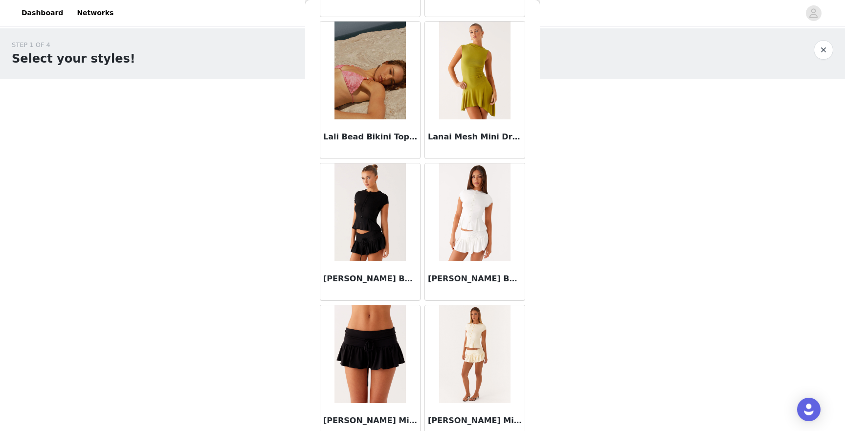
click at [369, 225] on img at bounding box center [369, 212] width 71 height 98
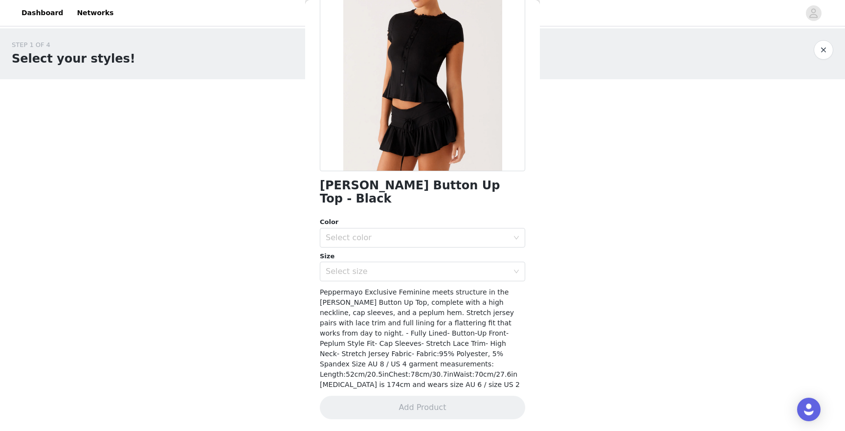
scroll to position [74, 0]
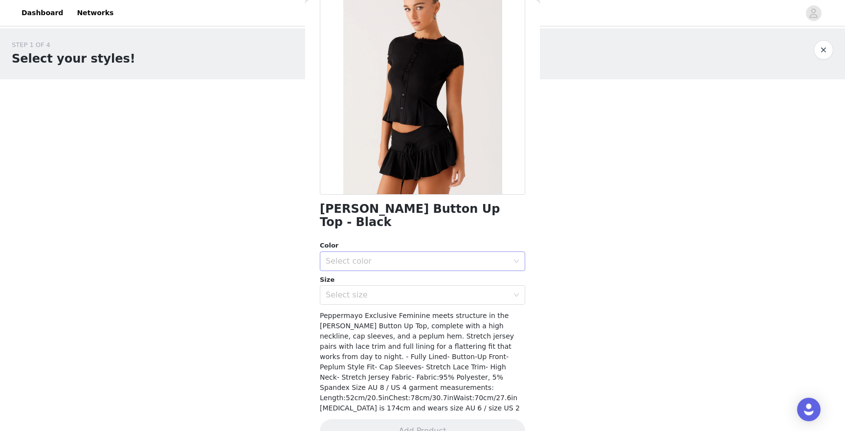
click at [404, 253] on div "Select color" at bounding box center [419, 261] width 187 height 19
click at [383, 273] on li "Black" at bounding box center [422, 270] width 205 height 16
click at [372, 290] on div "Select size" at bounding box center [417, 295] width 183 height 10
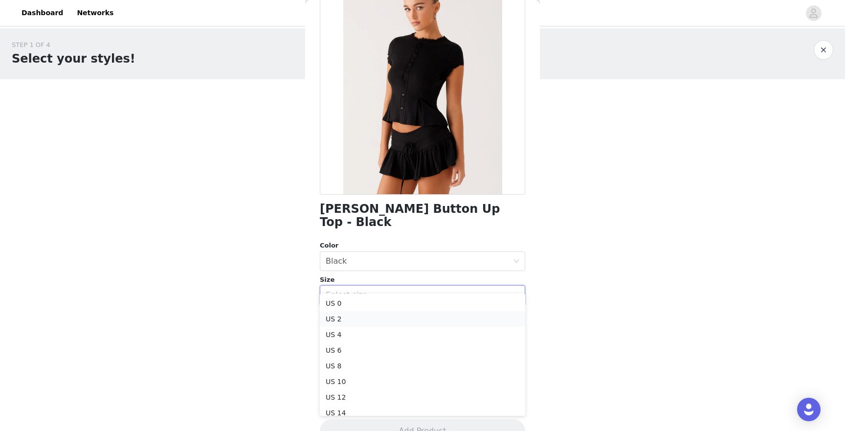
click at [368, 318] on li "US 2" at bounding box center [422, 319] width 205 height 16
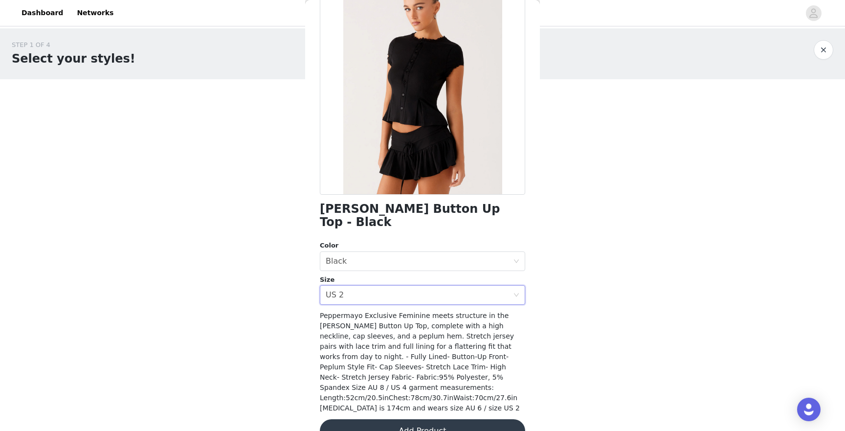
click at [372, 419] on button "Add Product" at bounding box center [422, 430] width 205 height 23
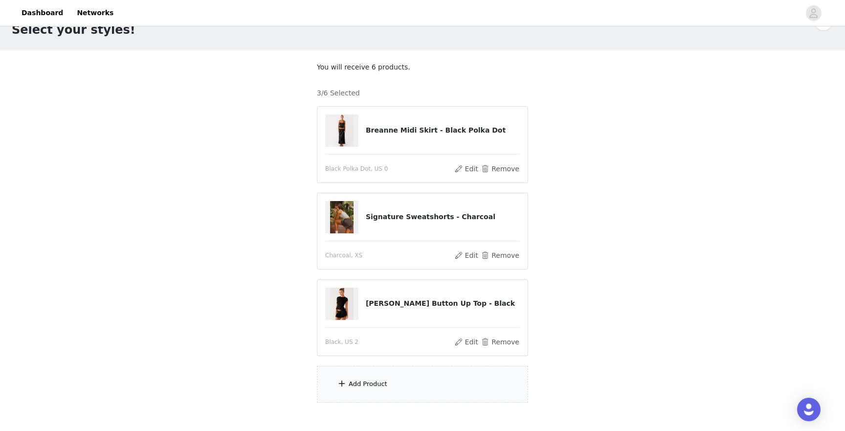
scroll to position [30, 0]
click at [246, 245] on div "STEP 1 OF 4 Select your styles! You will receive 6 products. 3/6 Selected Brean…" at bounding box center [422, 205] width 845 height 414
click at [493, 167] on button "Remove" at bounding box center [499, 167] width 39 height 12
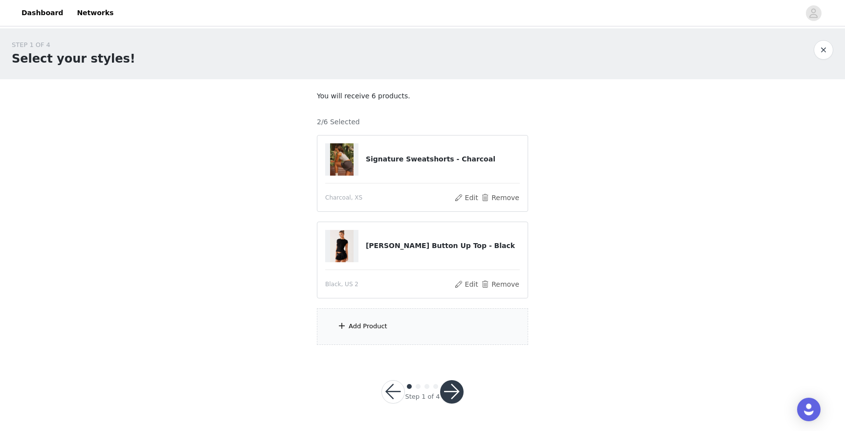
scroll to position [0, 0]
click at [377, 324] on div "Add Product" at bounding box center [368, 326] width 39 height 10
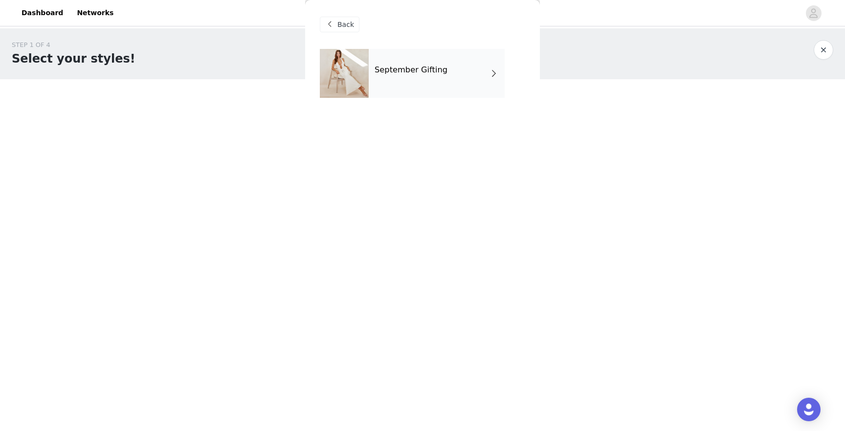
click at [403, 85] on div "September Gifting" at bounding box center [437, 73] width 136 height 49
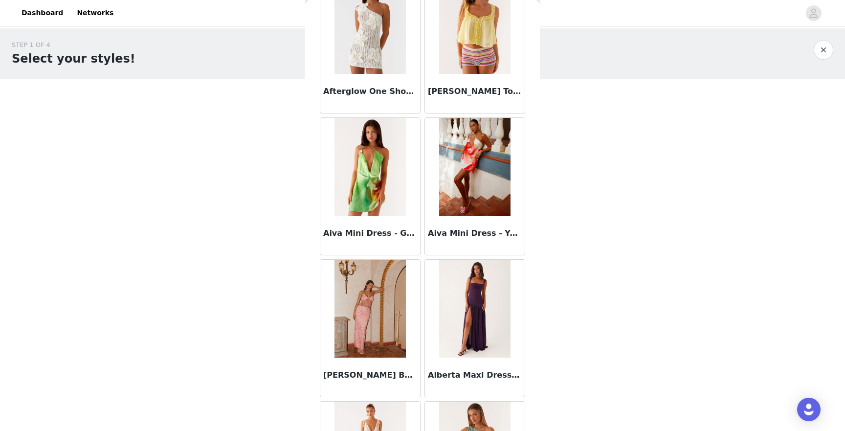
scroll to position [1065, 0]
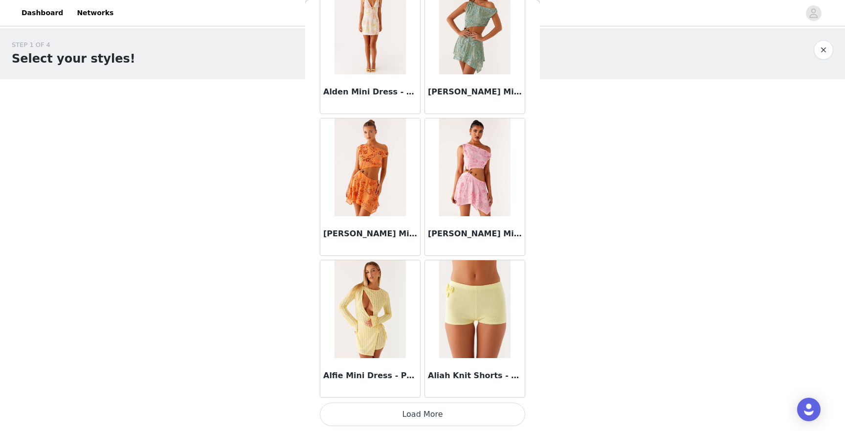
click at [398, 415] on button "Load More" at bounding box center [422, 413] width 205 height 23
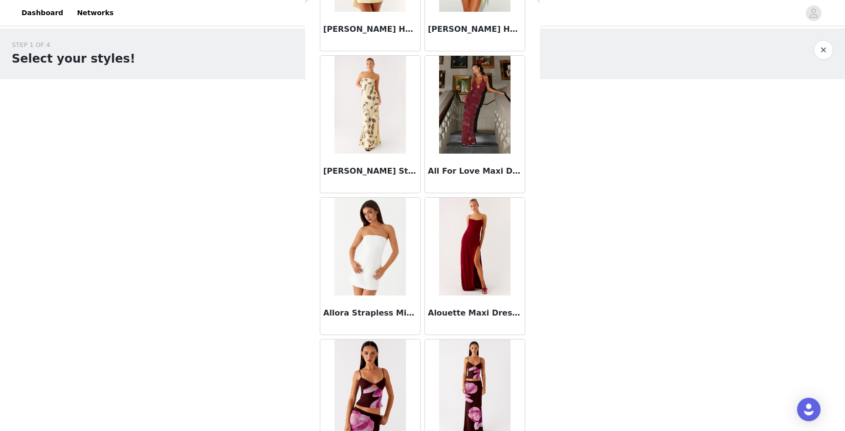
scroll to position [2483, 0]
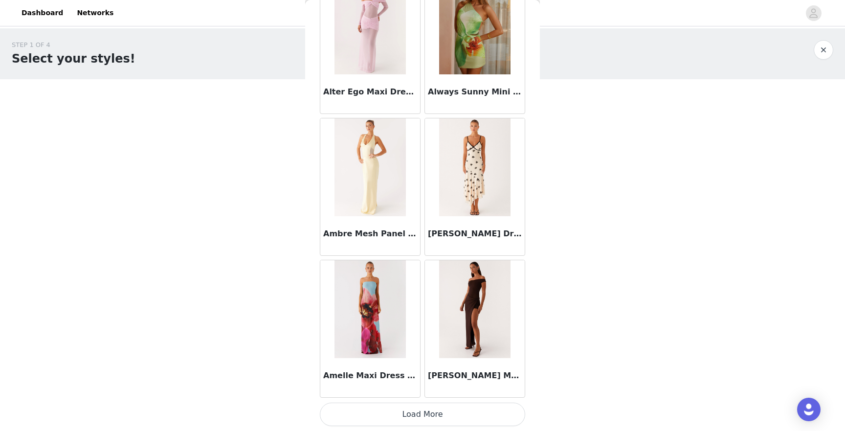
click at [418, 408] on button "Load More" at bounding box center [422, 413] width 205 height 23
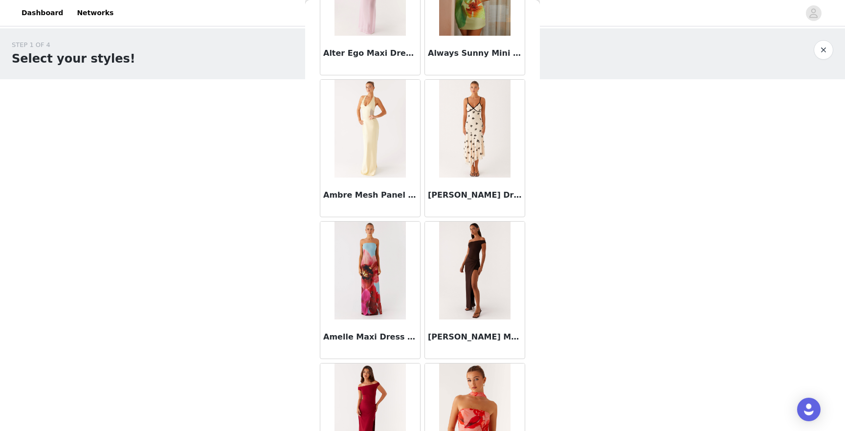
click at [478, 151] on img at bounding box center [474, 129] width 71 height 98
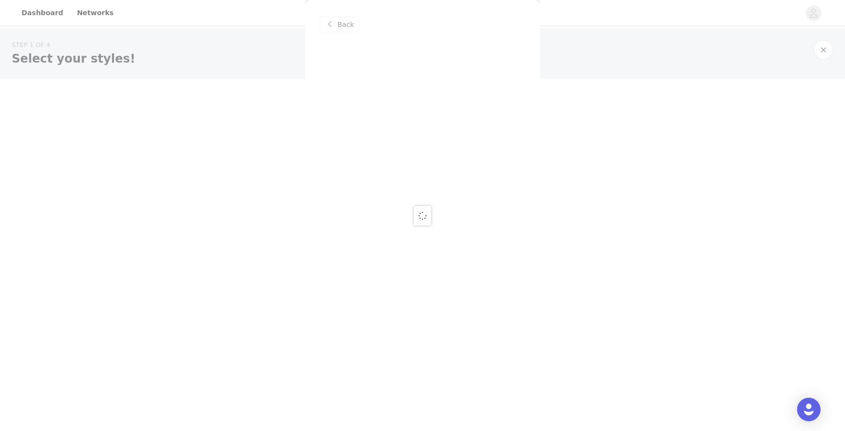
scroll to position [0, 0]
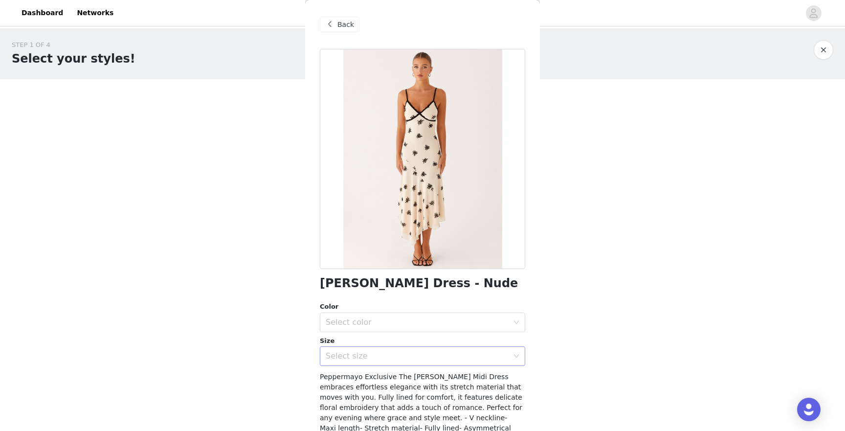
click at [367, 358] on div "Select size" at bounding box center [417, 356] width 183 height 10
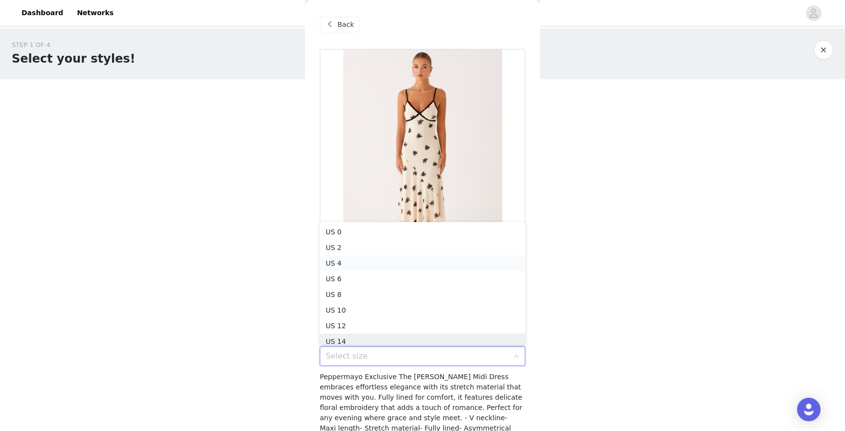
scroll to position [5, 0]
click at [359, 244] on li "US 2" at bounding box center [422, 243] width 205 height 16
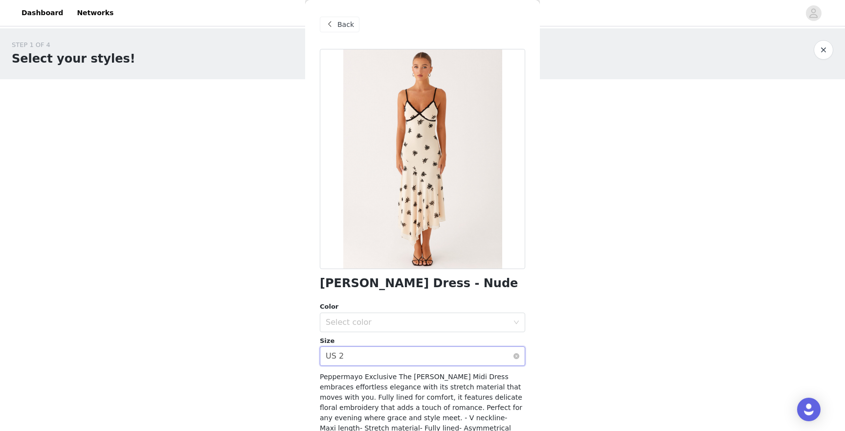
click at [343, 356] on div "Select size US 2" at bounding box center [419, 356] width 187 height 19
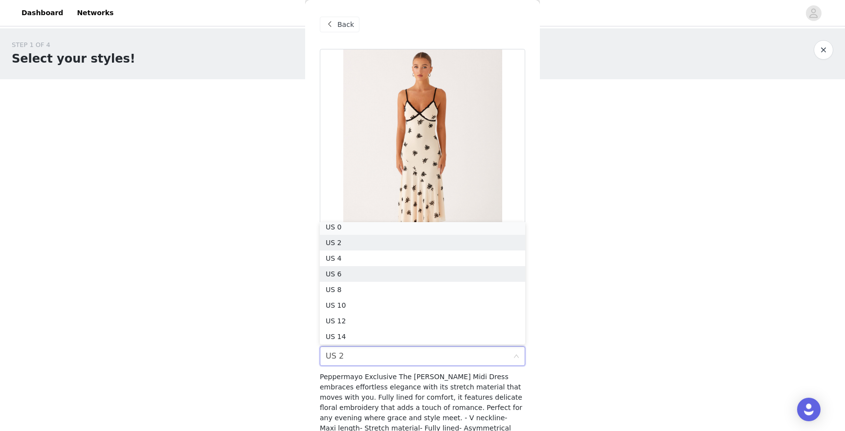
scroll to position [2, 0]
click at [352, 233] on li "US 0" at bounding box center [422, 230] width 205 height 16
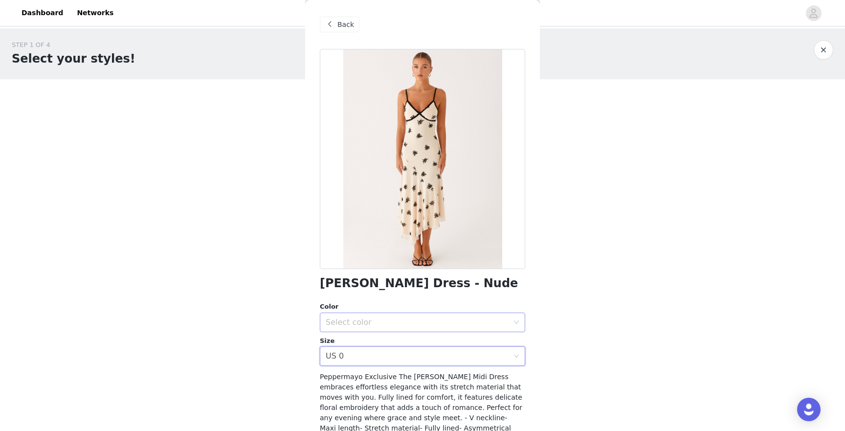
click at [339, 316] on div "Select color" at bounding box center [419, 322] width 187 height 19
click at [342, 347] on li "Nude" at bounding box center [422, 344] width 205 height 16
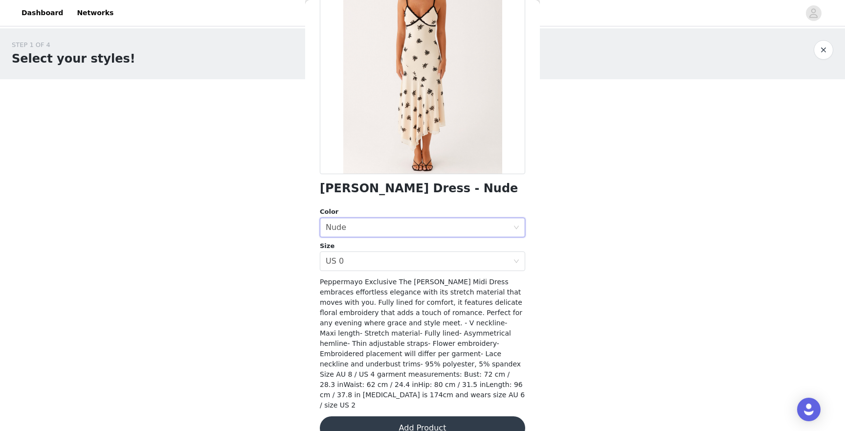
click at [442, 416] on button "Add Product" at bounding box center [422, 427] width 205 height 23
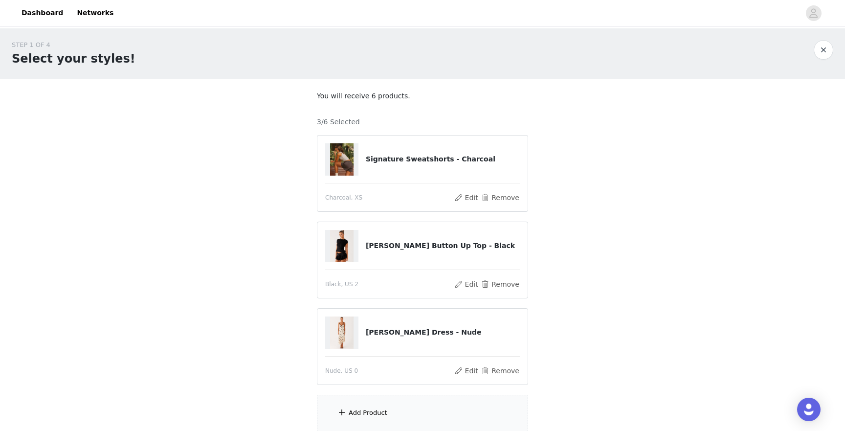
scroll to position [82, 0]
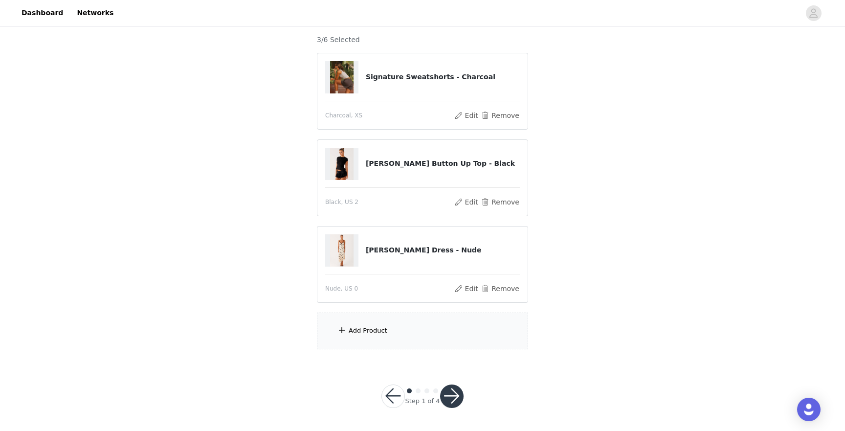
click at [350, 321] on div "Add Product" at bounding box center [422, 330] width 211 height 37
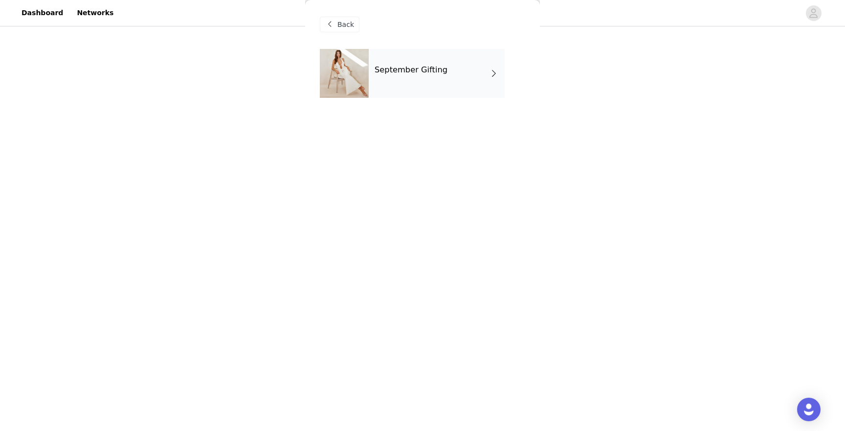
click at [397, 65] on div "September Gifting" at bounding box center [437, 73] width 136 height 49
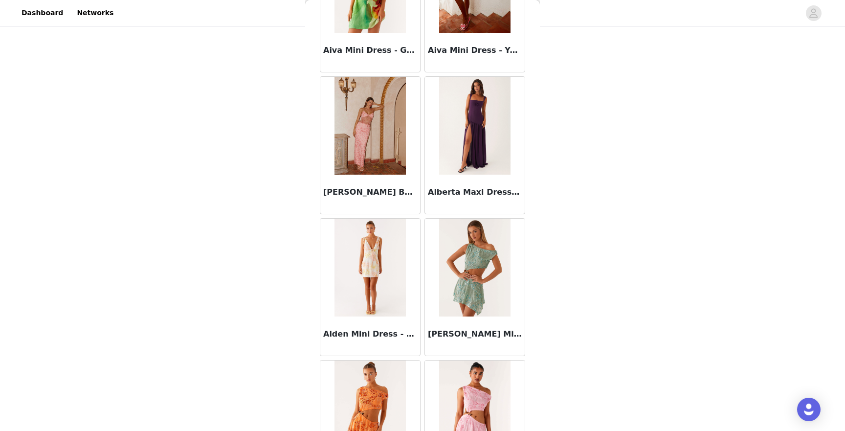
scroll to position [1065, 0]
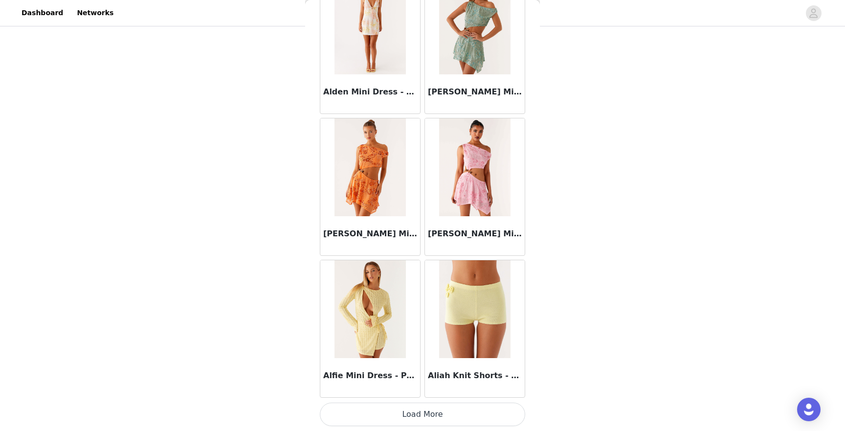
click at [401, 412] on button "Load More" at bounding box center [422, 413] width 205 height 23
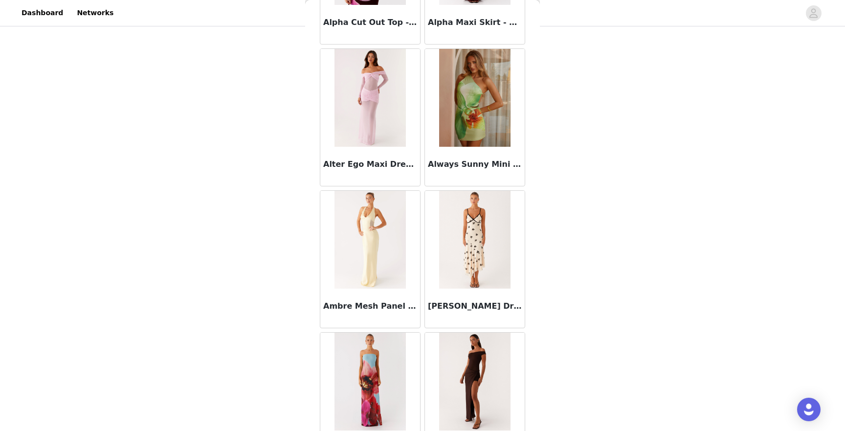
scroll to position [2483, 0]
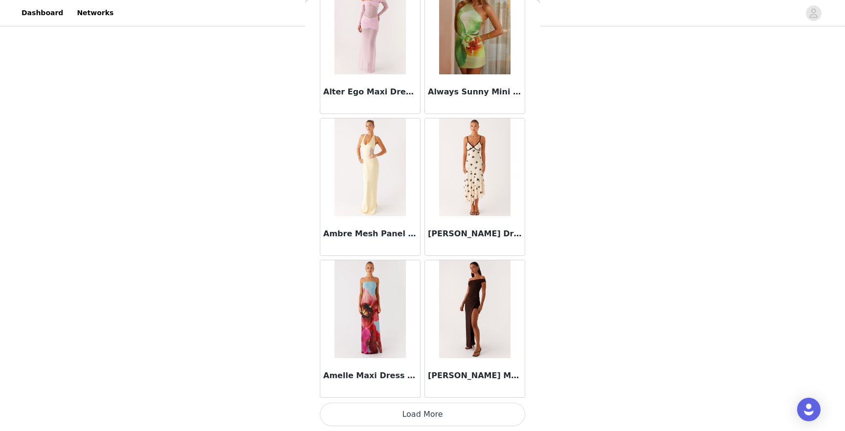
click at [401, 410] on button "Load More" at bounding box center [422, 413] width 205 height 23
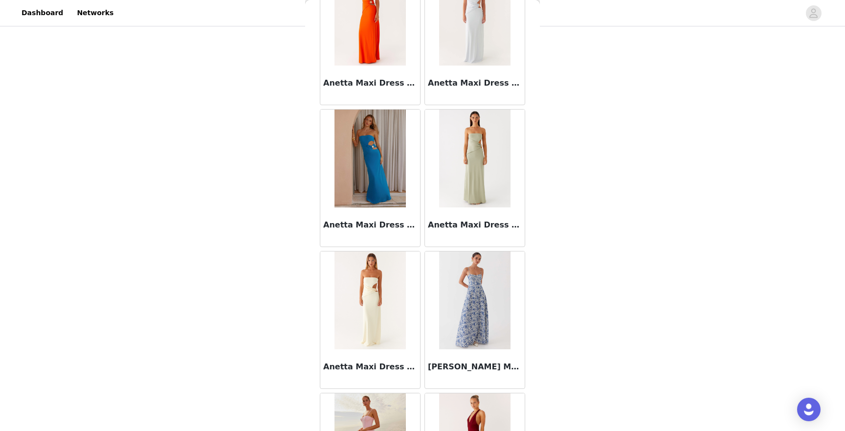
scroll to position [3900, 0]
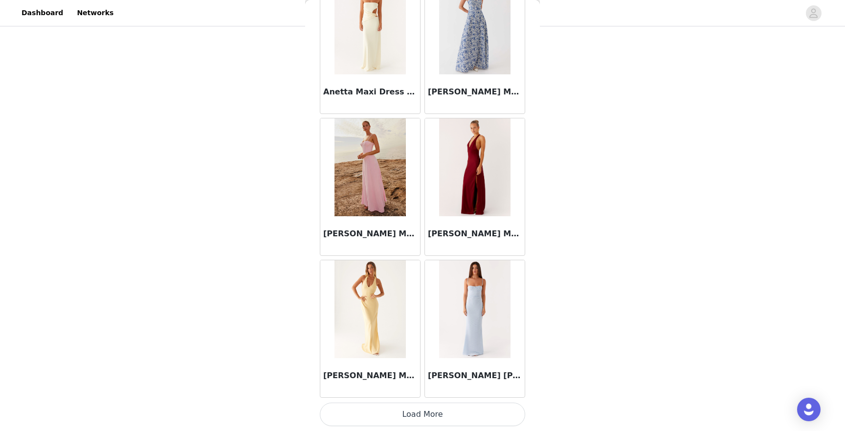
click at [406, 411] on button "Load More" at bounding box center [422, 413] width 205 height 23
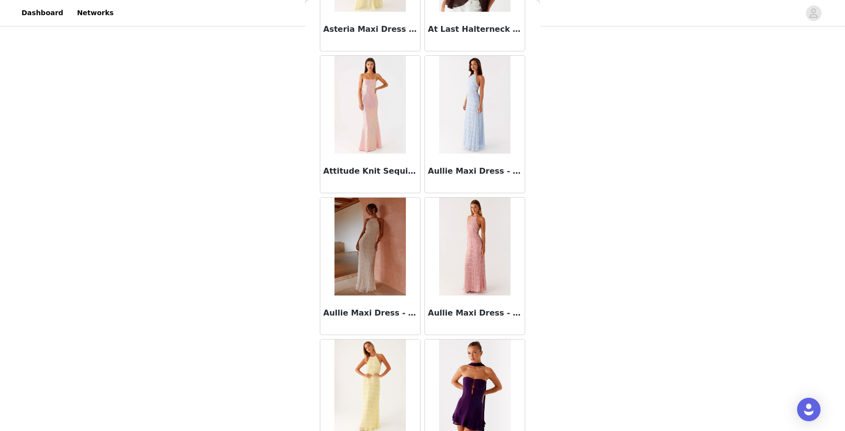
scroll to position [5318, 0]
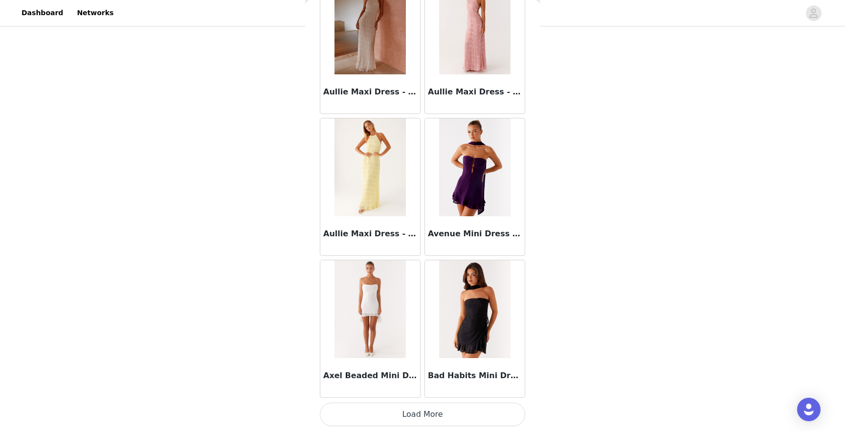
click at [387, 410] on button "Load More" at bounding box center [422, 413] width 205 height 23
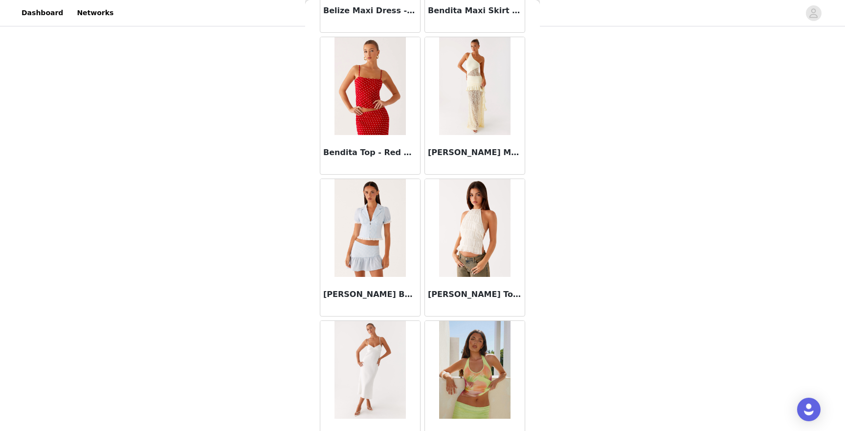
scroll to position [6735, 0]
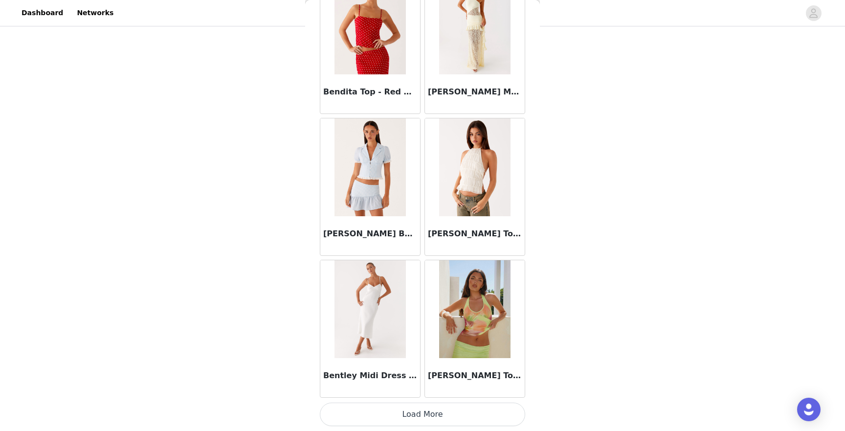
click at [385, 410] on button "Load More" at bounding box center [422, 413] width 205 height 23
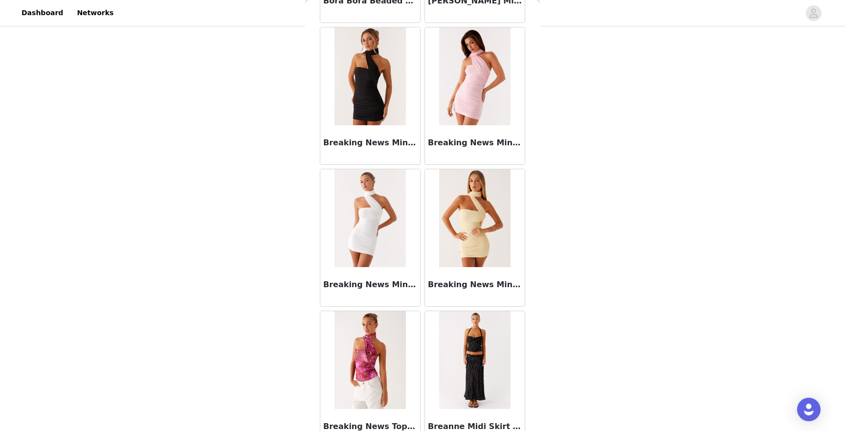
scroll to position [8153, 0]
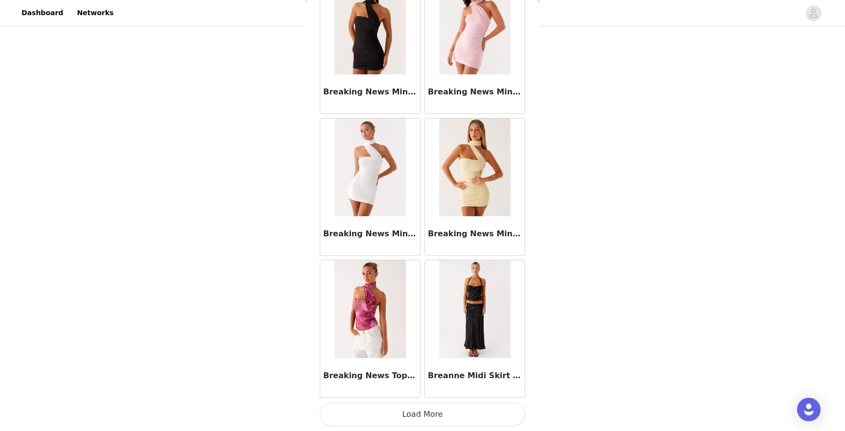
click at [389, 415] on button "Load More" at bounding box center [422, 413] width 205 height 23
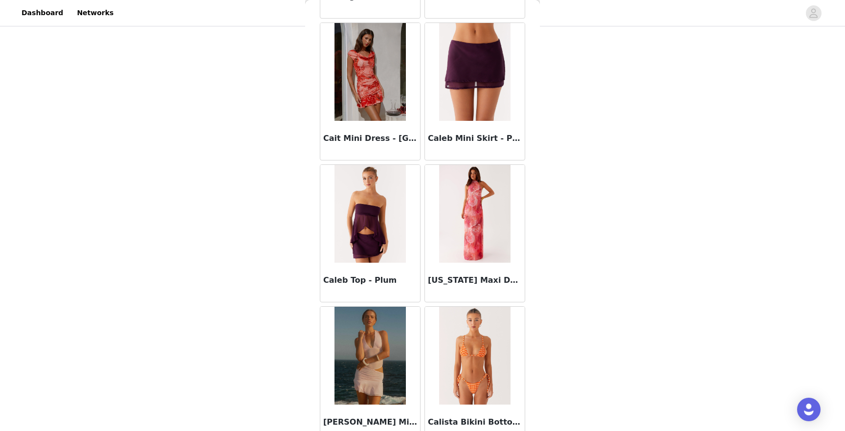
scroll to position [9570, 0]
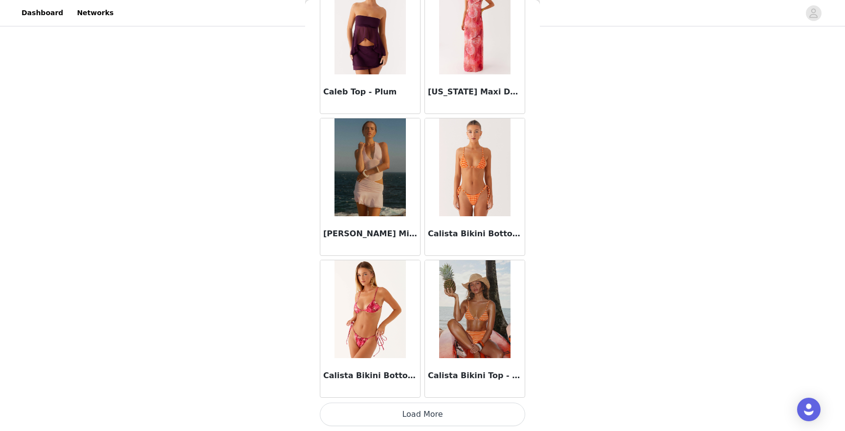
click at [413, 419] on button "Load More" at bounding box center [422, 413] width 205 height 23
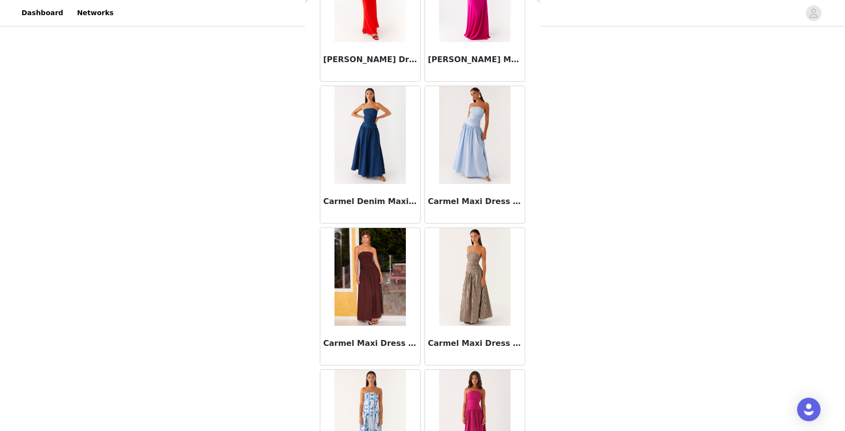
scroll to position [10988, 0]
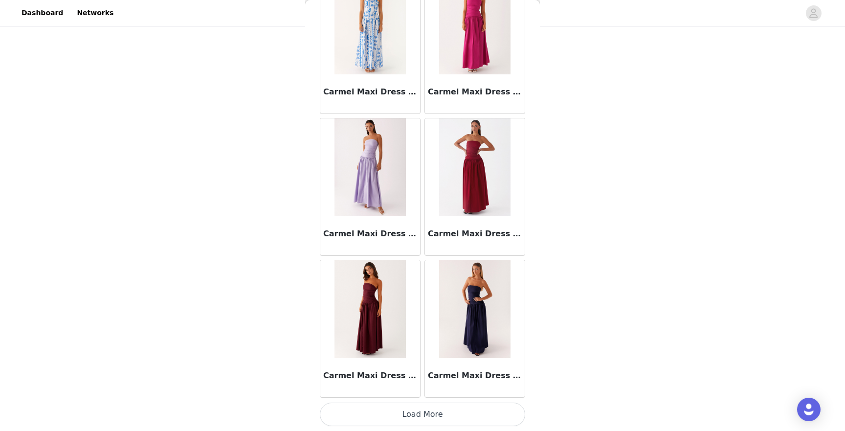
click at [411, 411] on button "Load More" at bounding box center [422, 413] width 205 height 23
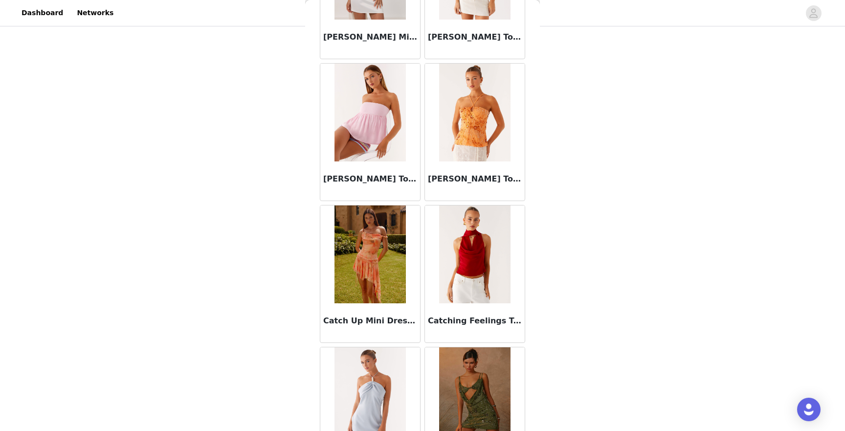
scroll to position [12405, 0]
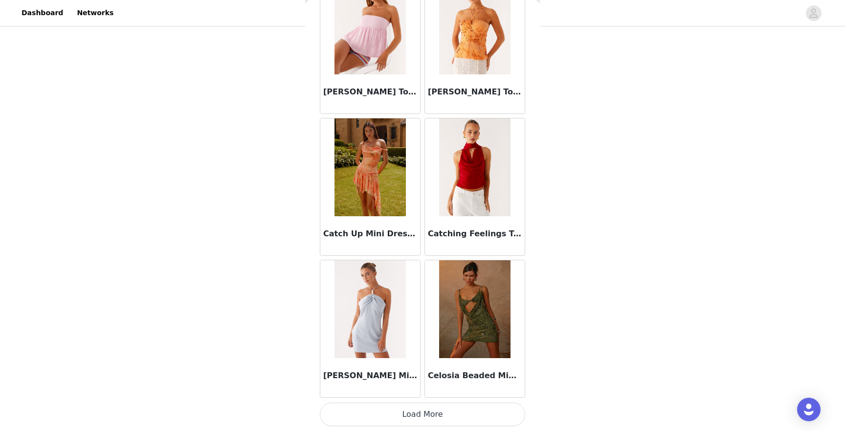
click at [413, 412] on button "Load More" at bounding box center [422, 413] width 205 height 23
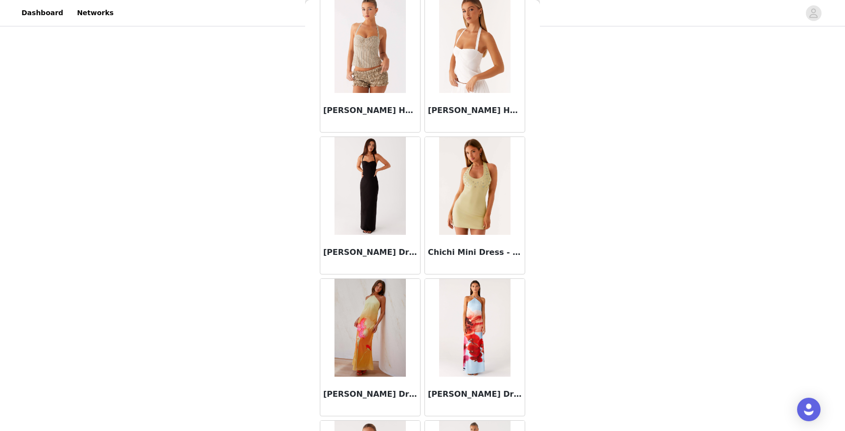
scroll to position [13823, 0]
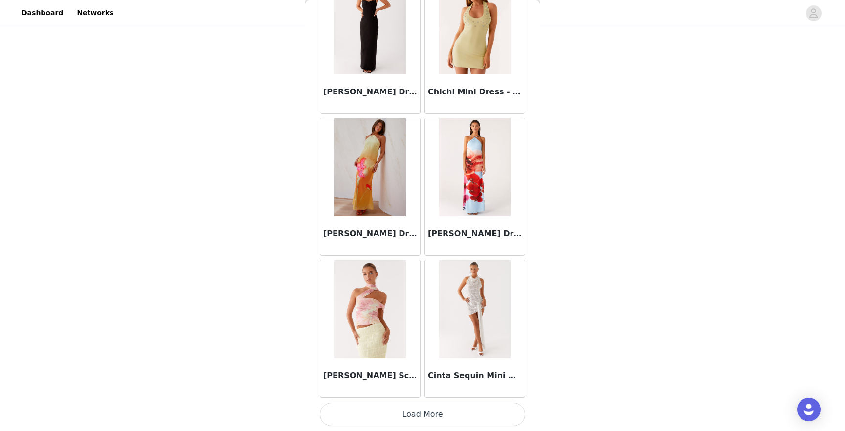
click at [381, 417] on button "Load More" at bounding box center [422, 413] width 205 height 23
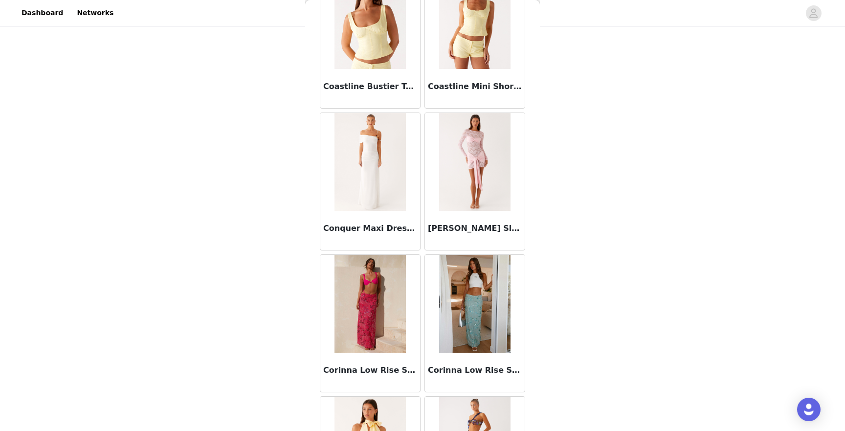
scroll to position [15240, 0]
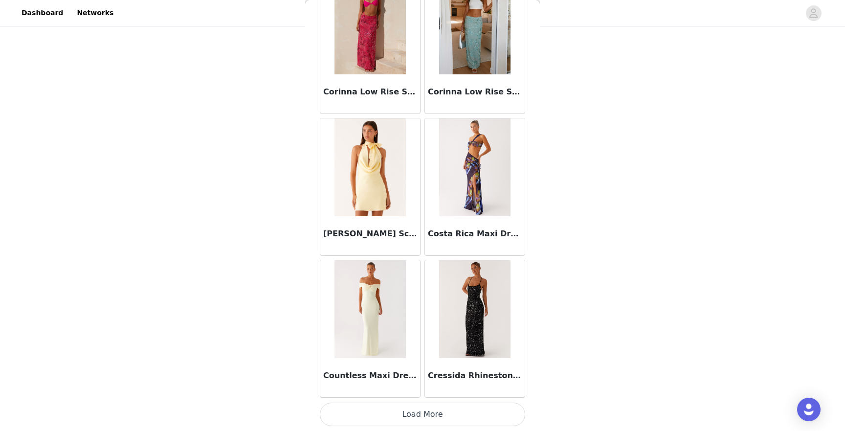
click at [384, 416] on button "Load More" at bounding box center [422, 413] width 205 height 23
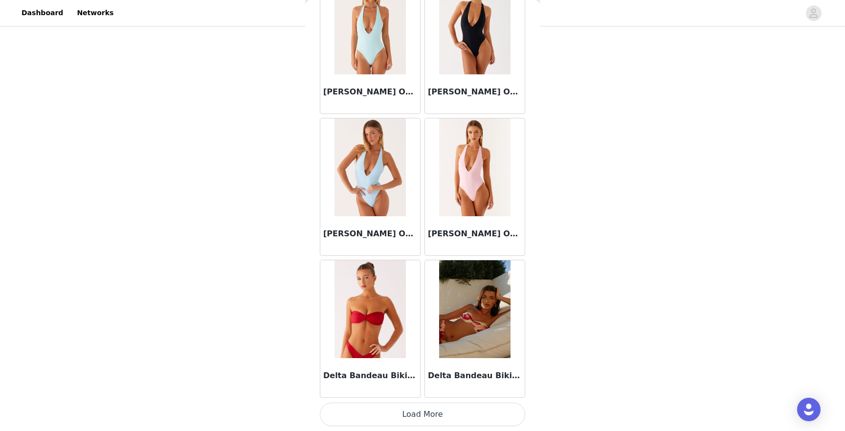
click at [384, 416] on button "Load More" at bounding box center [422, 413] width 205 height 23
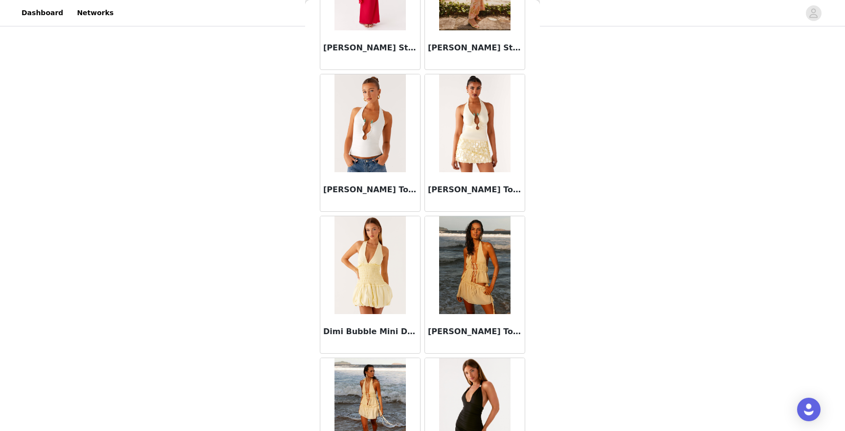
scroll to position [18075, 0]
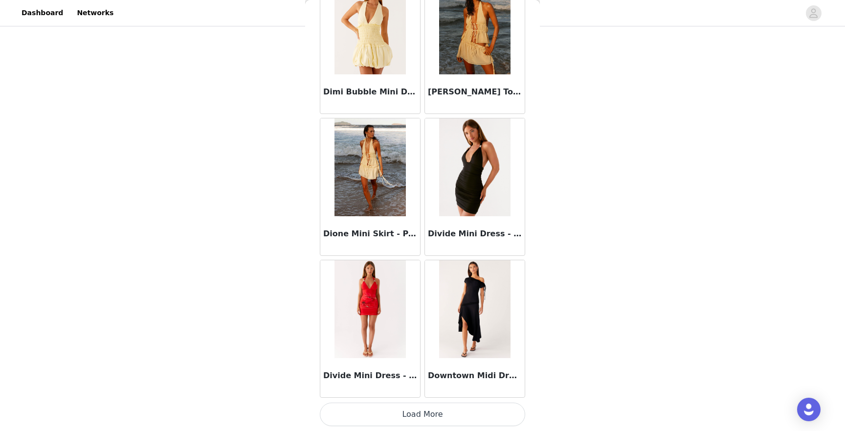
click at [410, 419] on button "Load More" at bounding box center [422, 413] width 205 height 23
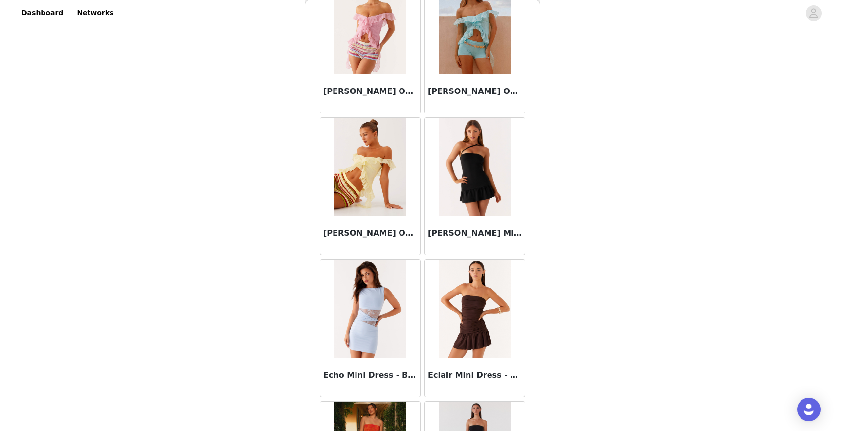
scroll to position [19493, 0]
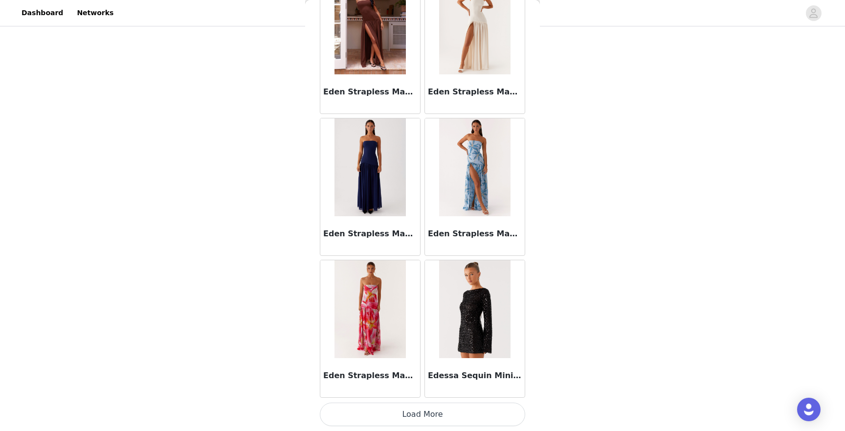
click at [425, 409] on button "Load More" at bounding box center [422, 413] width 205 height 23
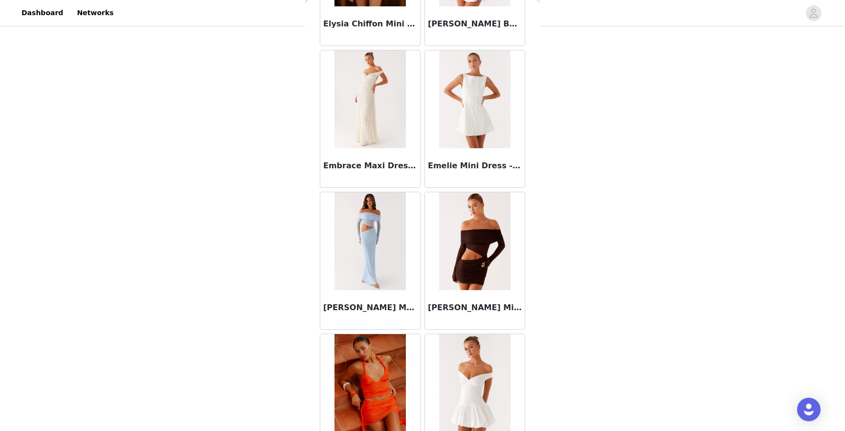
scroll to position [20910, 0]
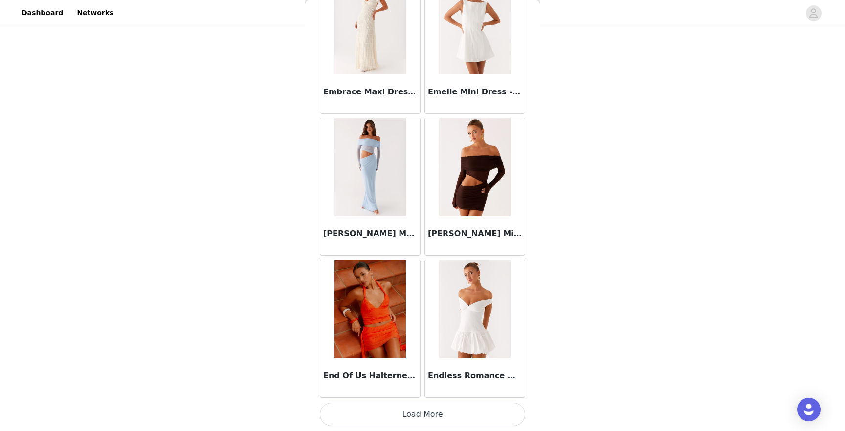
click at [393, 411] on button "Load More" at bounding box center [422, 413] width 205 height 23
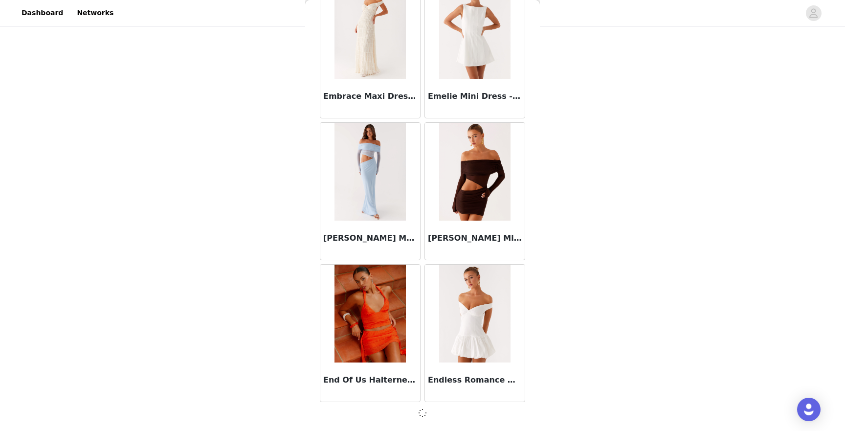
scroll to position [20906, 0]
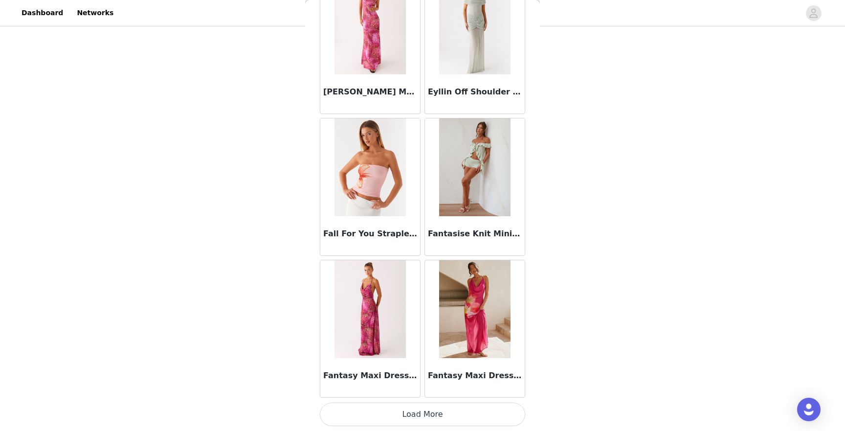
click at [401, 420] on button "Load More" at bounding box center [422, 413] width 205 height 23
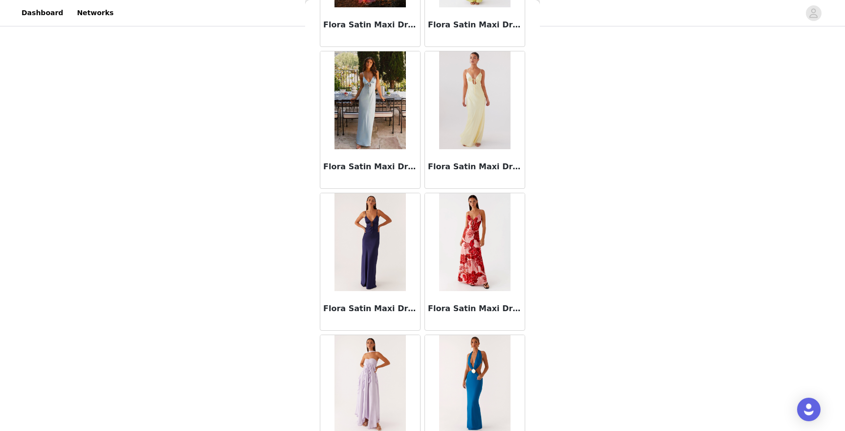
scroll to position [23745, 0]
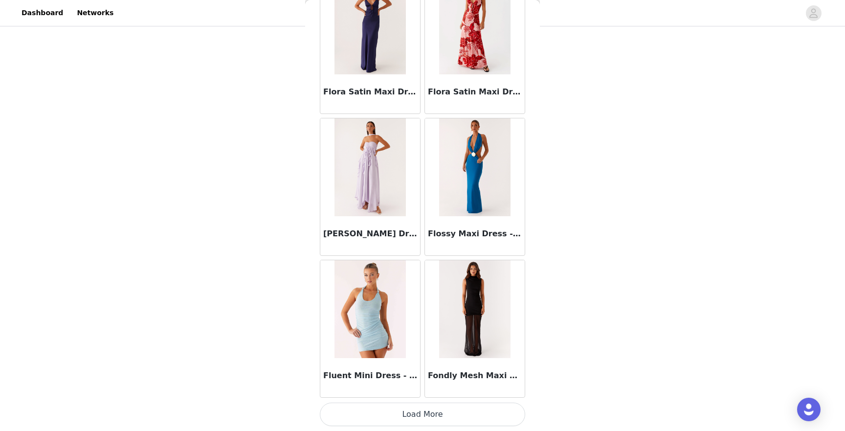
click at [403, 421] on button "Load More" at bounding box center [422, 413] width 205 height 23
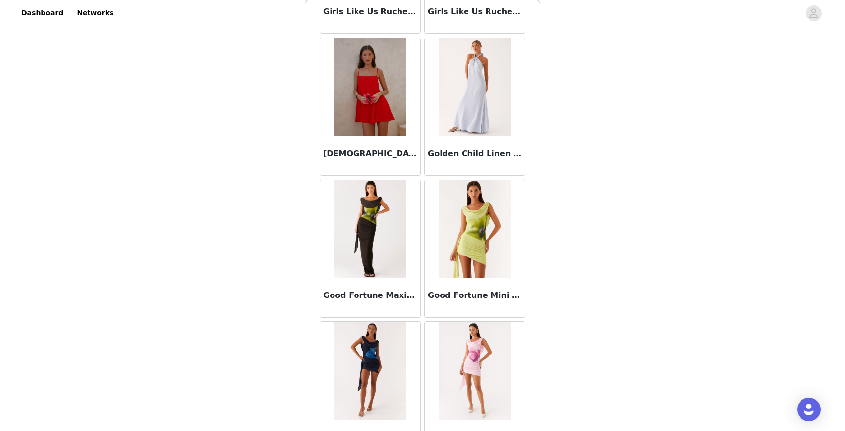
scroll to position [25163, 0]
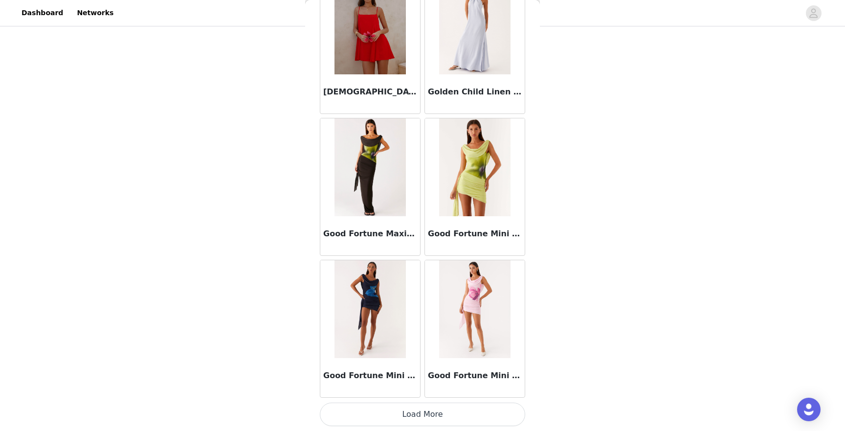
click at [422, 412] on button "Load More" at bounding box center [422, 413] width 205 height 23
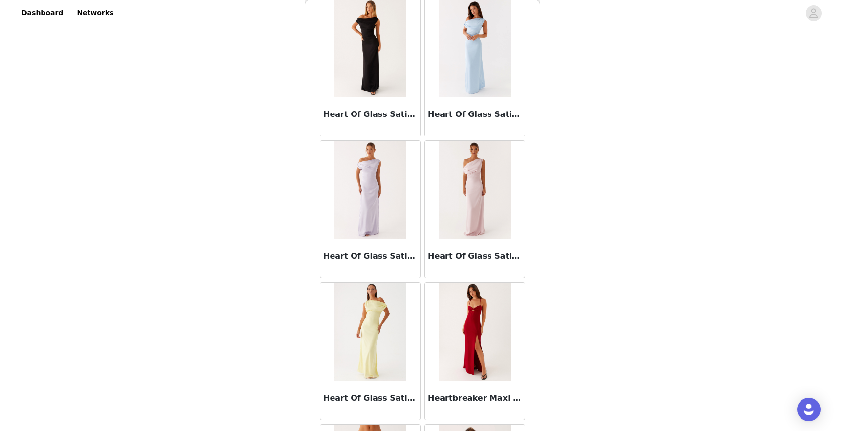
scroll to position [26580, 0]
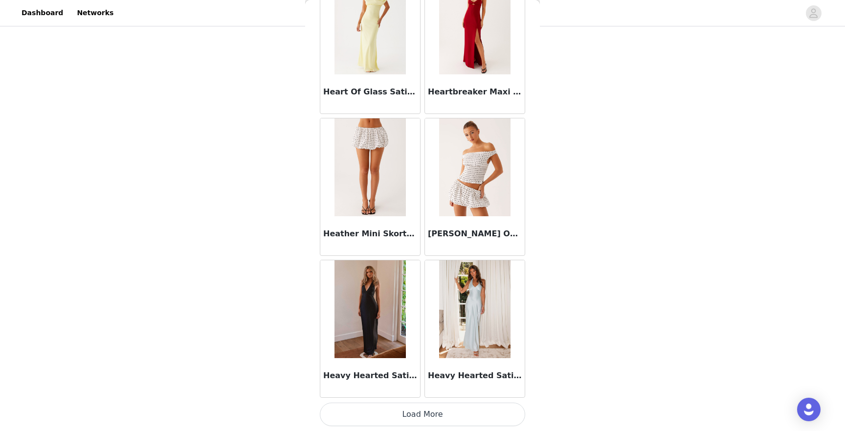
click at [419, 413] on button "Load More" at bounding box center [422, 413] width 205 height 23
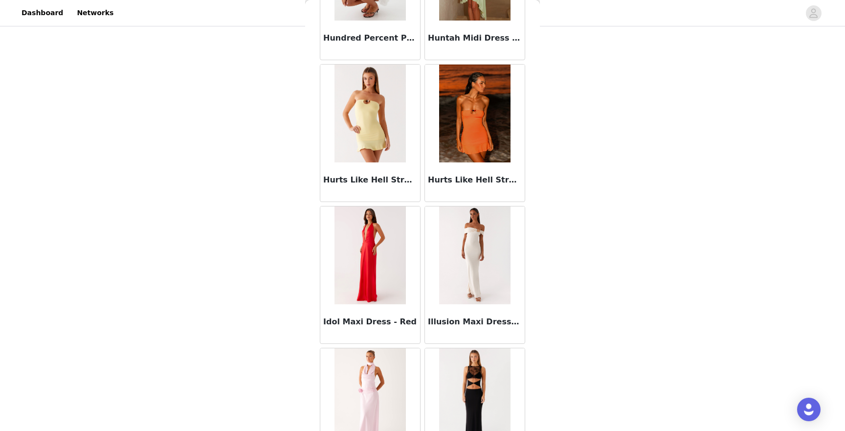
scroll to position [27998, 0]
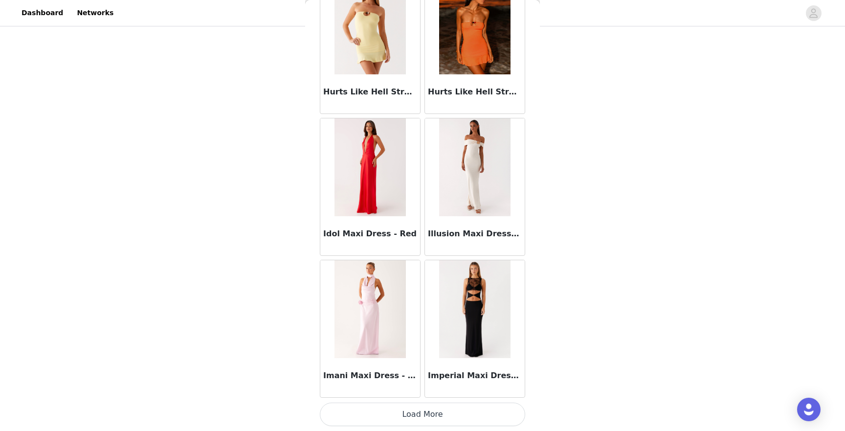
click at [424, 414] on button "Load More" at bounding box center [422, 413] width 205 height 23
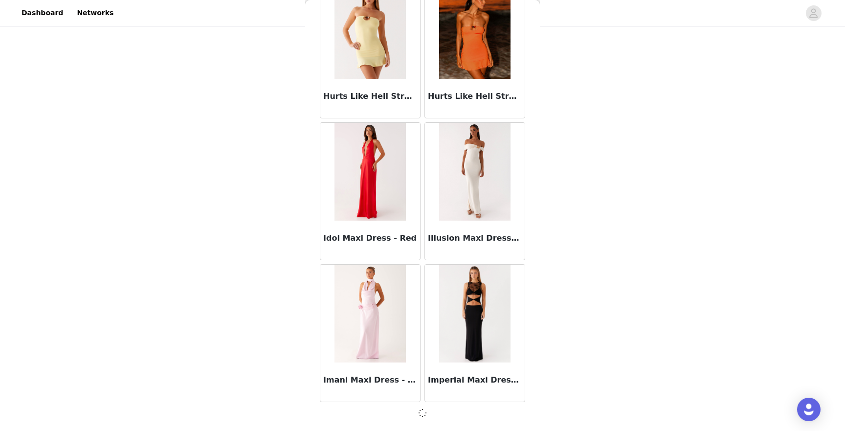
scroll to position [27993, 0]
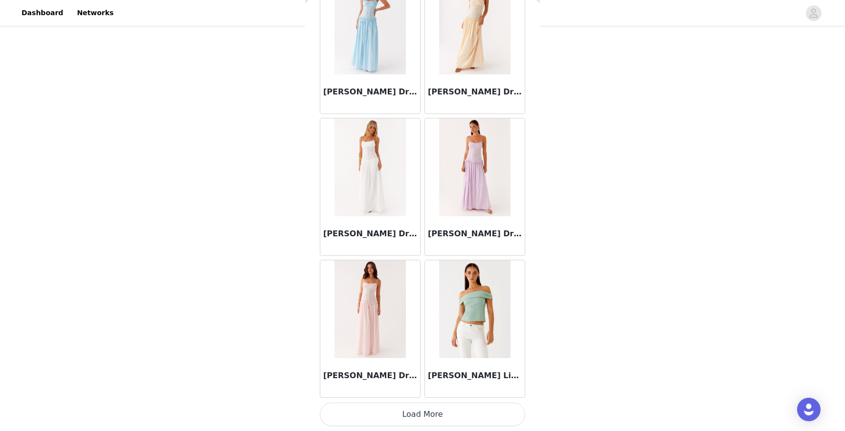
click at [425, 414] on button "Load More" at bounding box center [422, 413] width 205 height 23
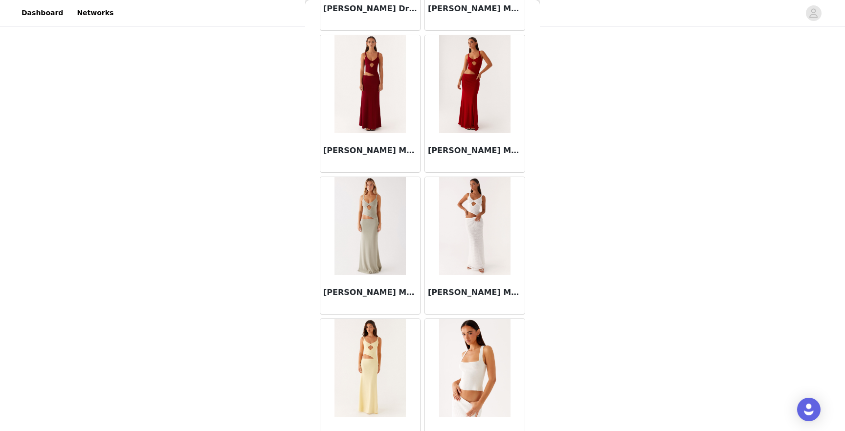
scroll to position [30833, 0]
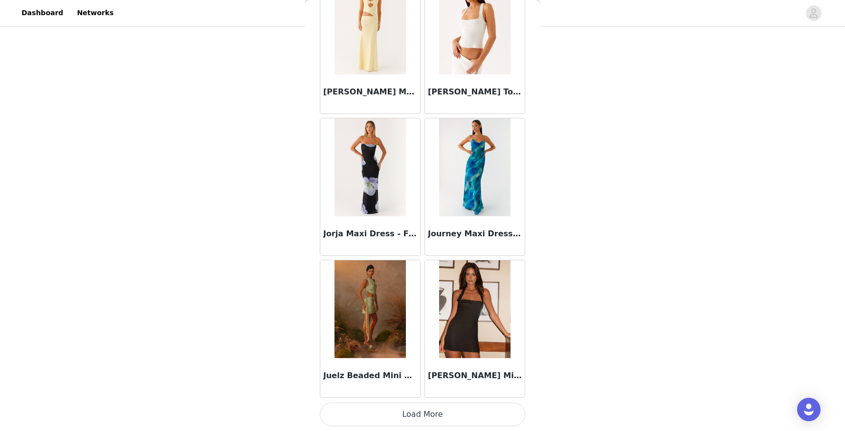
click at [424, 414] on button "Load More" at bounding box center [422, 413] width 205 height 23
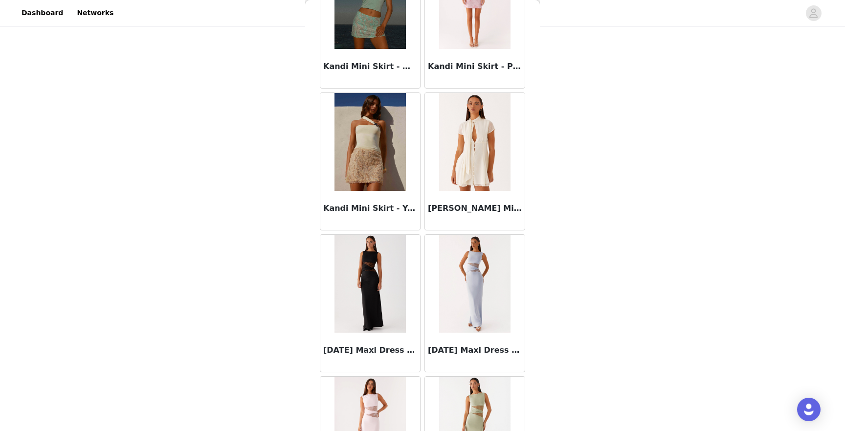
scroll to position [32250, 0]
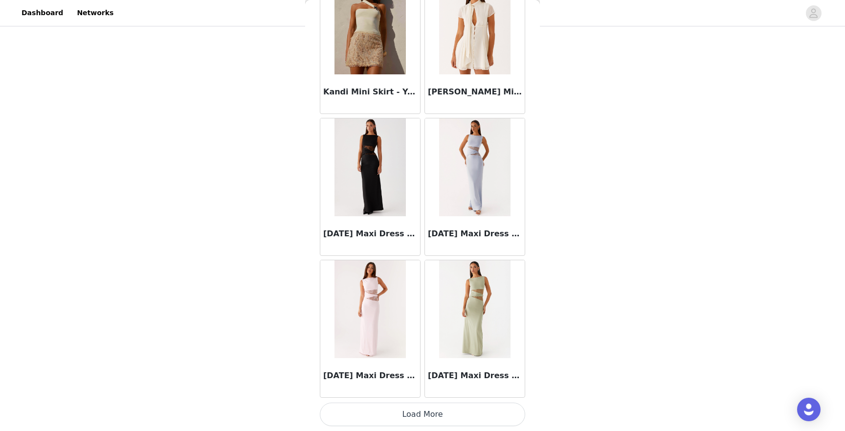
click at [423, 419] on button "Load More" at bounding box center [422, 413] width 205 height 23
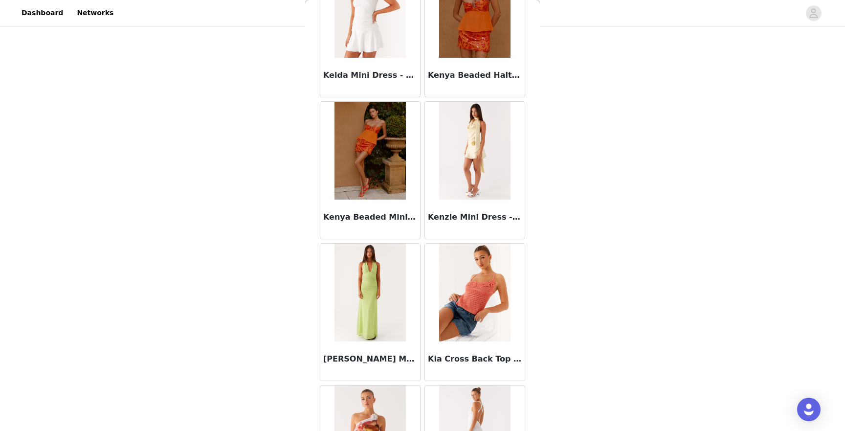
scroll to position [33668, 0]
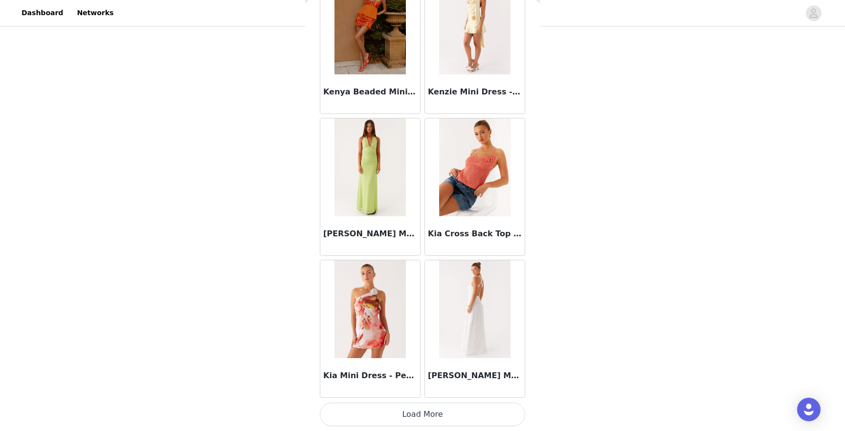
click at [423, 412] on button "Load More" at bounding box center [422, 413] width 205 height 23
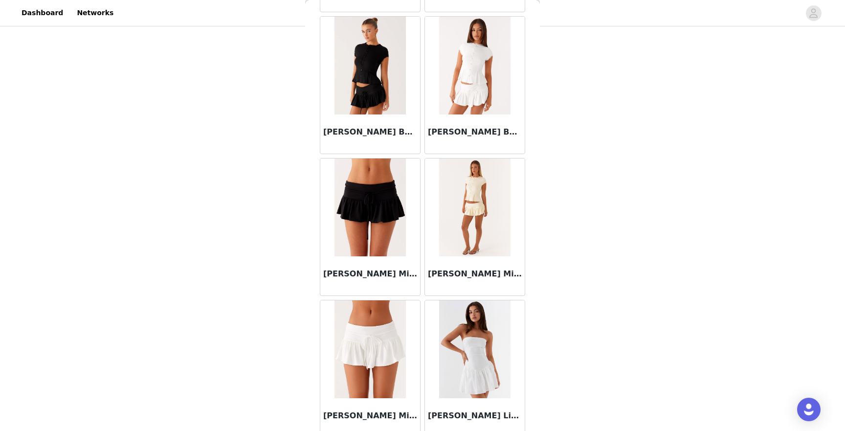
scroll to position [35085, 0]
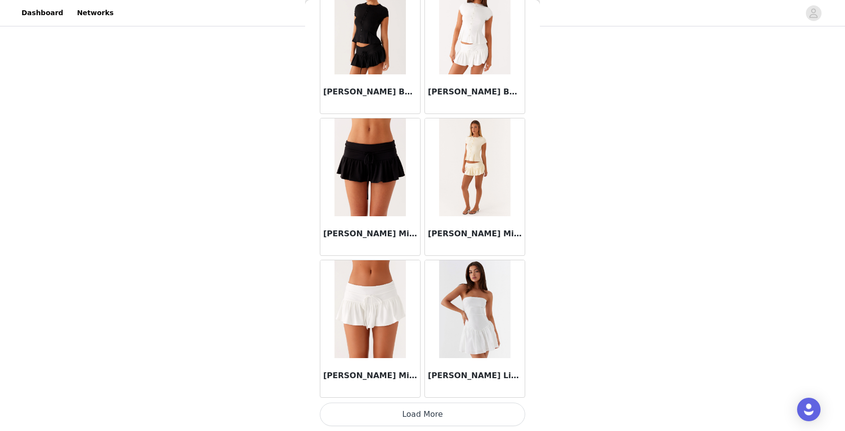
click at [420, 416] on button "Load More" at bounding box center [422, 413] width 205 height 23
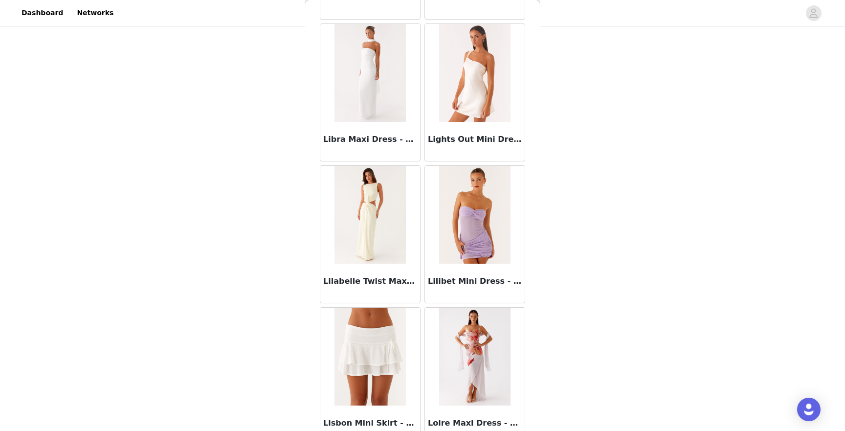
scroll to position [36503, 0]
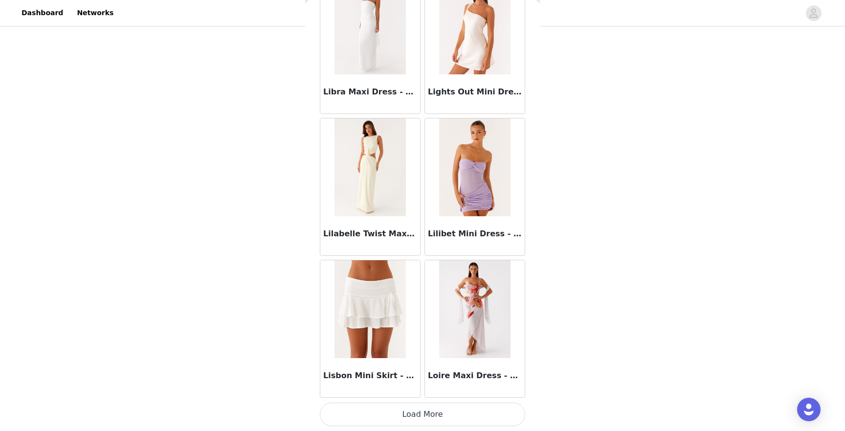
click at [420, 413] on button "Load More" at bounding box center [422, 413] width 205 height 23
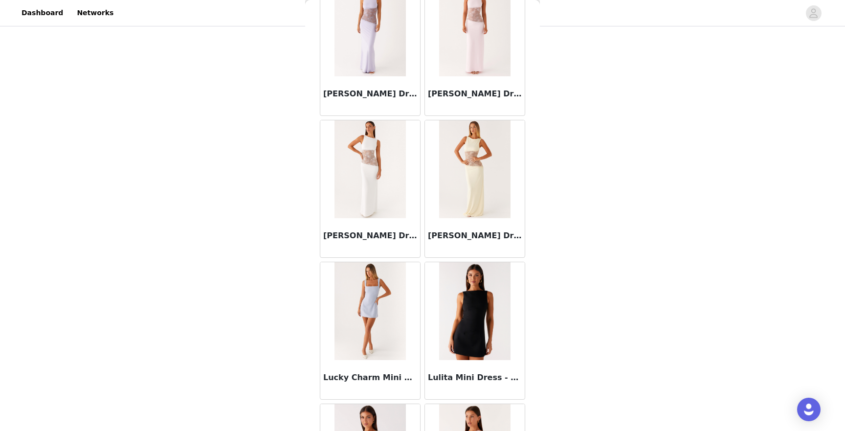
scroll to position [37920, 0]
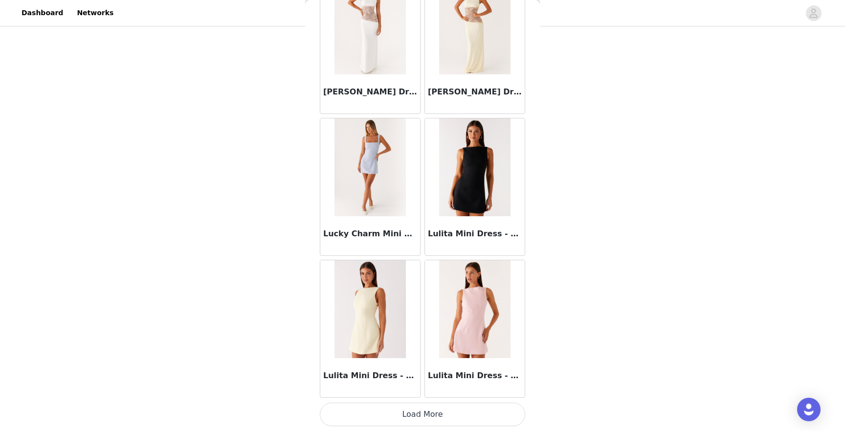
click at [423, 412] on button "Load More" at bounding box center [422, 413] width 205 height 23
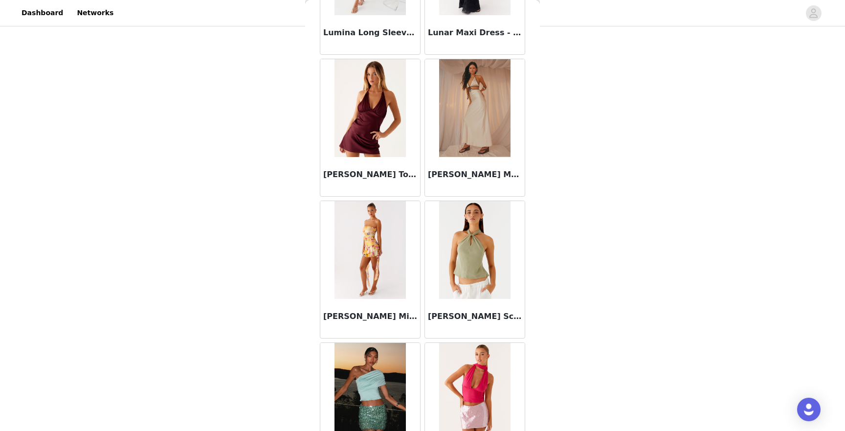
scroll to position [39338, 0]
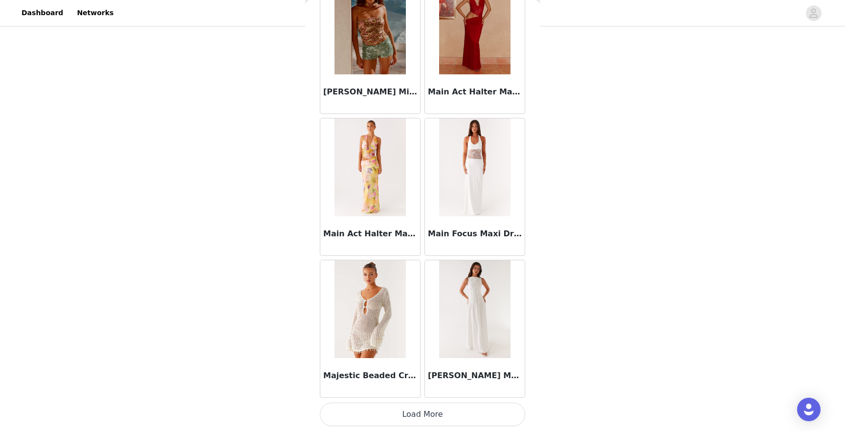
click at [421, 414] on button "Load More" at bounding box center [422, 413] width 205 height 23
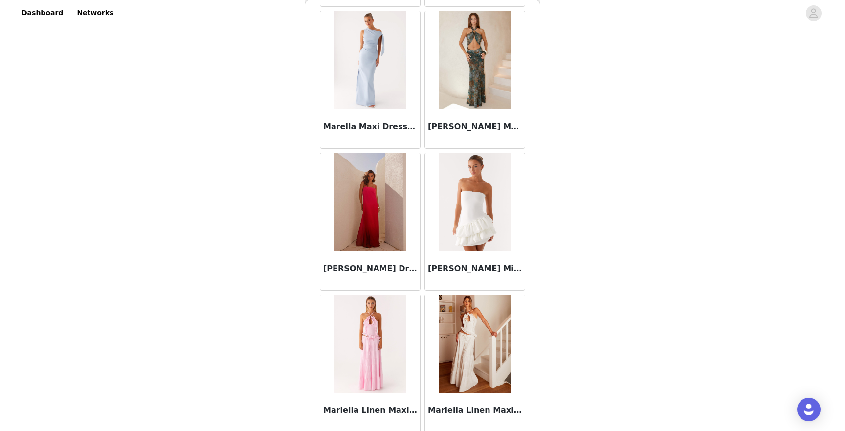
scroll to position [40155, 0]
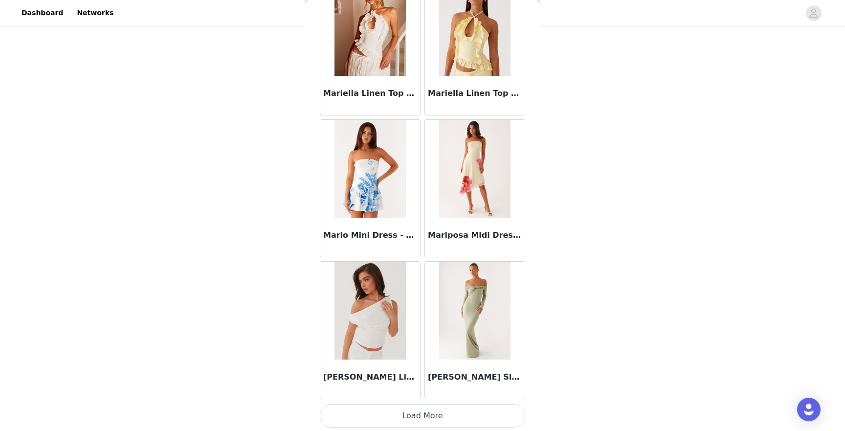
click at [421, 414] on button "Load More" at bounding box center [422, 415] width 205 height 23
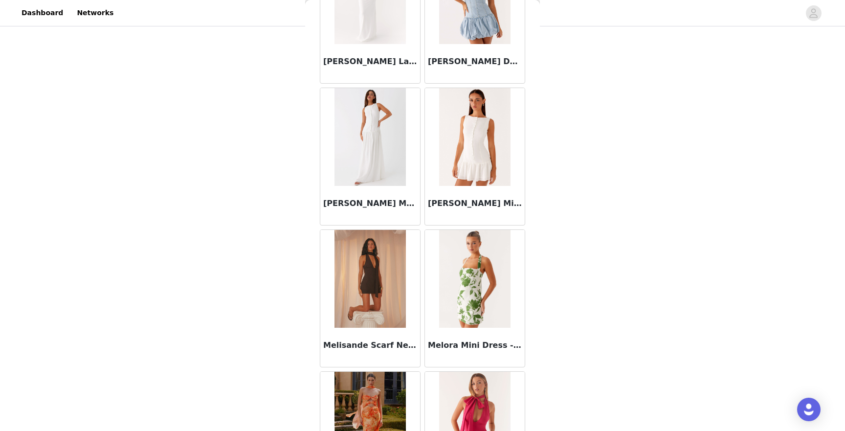
scroll to position [42173, 0]
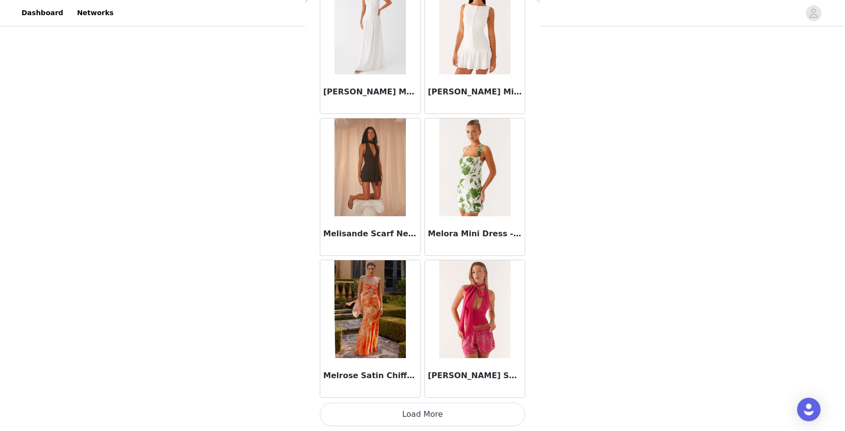
click at [424, 416] on button "Load More" at bounding box center [422, 413] width 205 height 23
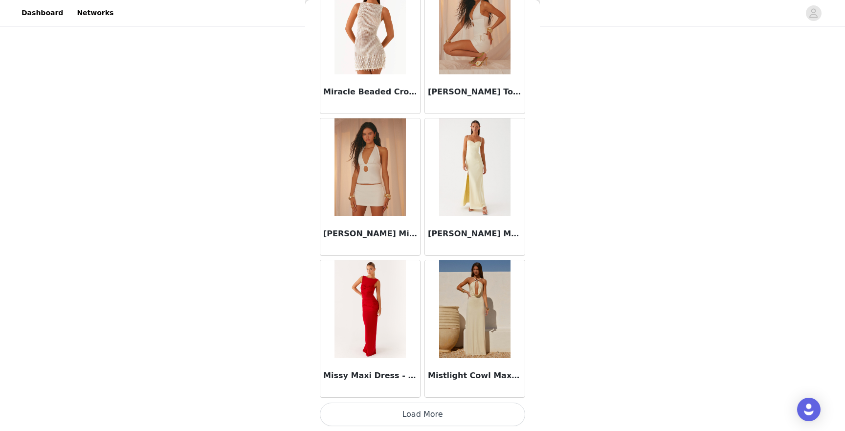
click at [423, 421] on button "Load More" at bounding box center [422, 413] width 205 height 23
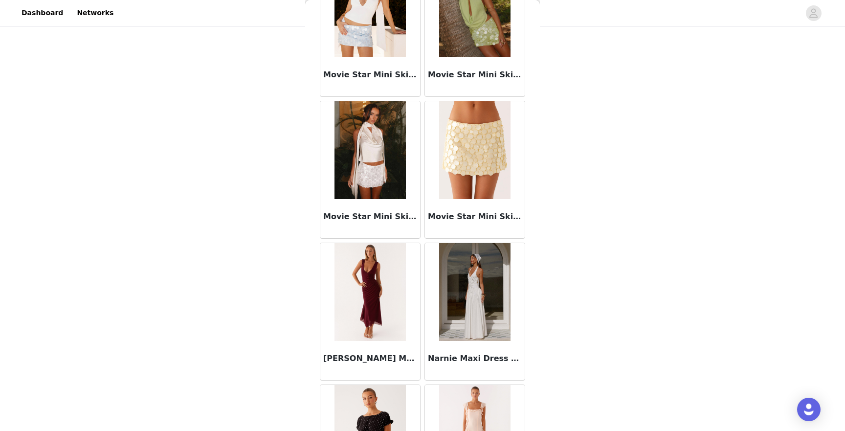
scroll to position [45008, 0]
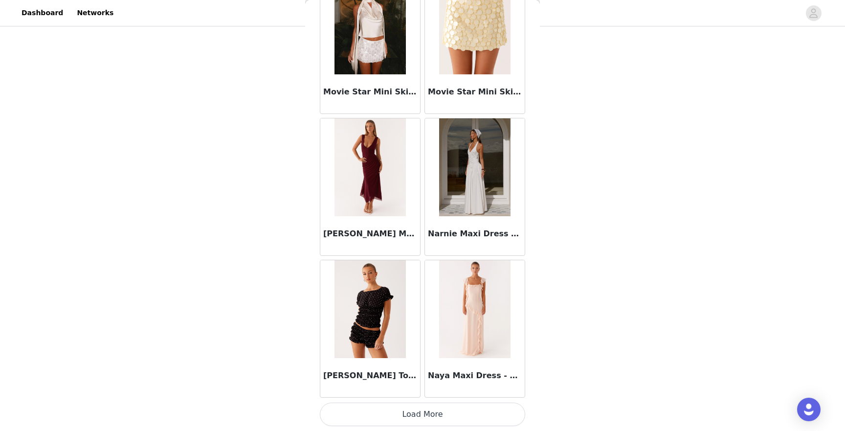
click at [423, 413] on button "Load More" at bounding box center [422, 413] width 205 height 23
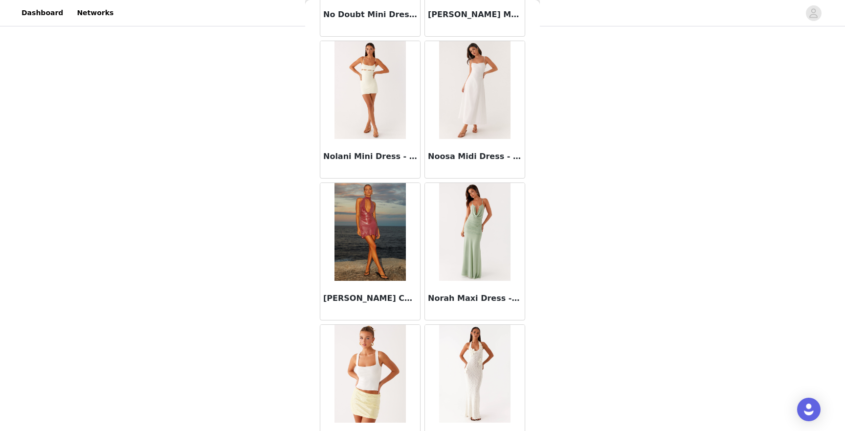
scroll to position [46425, 0]
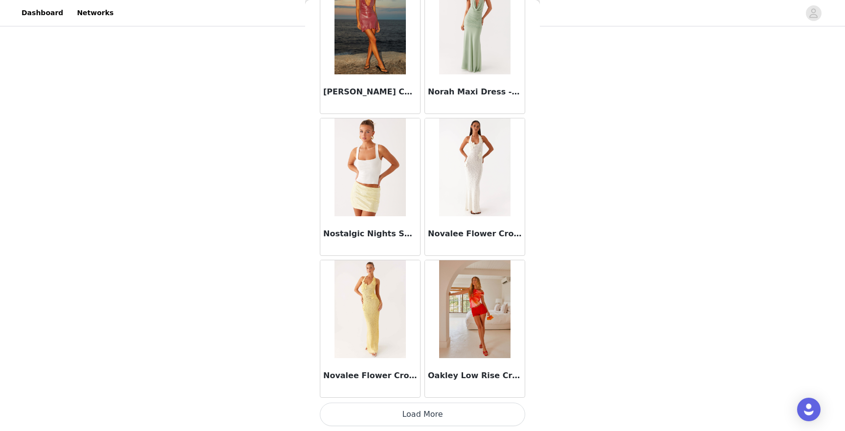
click at [427, 414] on button "Load More" at bounding box center [422, 413] width 205 height 23
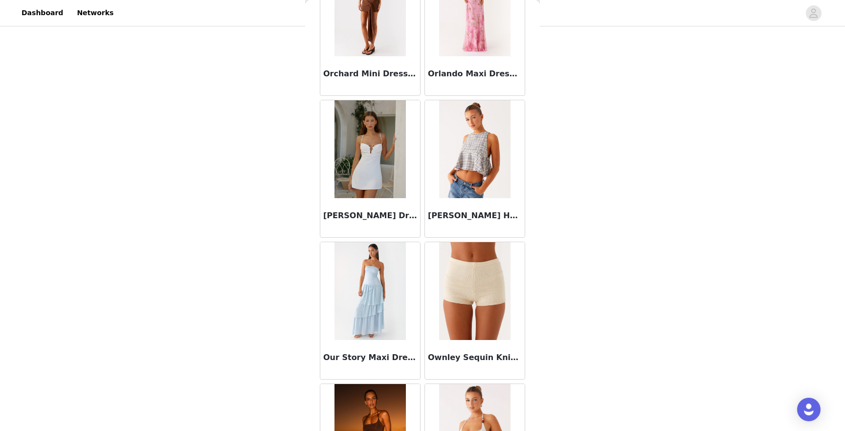
scroll to position [47843, 0]
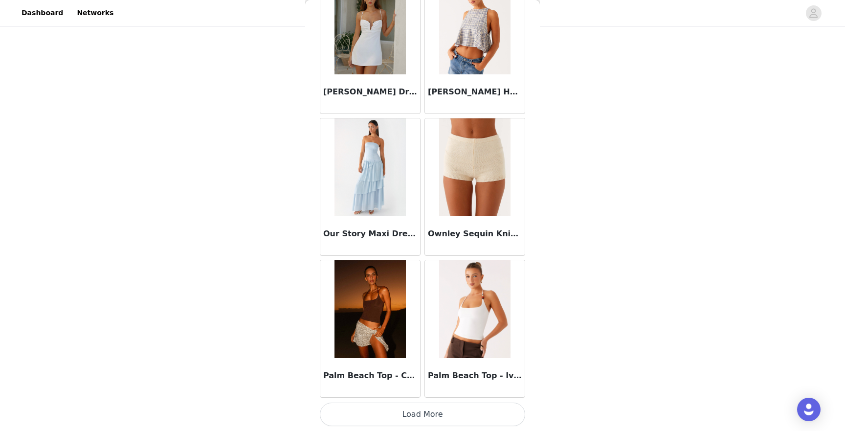
click at [428, 410] on button "Load More" at bounding box center [422, 413] width 205 height 23
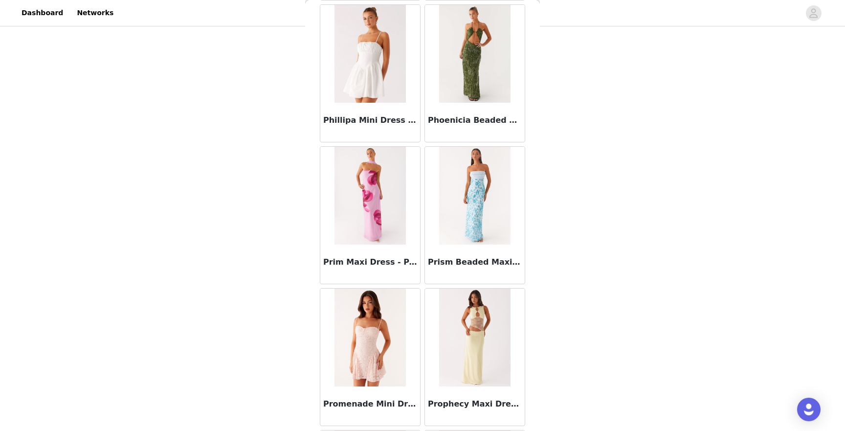
scroll to position [49260, 0]
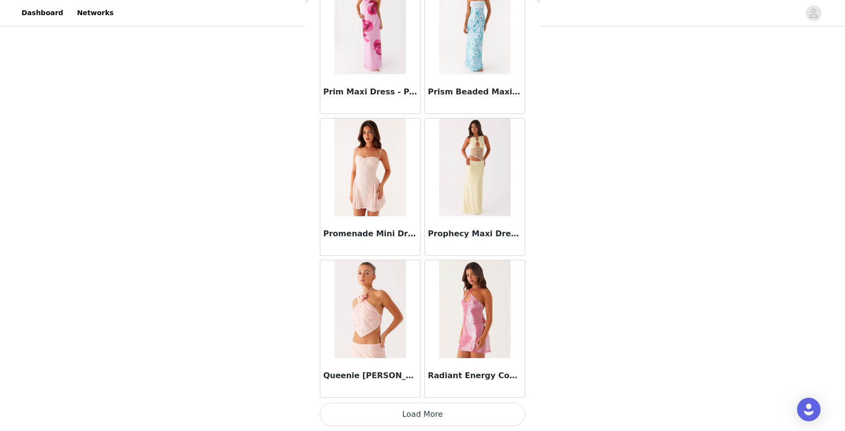
click at [425, 414] on button "Load More" at bounding box center [422, 413] width 205 height 23
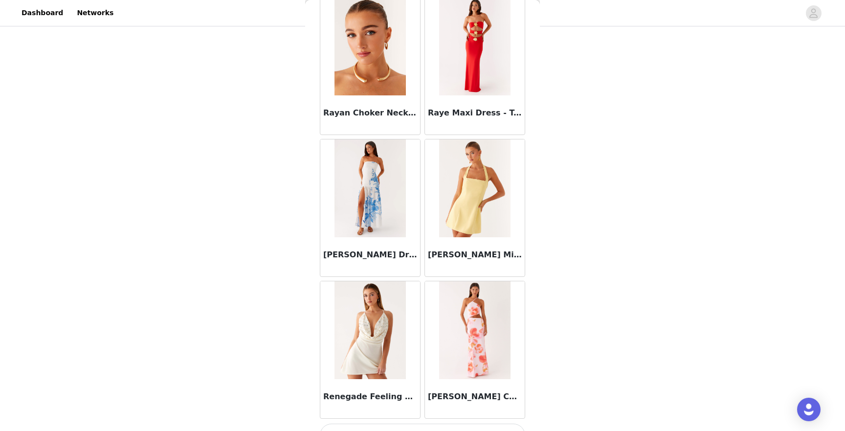
scroll to position [50678, 0]
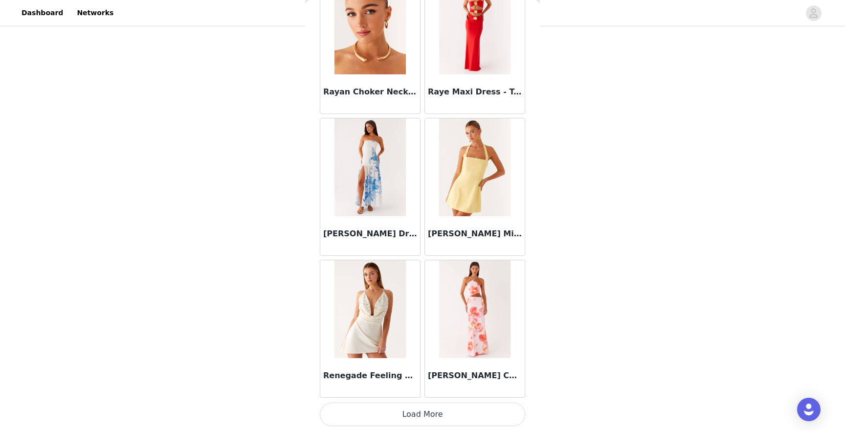
click at [424, 414] on button "Load More" at bounding box center [422, 413] width 205 height 23
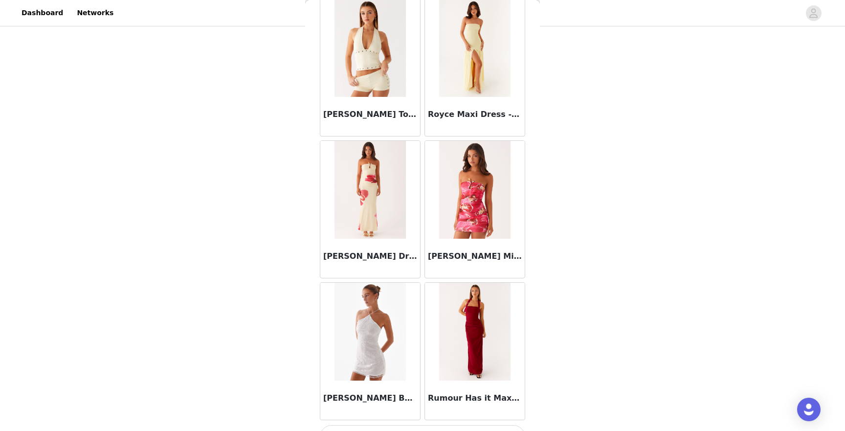
scroll to position [52095, 0]
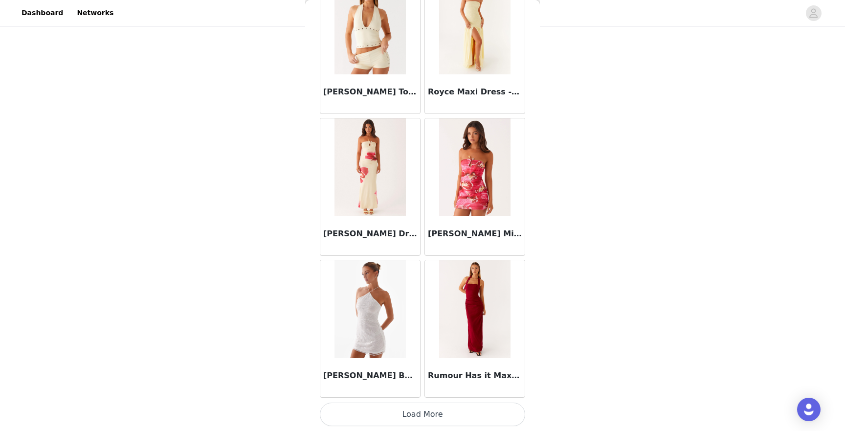
click at [425, 416] on button "Load More" at bounding box center [422, 413] width 205 height 23
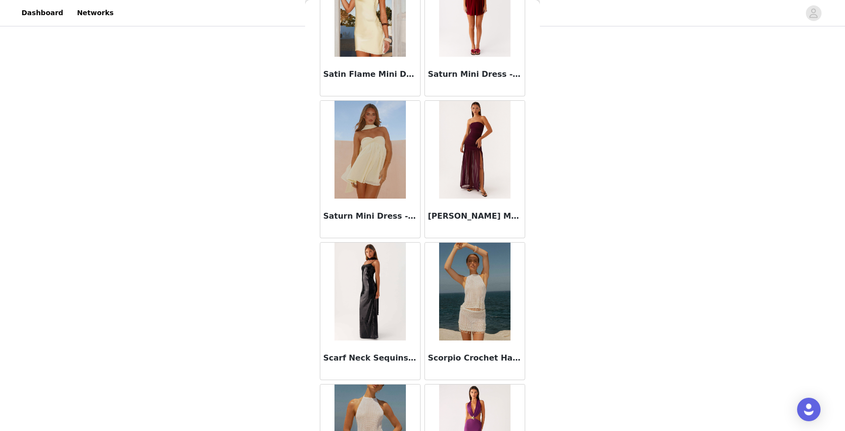
scroll to position [53513, 0]
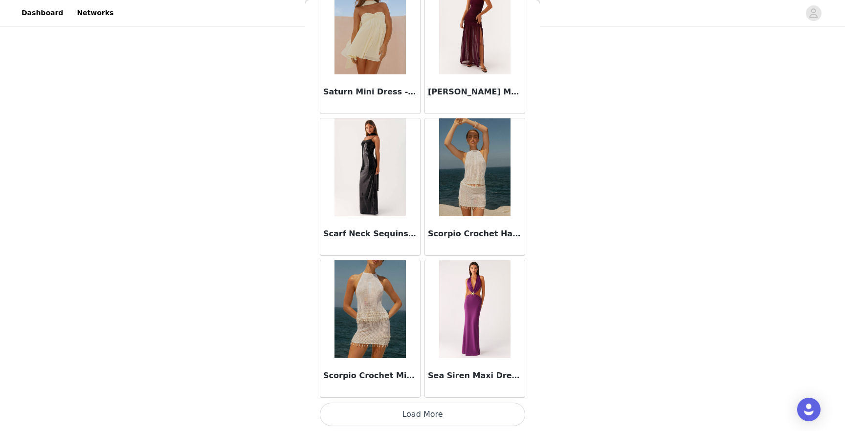
click at [417, 421] on button "Load More" at bounding box center [422, 413] width 205 height 23
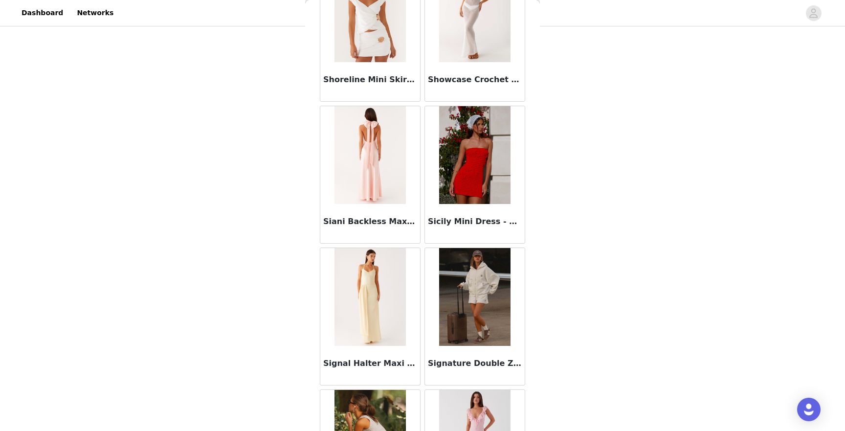
scroll to position [54930, 0]
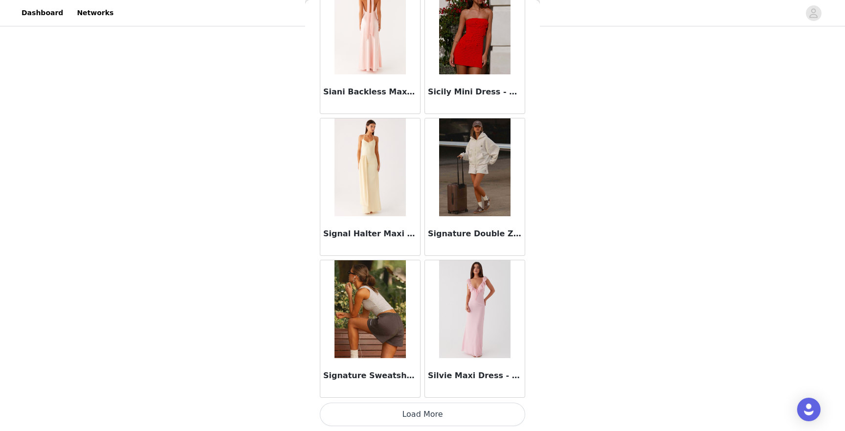
click at [477, 210] on img at bounding box center [474, 167] width 71 height 98
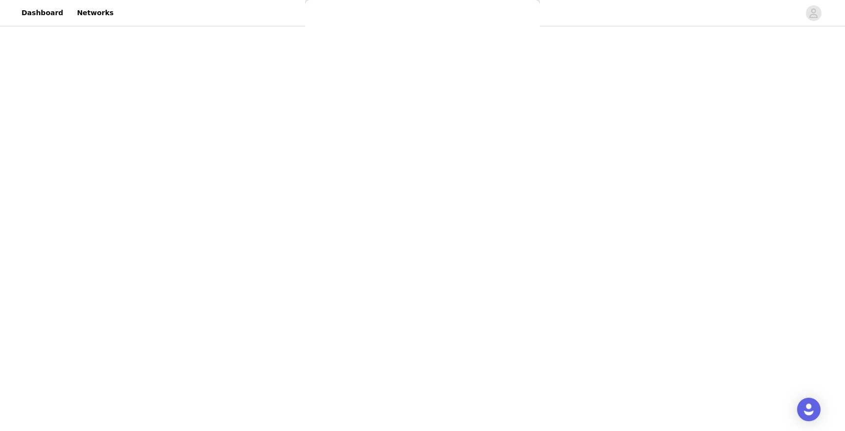
scroll to position [98, 0]
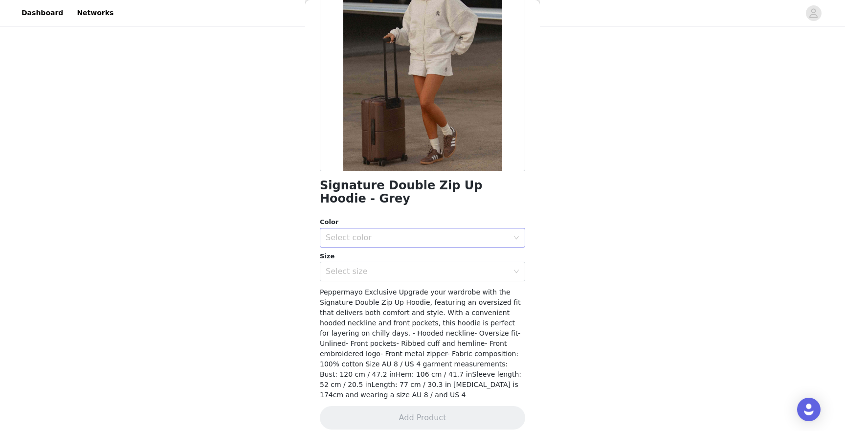
click at [392, 240] on div "Select color" at bounding box center [417, 238] width 183 height 10
click at [372, 258] on li "Grey" at bounding box center [422, 259] width 205 height 16
click at [366, 275] on div "Select size" at bounding box center [417, 271] width 183 height 10
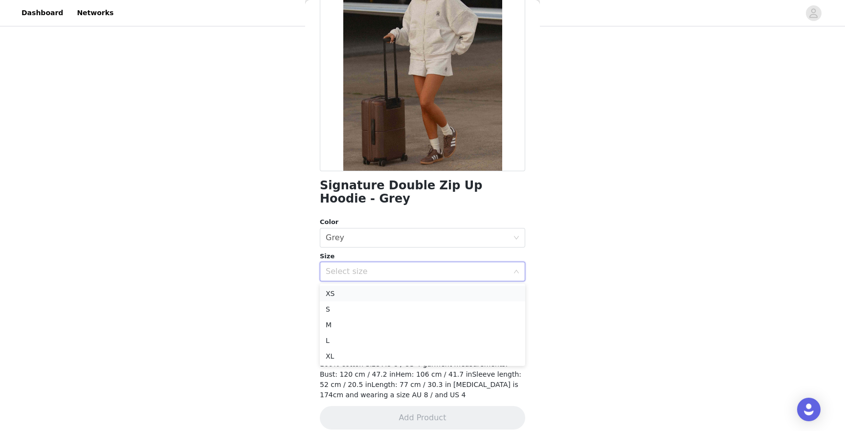
click at [339, 294] on li "XS" at bounding box center [422, 293] width 205 height 16
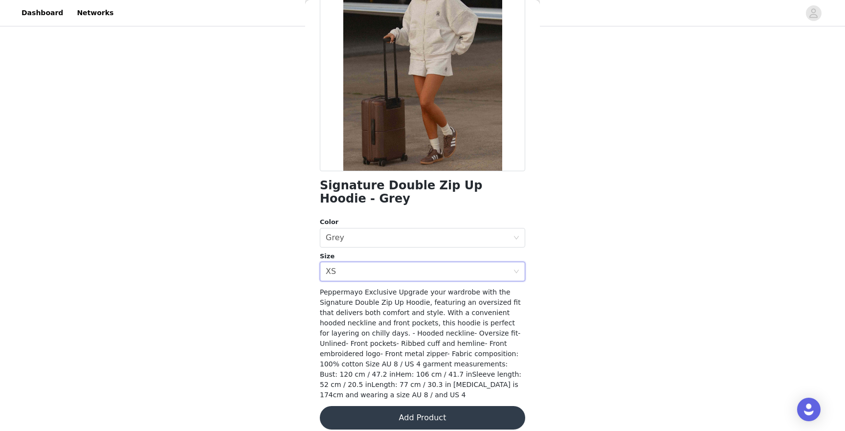
click at [407, 406] on button "Add Product" at bounding box center [422, 417] width 205 height 23
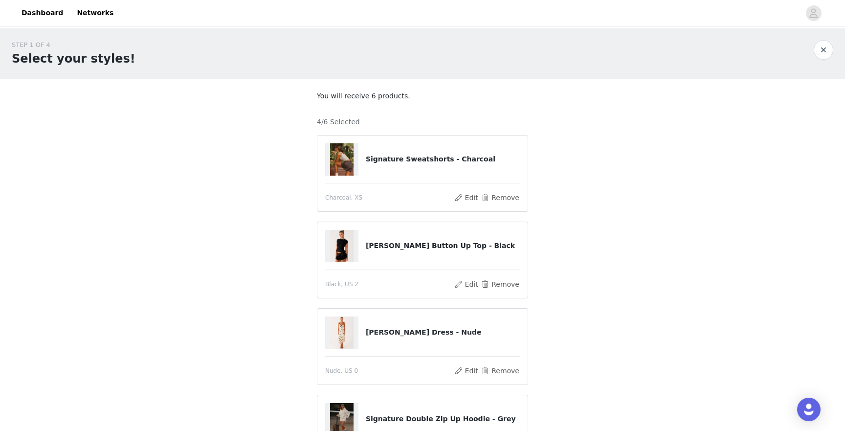
scroll to position [169, 0]
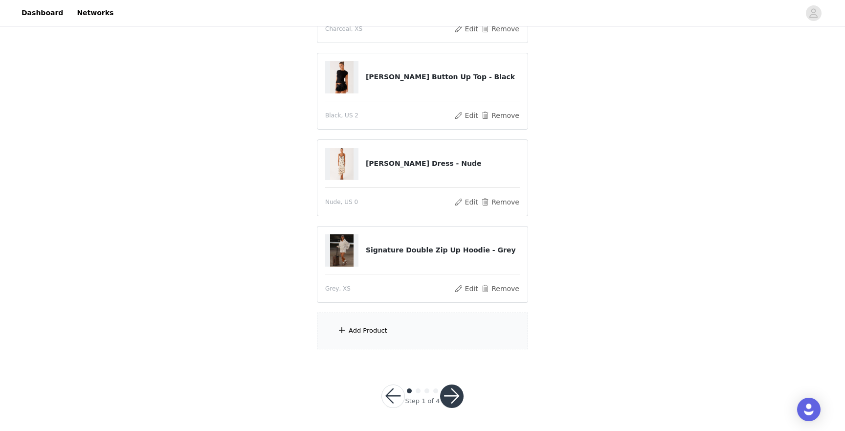
click at [369, 342] on div "Add Product" at bounding box center [422, 330] width 211 height 37
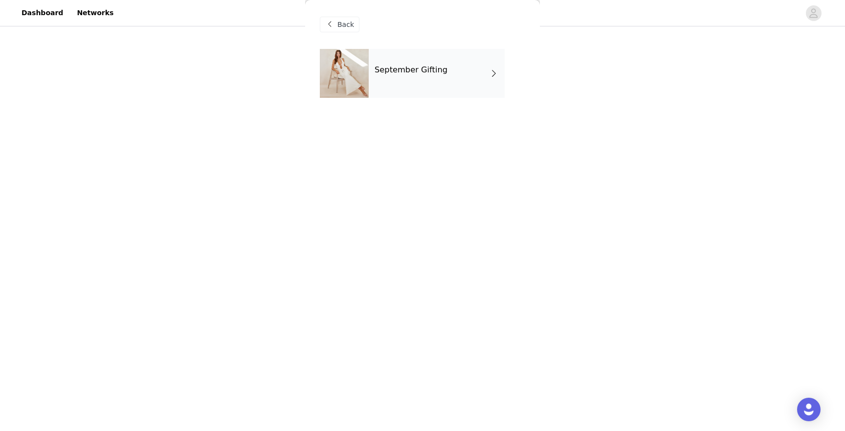
click at [411, 52] on div "September Gifting" at bounding box center [437, 73] width 136 height 49
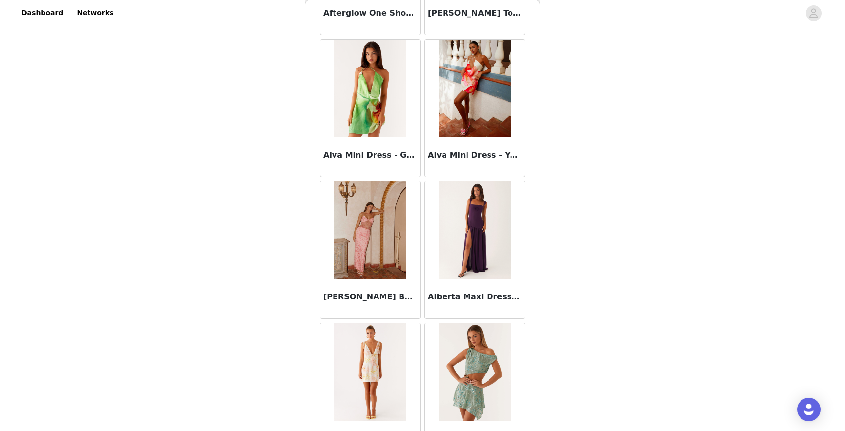
scroll to position [1065, 0]
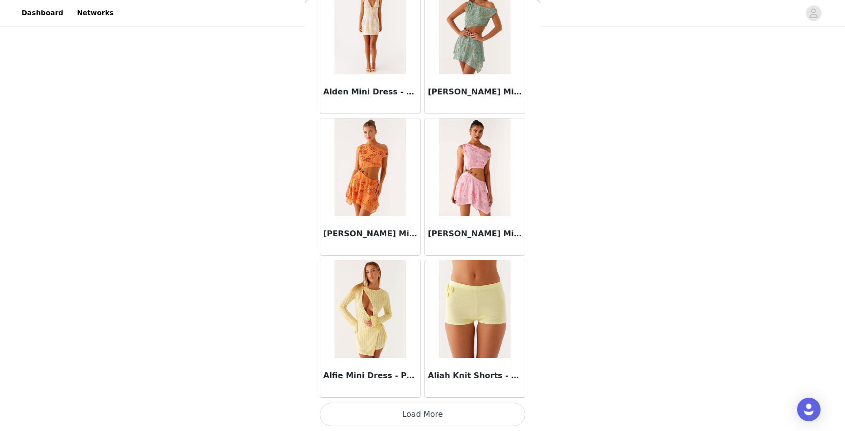
click at [414, 419] on button "Load More" at bounding box center [422, 413] width 205 height 23
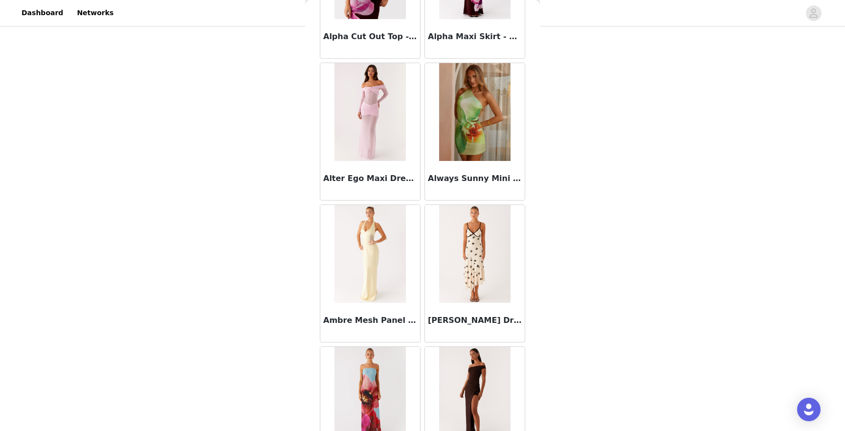
scroll to position [2483, 0]
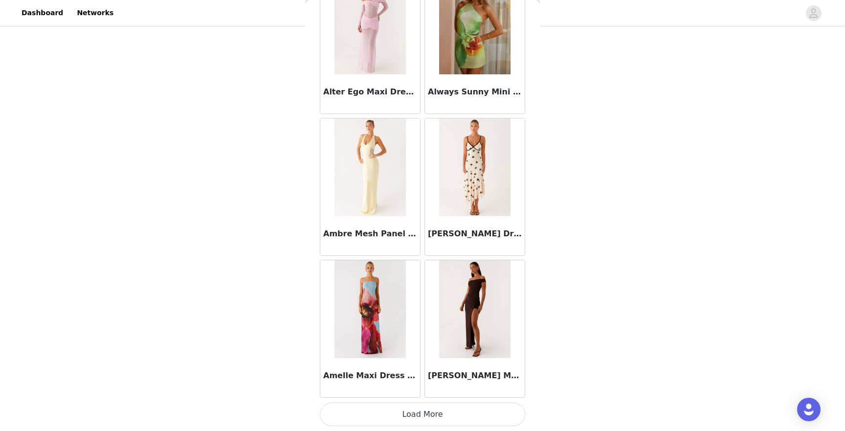
click at [404, 413] on button "Load More" at bounding box center [422, 413] width 205 height 23
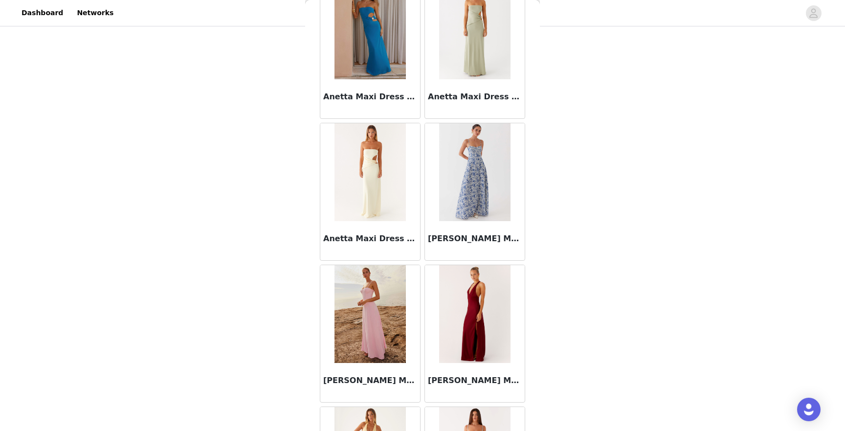
scroll to position [3900, 0]
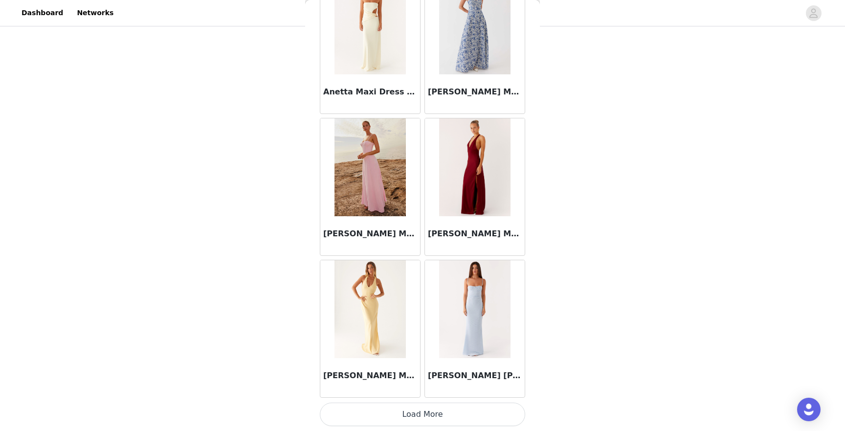
click at [409, 413] on button "Load More" at bounding box center [422, 413] width 205 height 23
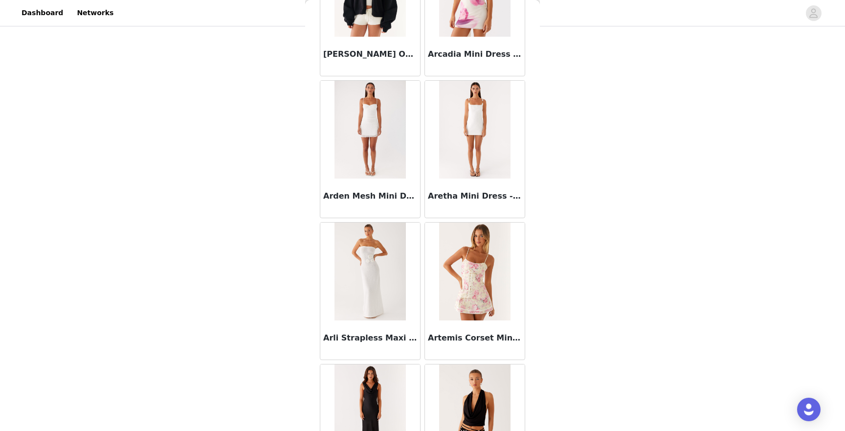
scroll to position [4365, 0]
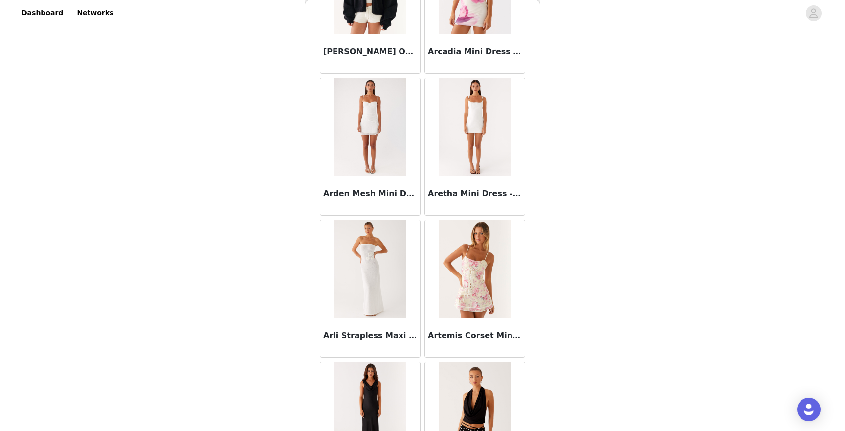
click at [368, 38] on div "[PERSON_NAME] One Button Cardigan - Black" at bounding box center [370, 53] width 100 height 39
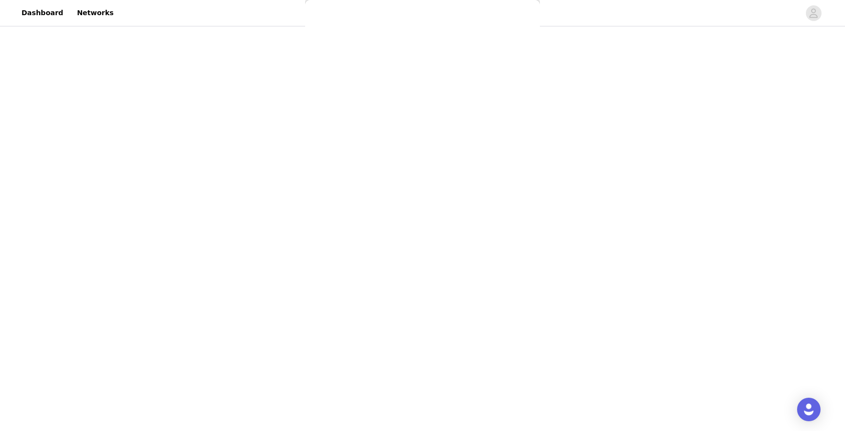
scroll to position [0, 0]
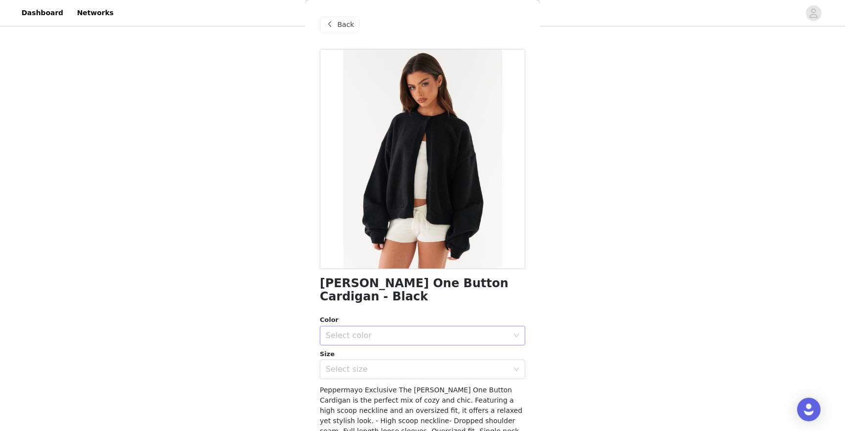
click at [362, 326] on div "Select color" at bounding box center [419, 335] width 187 height 19
click at [353, 341] on li "Black" at bounding box center [422, 344] width 205 height 16
click at [348, 362] on div "Select size" at bounding box center [419, 369] width 187 height 19
drag, startPoint x: 348, startPoint y: 305, endPoint x: 342, endPoint y: 285, distance: 20.7
click at [342, 285] on ul "XS-S S-M M-L L-XL" at bounding box center [422, 311] width 205 height 66
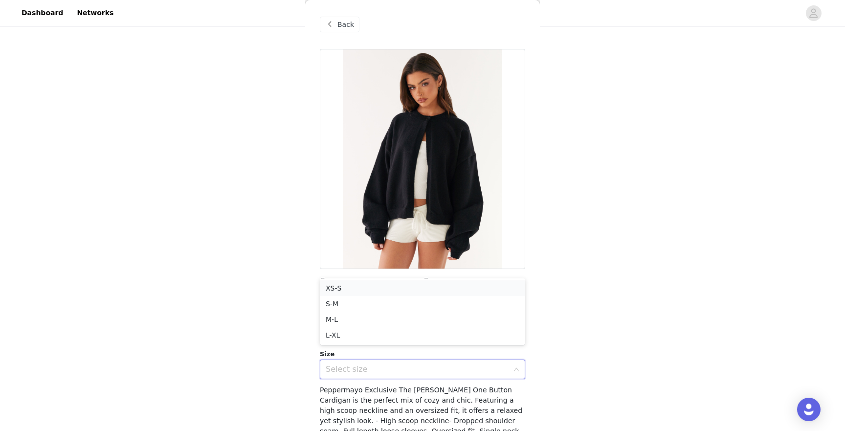
click at [342, 285] on li "XS-S" at bounding box center [422, 288] width 205 height 16
click at [296, 351] on div "STEP 1 OF 4 Select your styles! You will receive 6 products. 4/6 Selected Signa…" at bounding box center [422, 110] width 845 height 501
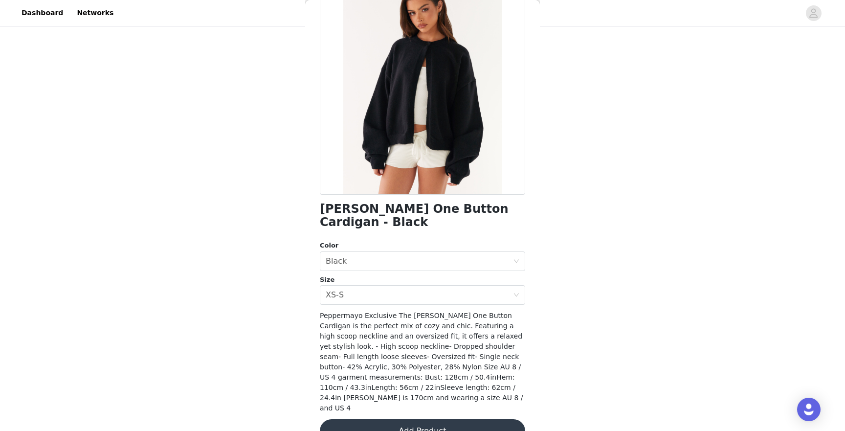
click at [425, 419] on button "Add Product" at bounding box center [422, 430] width 205 height 23
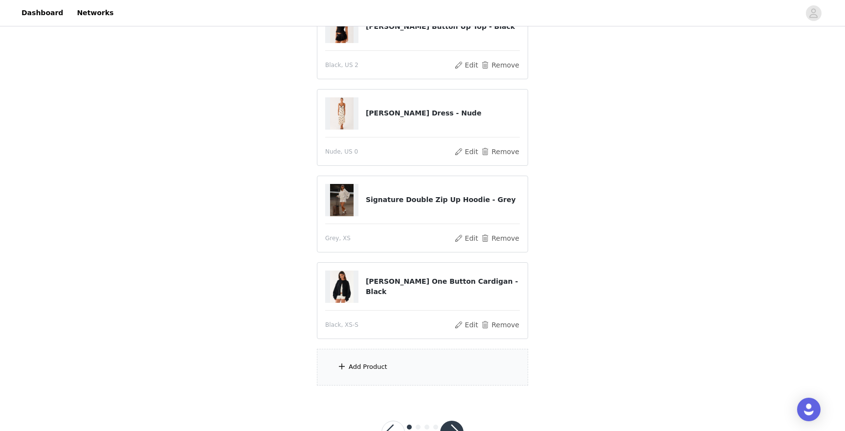
scroll to position [255, 0]
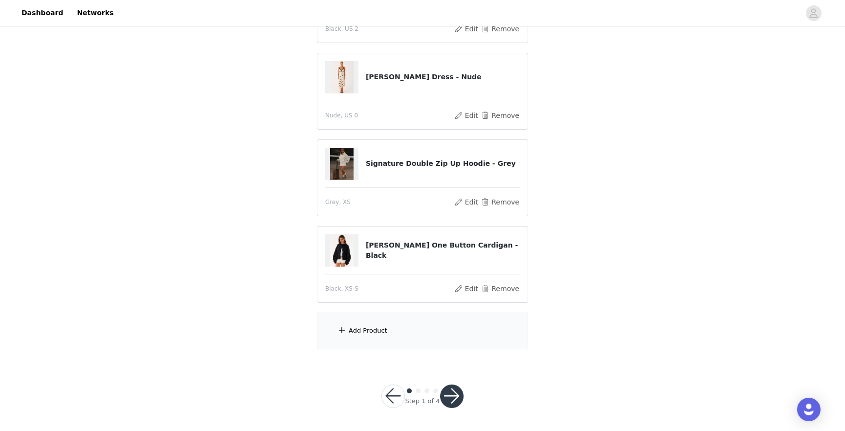
click at [400, 324] on div "Add Product" at bounding box center [422, 330] width 211 height 37
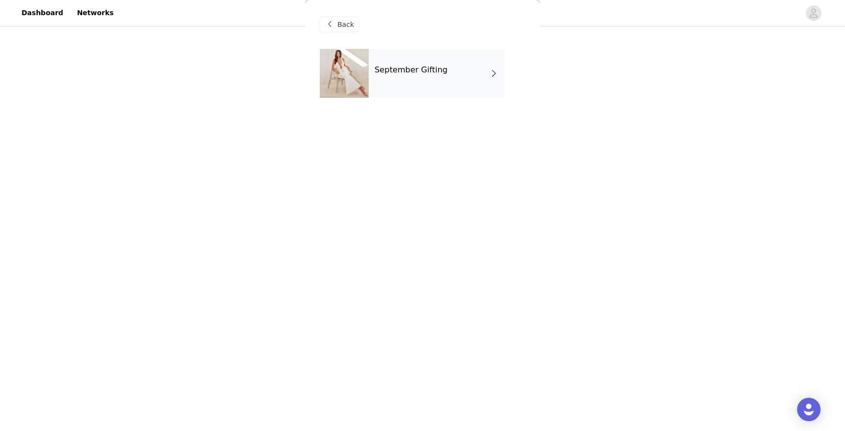
click at [380, 50] on div "September Gifting" at bounding box center [437, 73] width 136 height 49
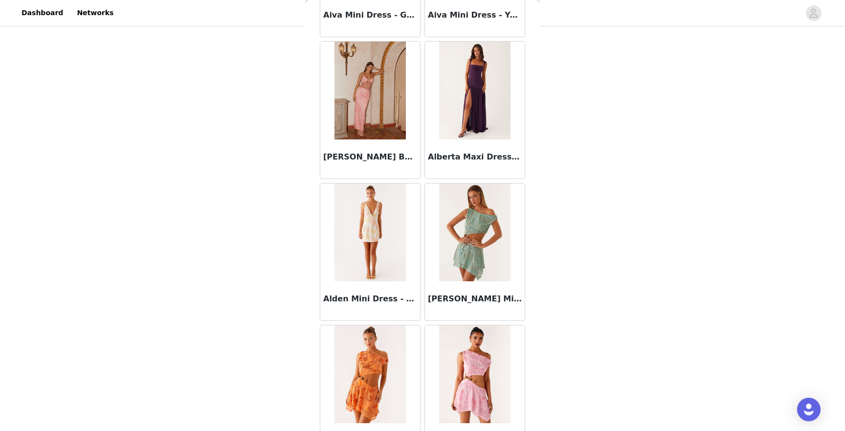
scroll to position [1065, 0]
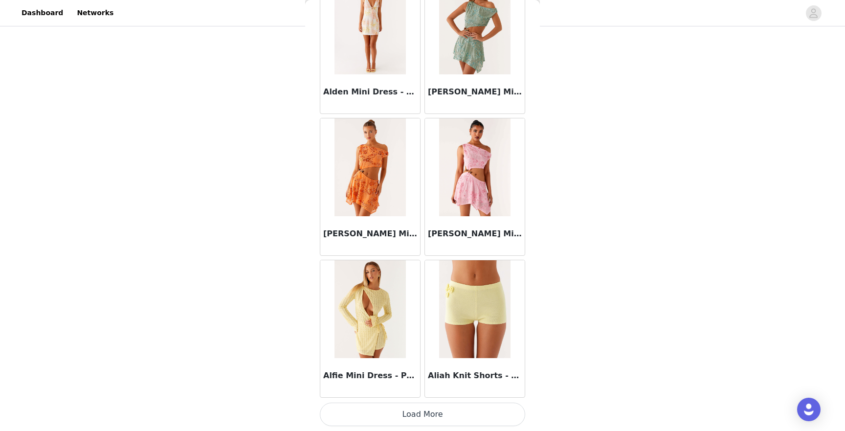
click at [414, 407] on button "Load More" at bounding box center [422, 413] width 205 height 23
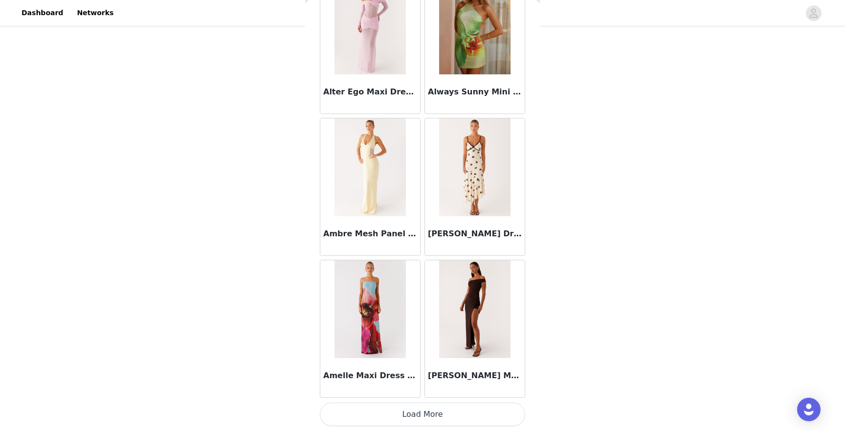
click at [410, 415] on button "Load More" at bounding box center [422, 413] width 205 height 23
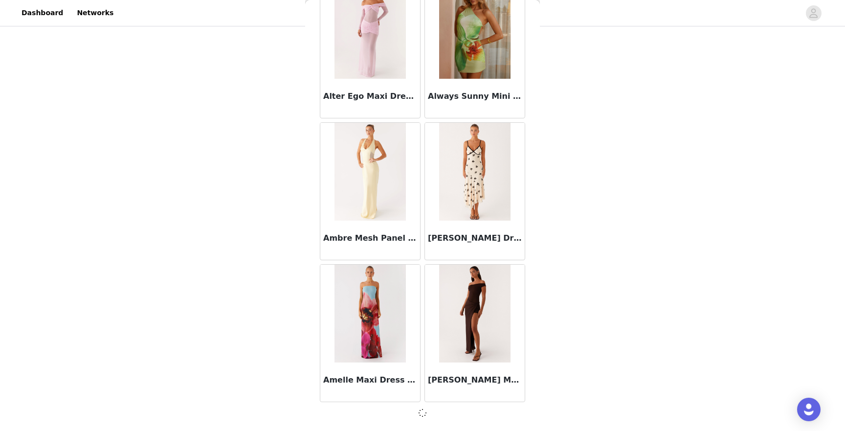
scroll to position [2478, 0]
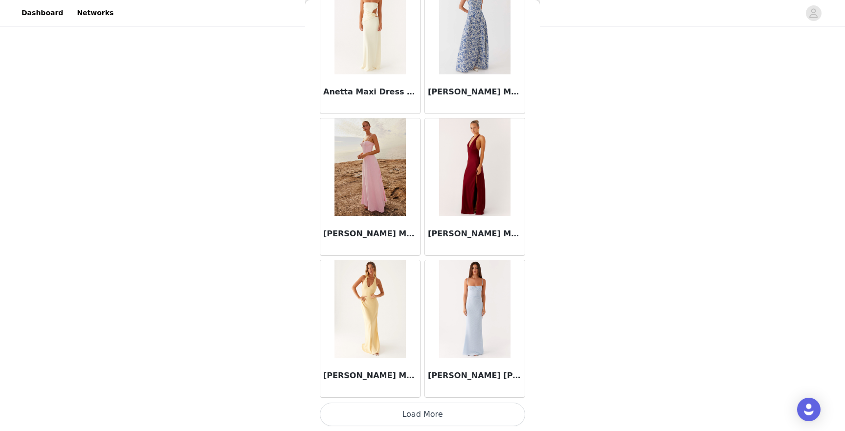
click at [394, 418] on button "Load More" at bounding box center [422, 413] width 205 height 23
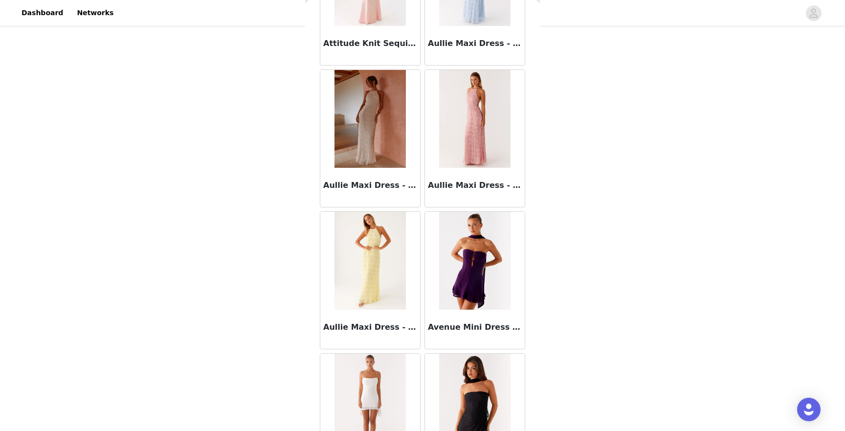
scroll to position [5318, 0]
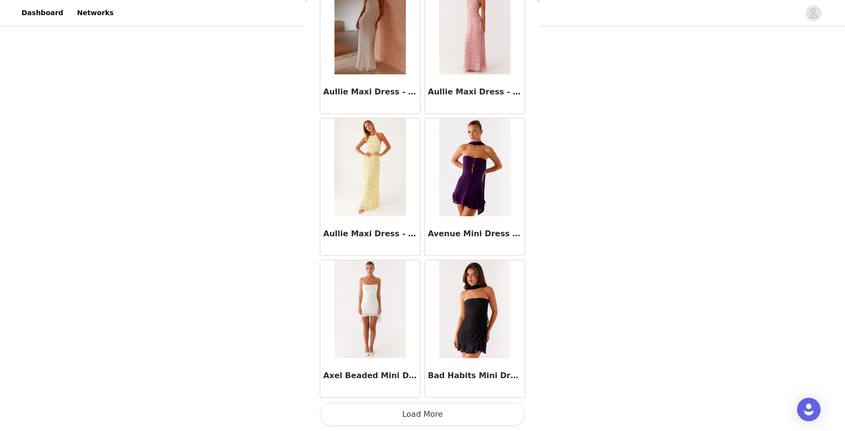
click at [396, 417] on button "Load More" at bounding box center [422, 413] width 205 height 23
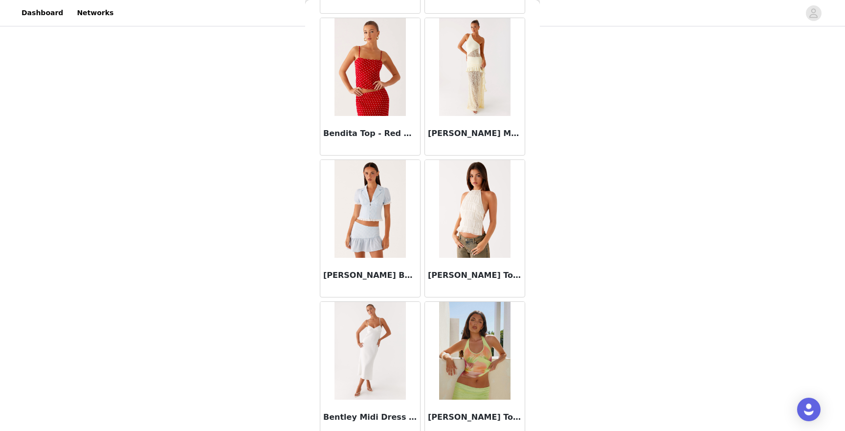
scroll to position [6735, 0]
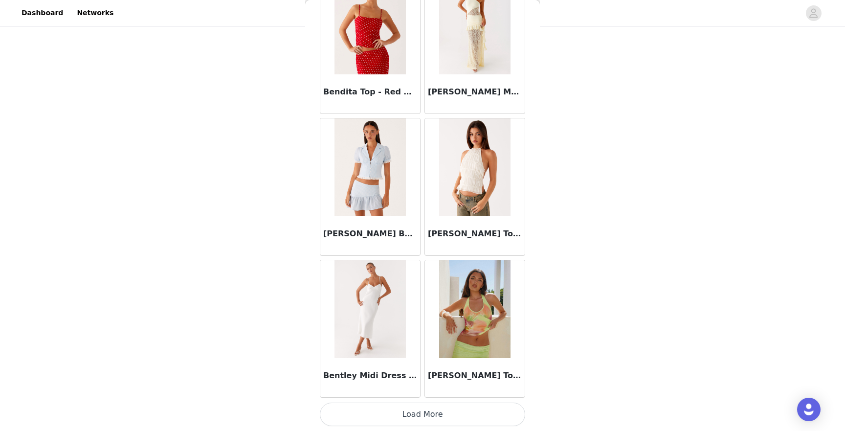
click at [414, 419] on button "Load More" at bounding box center [422, 413] width 205 height 23
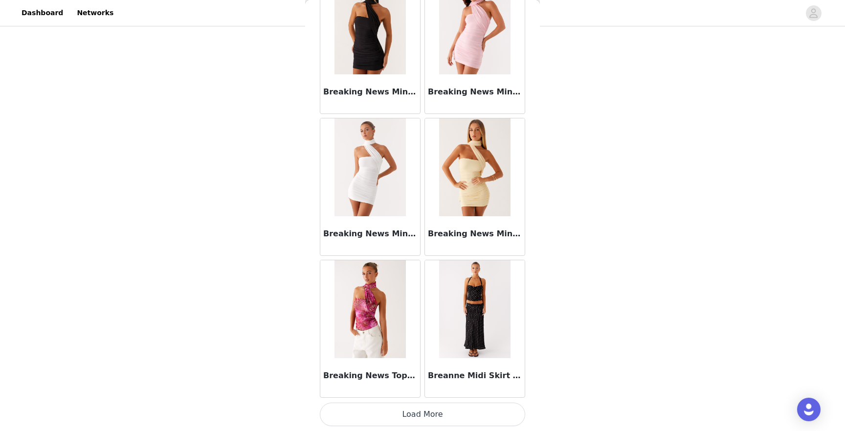
click at [414, 418] on button "Load More" at bounding box center [422, 413] width 205 height 23
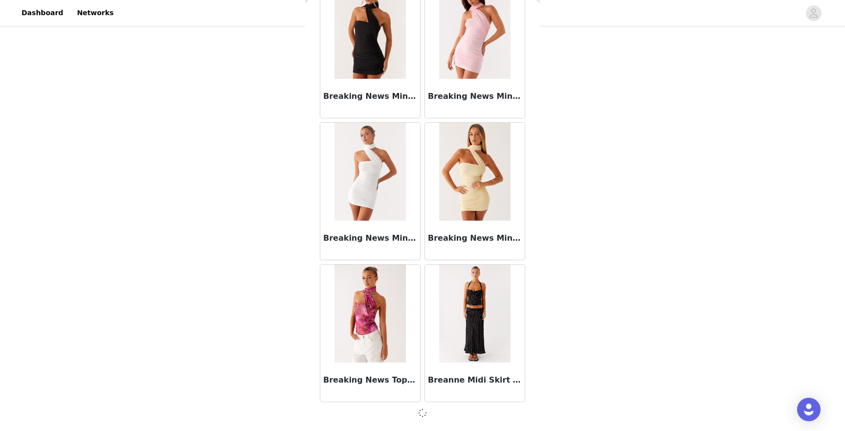
click at [471, 309] on img at bounding box center [474, 313] width 71 height 98
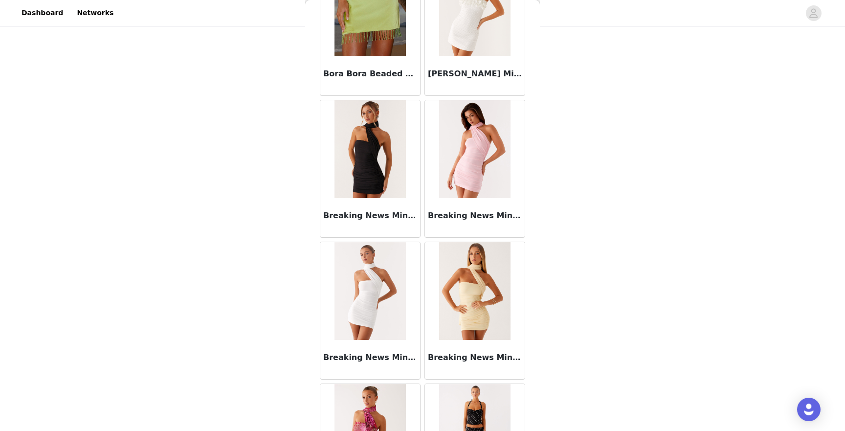
scroll to position [8312, 0]
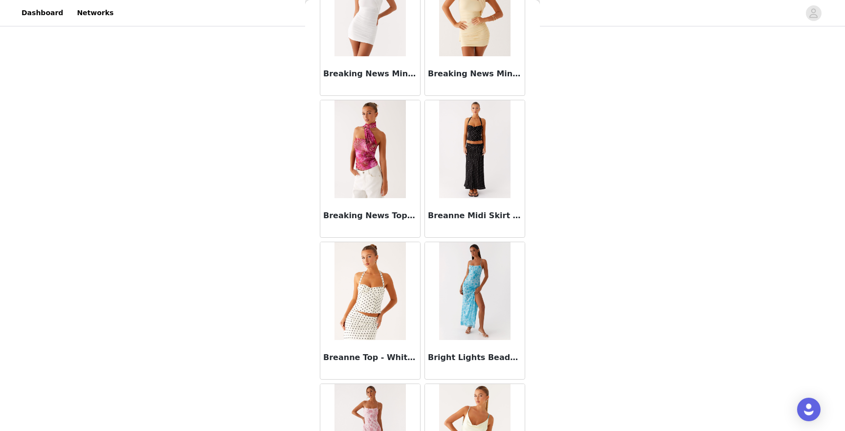
click at [452, 176] on img at bounding box center [474, 149] width 71 height 98
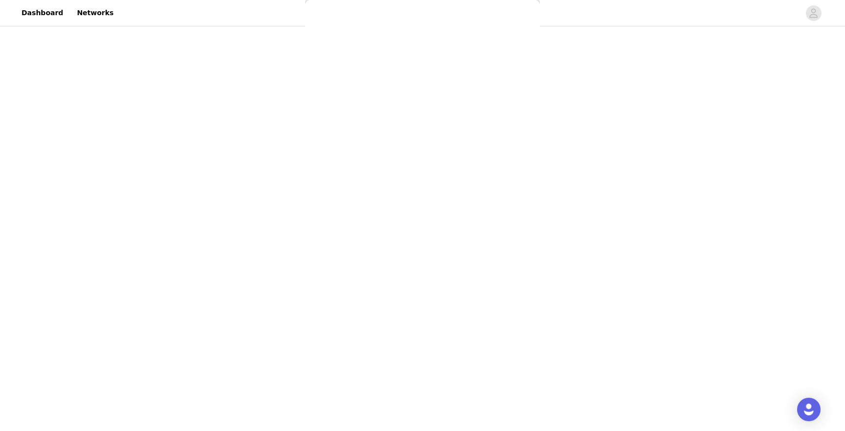
scroll to position [95, 0]
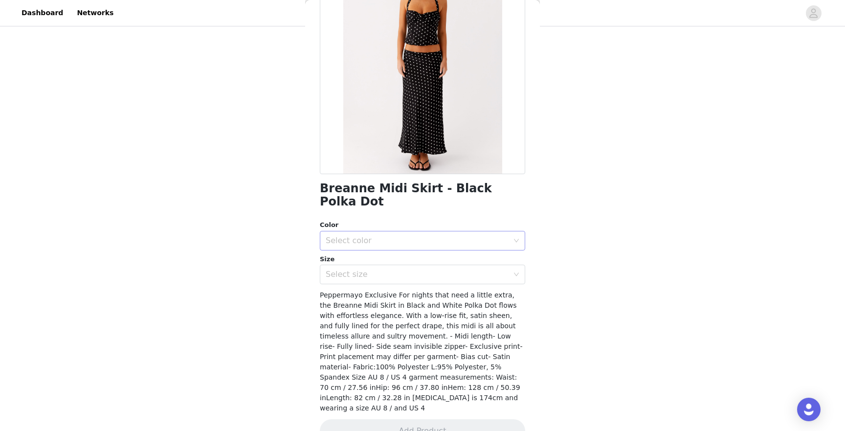
click at [370, 231] on div "Select color" at bounding box center [419, 240] width 187 height 19
click at [351, 243] on li "Black Polka Dot" at bounding box center [422, 249] width 205 height 16
click at [347, 269] on div "Select size" at bounding box center [417, 274] width 183 height 10
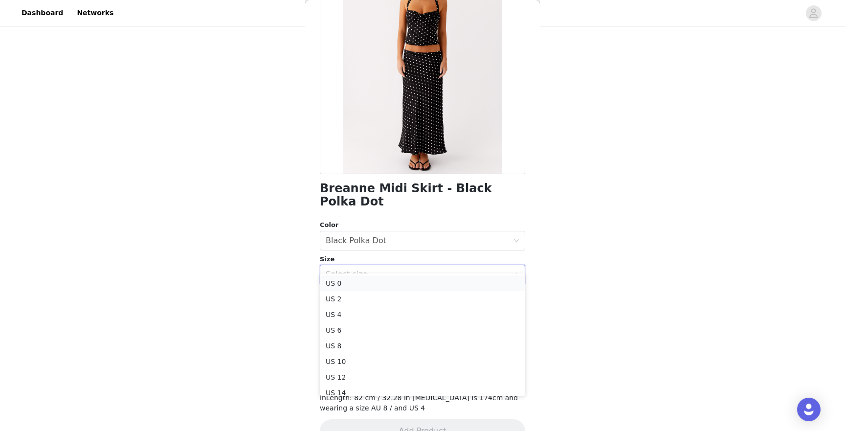
click at [341, 285] on li "US 0" at bounding box center [422, 283] width 205 height 16
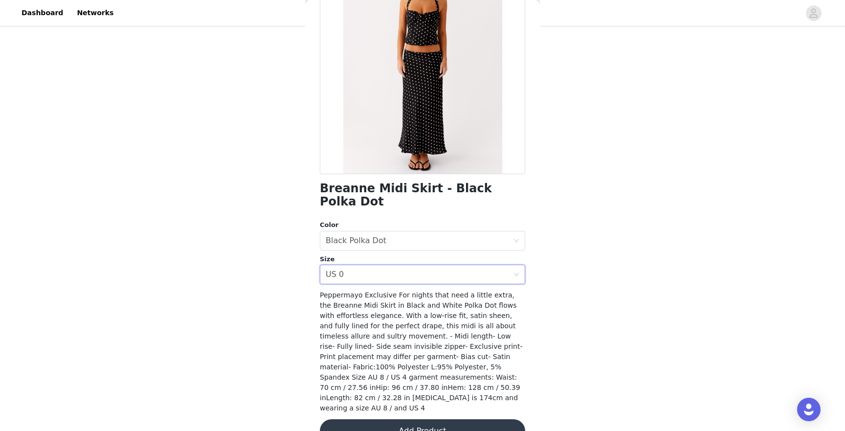
click at [292, 293] on div "STEP 1 OF 4 Select your styles! You will receive 6 products. 5/6 Selected Signa…" at bounding box center [422, 67] width 845 height 588
